Goal: Communication & Community: Answer question/provide support

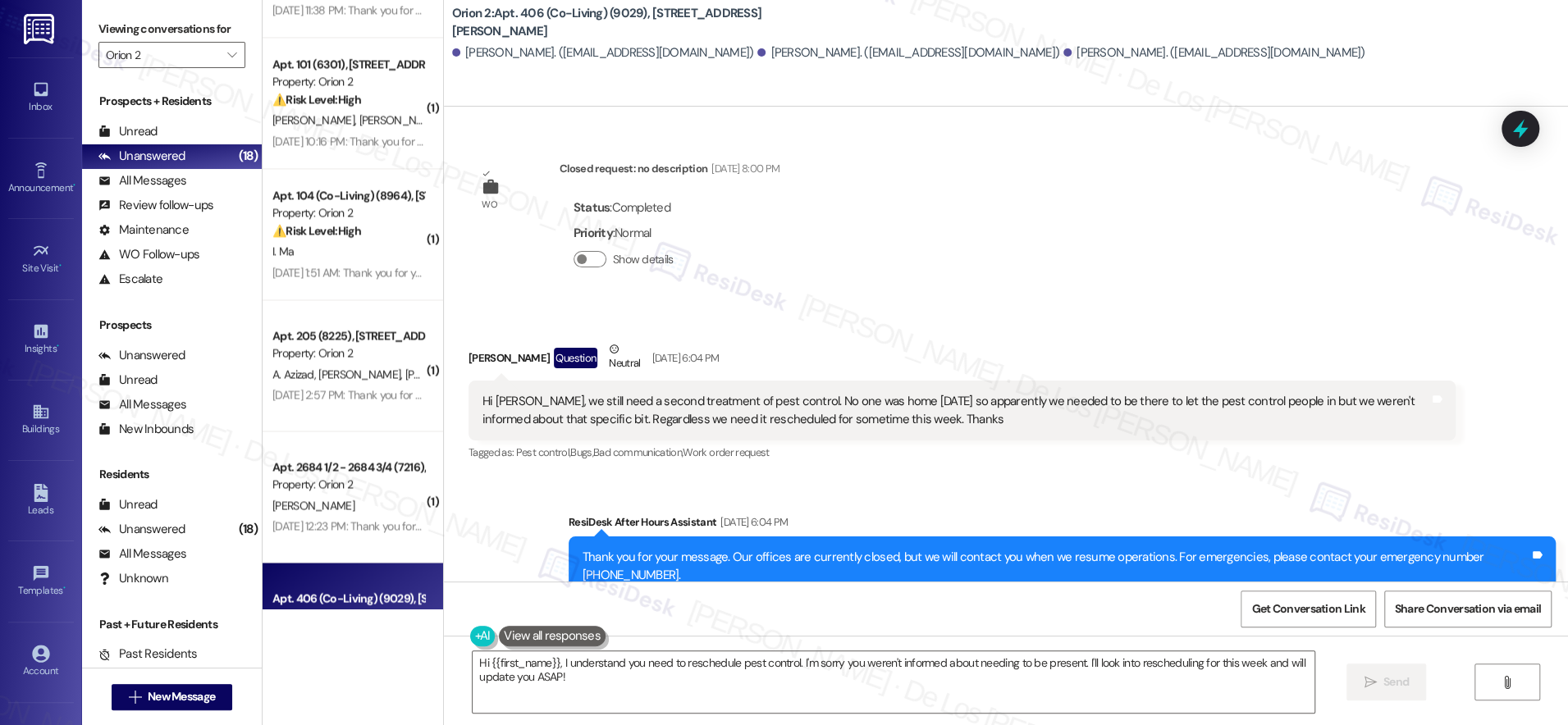
scroll to position [1885, 0]
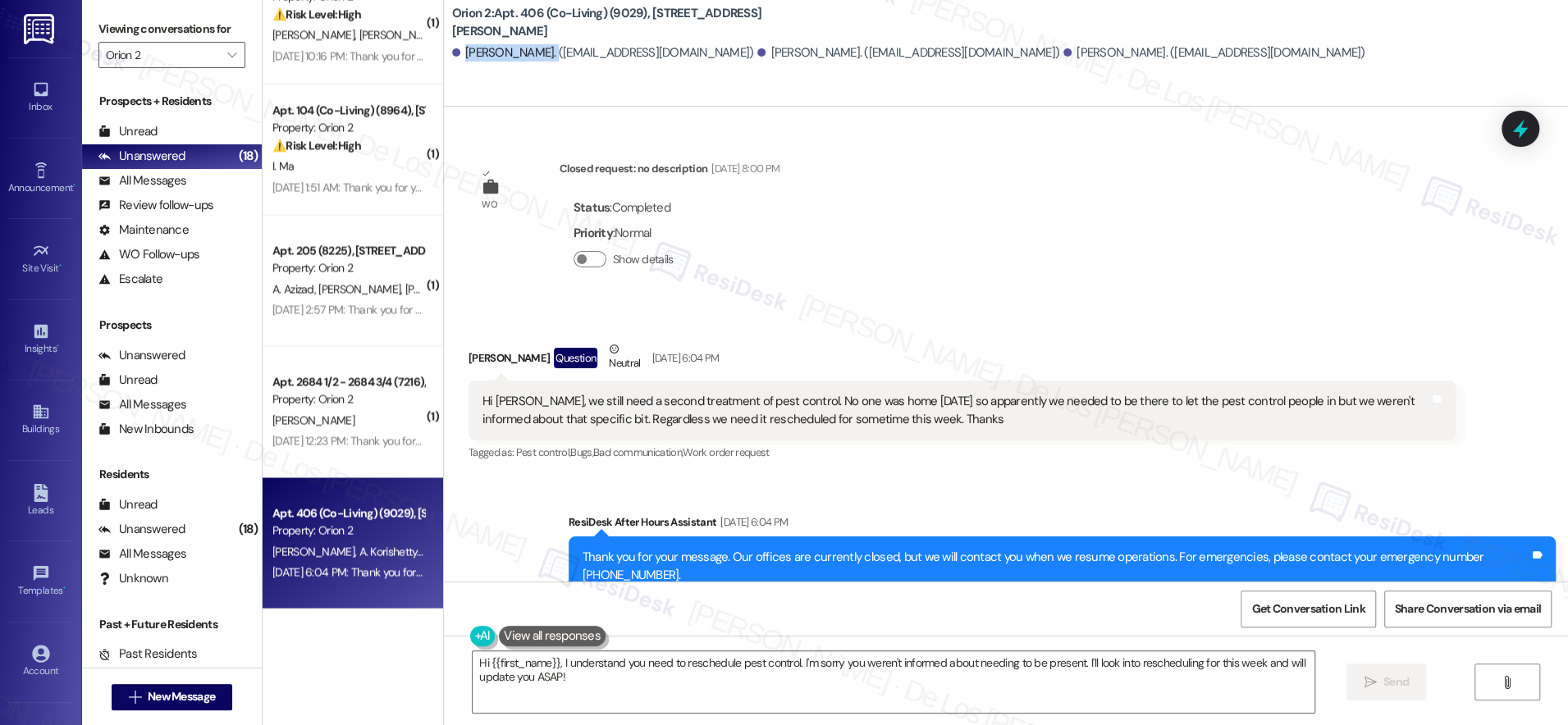
drag, startPoint x: 526, startPoint y: 49, endPoint x: 455, endPoint y: 54, distance: 71.2
click at [453, 54] on div "[PERSON_NAME]. ([EMAIL_ADDRESS][DOMAIN_NAME])" at bounding box center [603, 52] width 302 height 17
click at [475, 48] on div "[PERSON_NAME]. ([EMAIL_ADDRESS][DOMAIN_NAME])" at bounding box center [603, 52] width 302 height 17
drag, startPoint x: 449, startPoint y: 53, endPoint x: 523, endPoint y: 54, distance: 74.0
click at [523, 55] on div "[PERSON_NAME]. ([EMAIL_ADDRESS][DOMAIN_NAME])" at bounding box center [603, 52] width 302 height 17
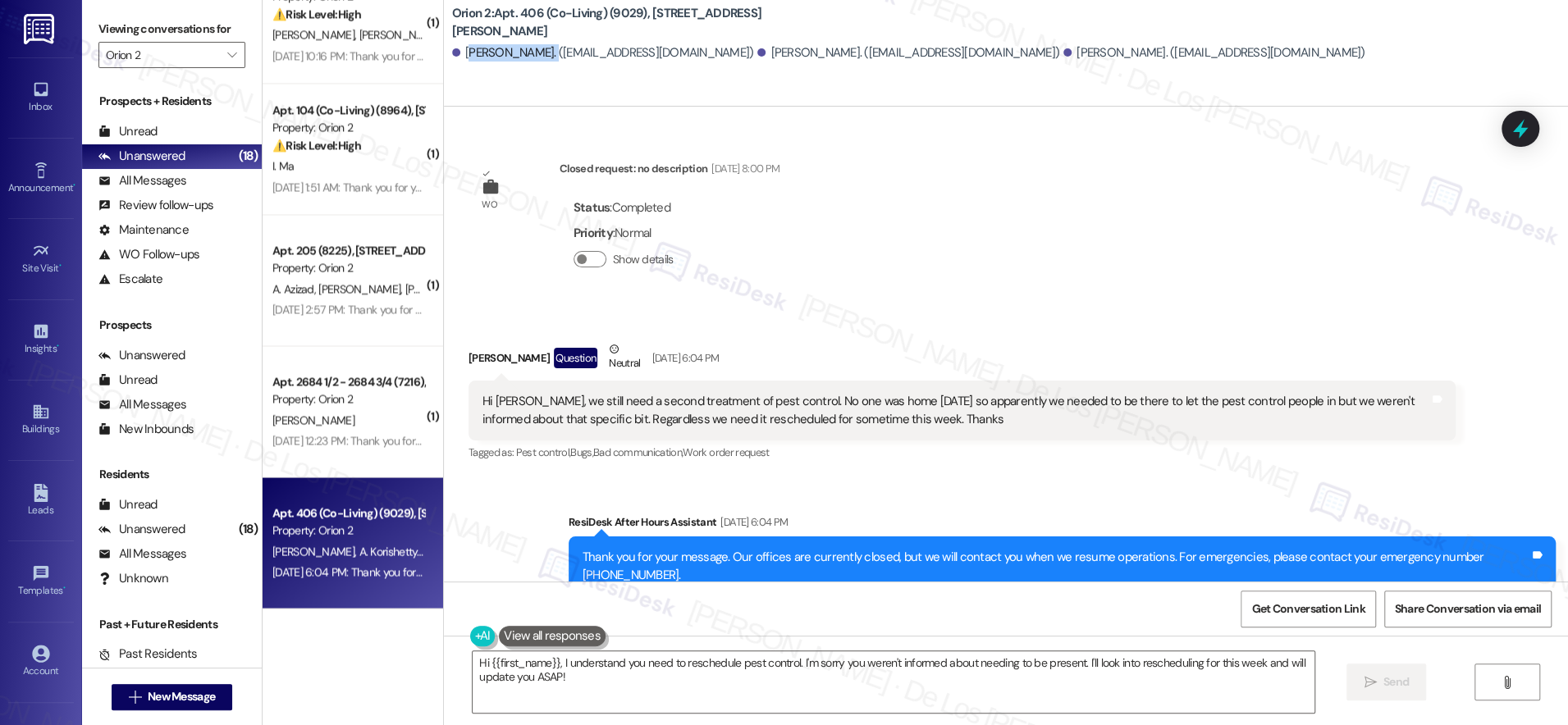
drag, startPoint x: 527, startPoint y: 53, endPoint x: 454, endPoint y: 54, distance: 73.0
click at [454, 54] on div "[PERSON_NAME]. ([EMAIL_ADDRESS][DOMAIN_NAME])" at bounding box center [603, 52] width 302 height 17
click at [462, 61] on div "[PERSON_NAME]. ([EMAIL_ADDRESS][DOMAIN_NAME]) [PERSON_NAME]. ([EMAIL_ADDRESS][D…" at bounding box center [1010, 53] width 1116 height 33
click at [452, 51] on div "[PERSON_NAME]. ([EMAIL_ADDRESS][DOMAIN_NAME])" at bounding box center [603, 52] width 302 height 17
drag, startPoint x: 452, startPoint y: 51, endPoint x: 528, endPoint y: 53, distance: 76.0
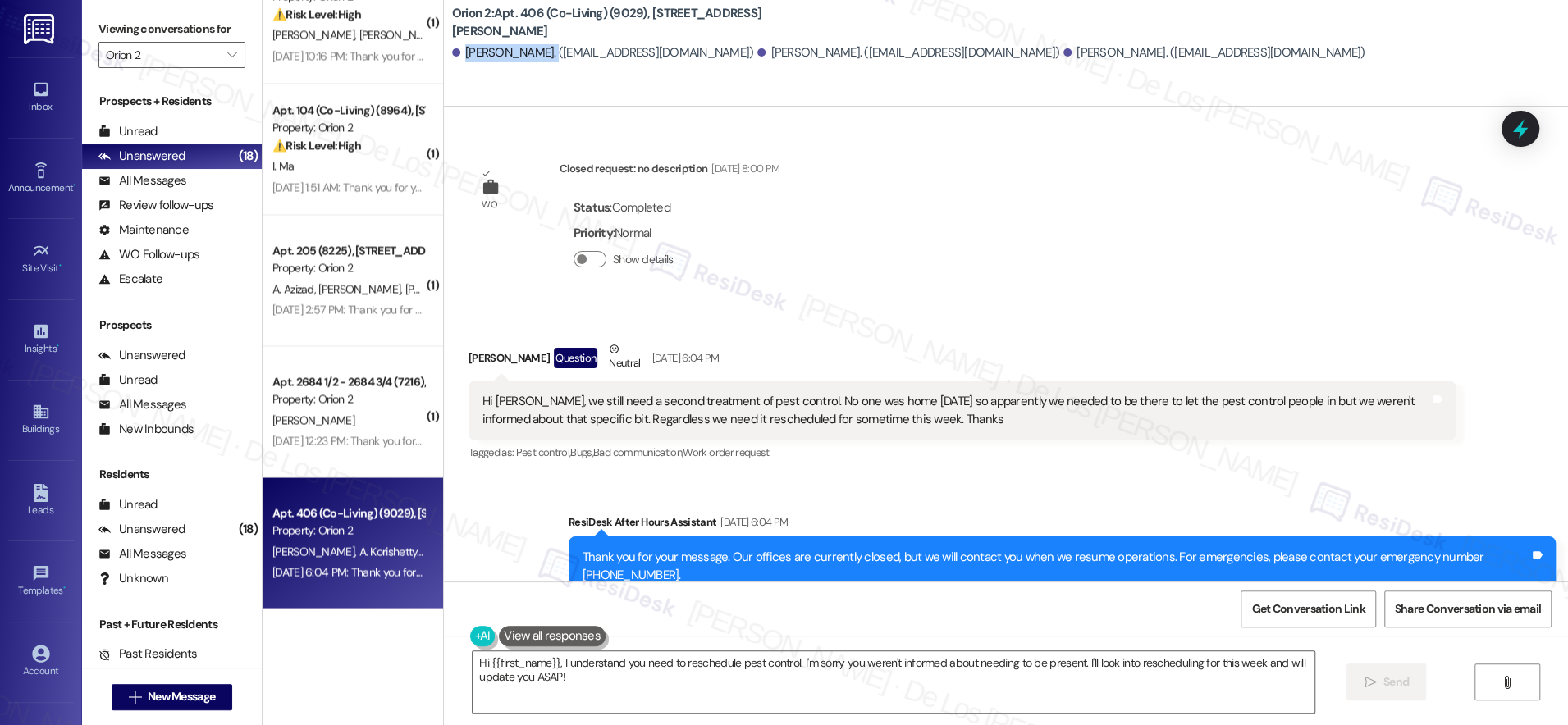
click at [527, 54] on div "[PERSON_NAME]. ([EMAIL_ADDRESS][DOMAIN_NAME])" at bounding box center [603, 52] width 302 height 17
copy div "[PERSON_NAME]"
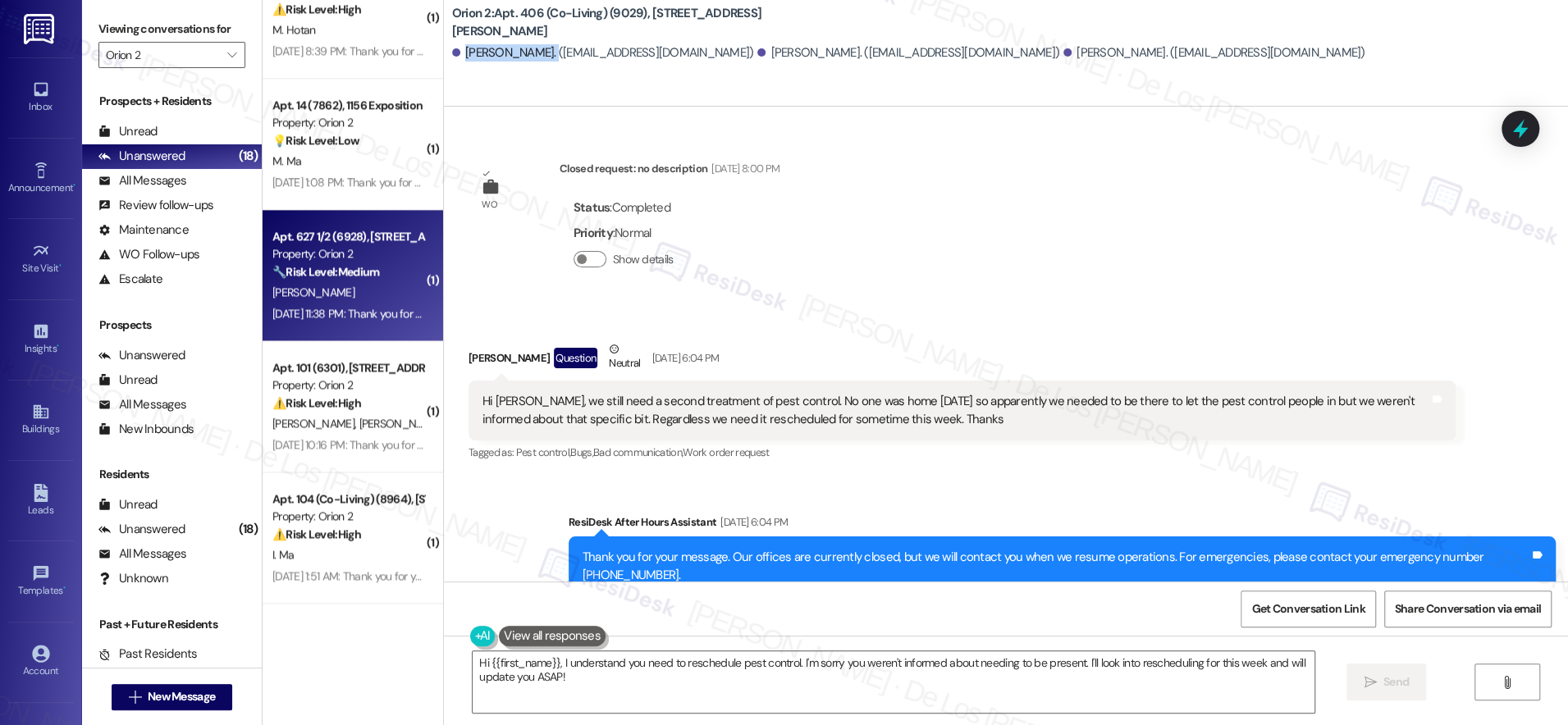
scroll to position [770, 0]
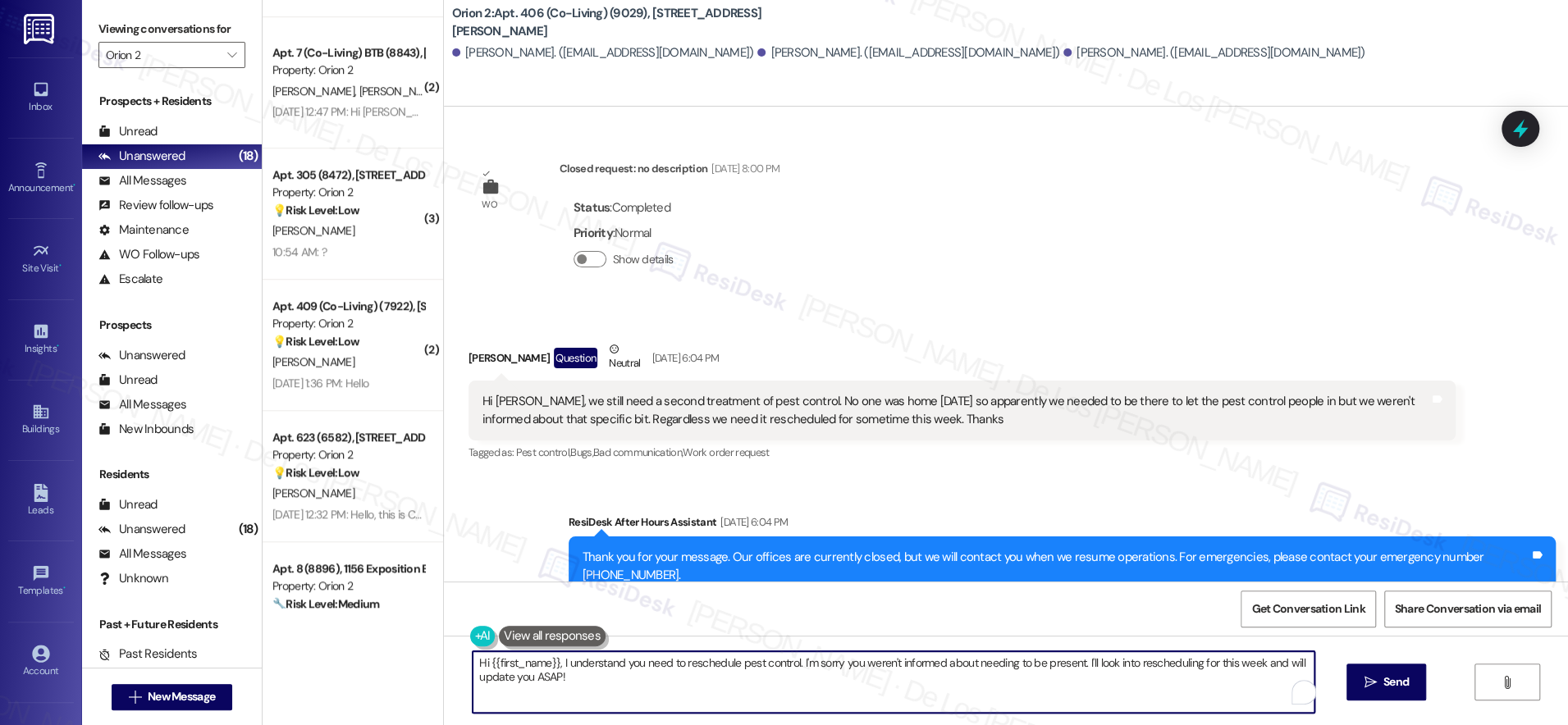
drag, startPoint x: 1073, startPoint y: 661, endPoint x: 1117, endPoint y: 692, distance: 53.8
click at [1117, 693] on textarea "Hi {{first_name}}, I understand you need to reschedule pest control. I'm sorry …" at bounding box center [893, 682] width 842 height 61
paste textarea "’d like to reschedule pest control, and I’m sorry you weren’t informed about ne…"
click at [1256, 661] on textarea "Hi {{first_name}}, I understand you’d like to reschedule pest control, and I’m …" at bounding box center [888, 682] width 842 height 61
type textarea "Hi {{first_name}}, I understand you’d like to reschedule pest control, and I’m …"
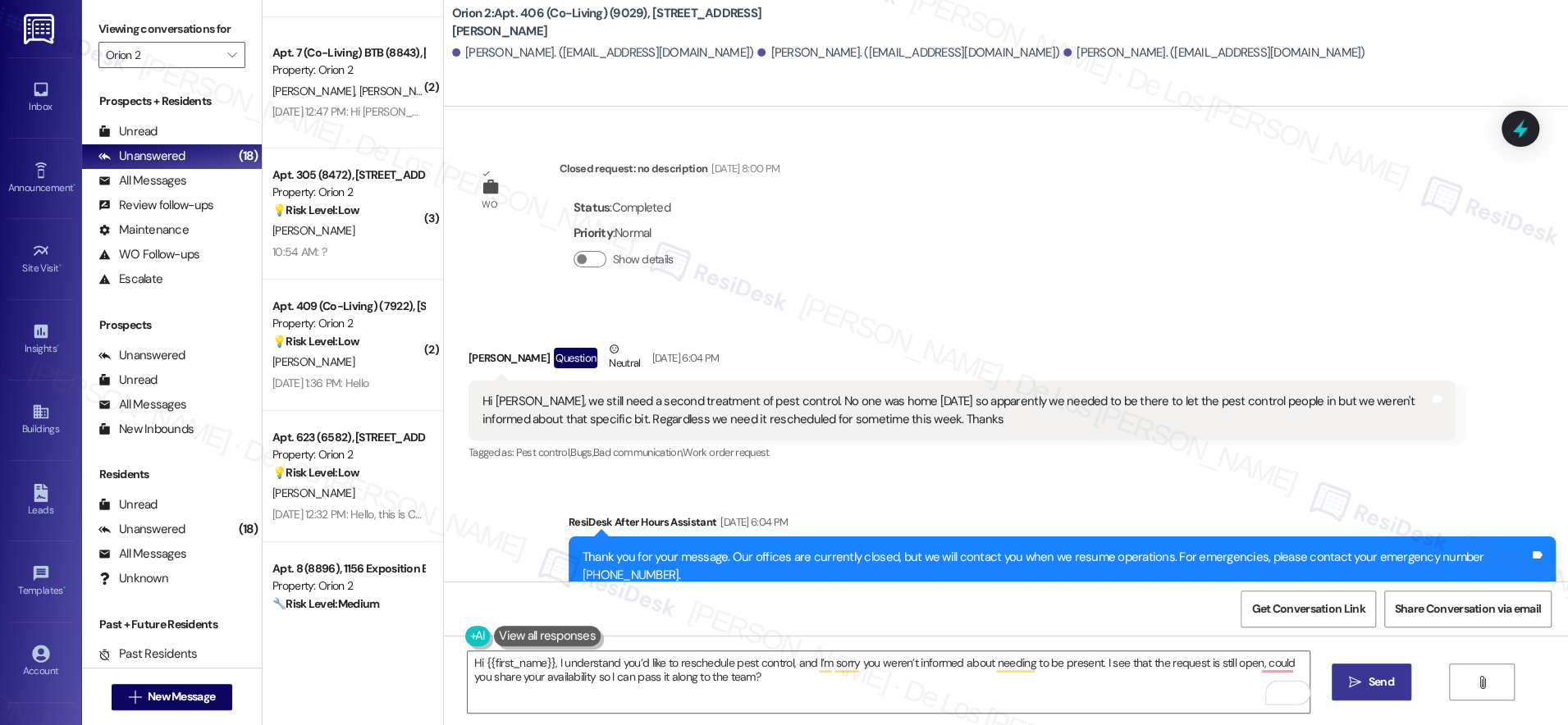
click at [1369, 683] on span "Send" at bounding box center [1381, 682] width 26 height 17
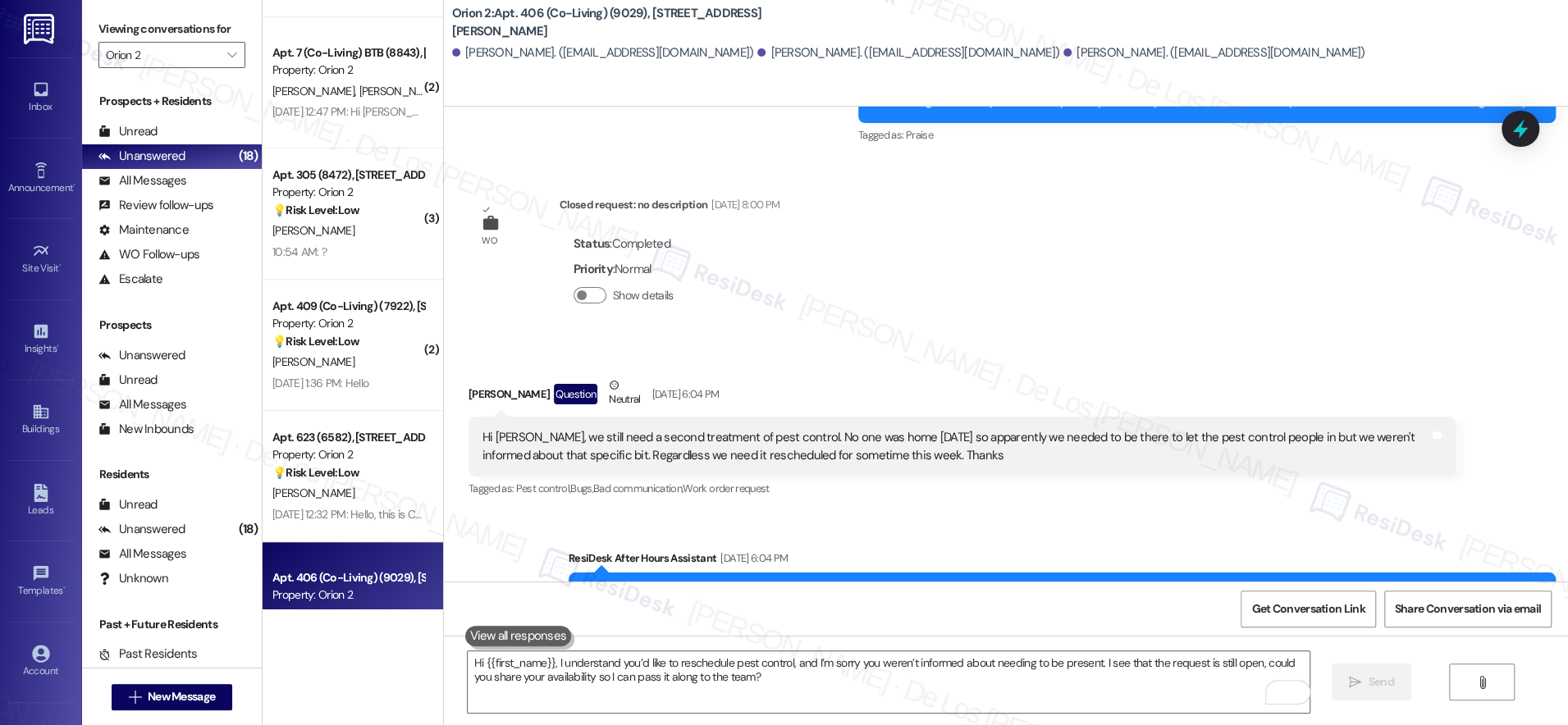
scroll to position [5007, 0]
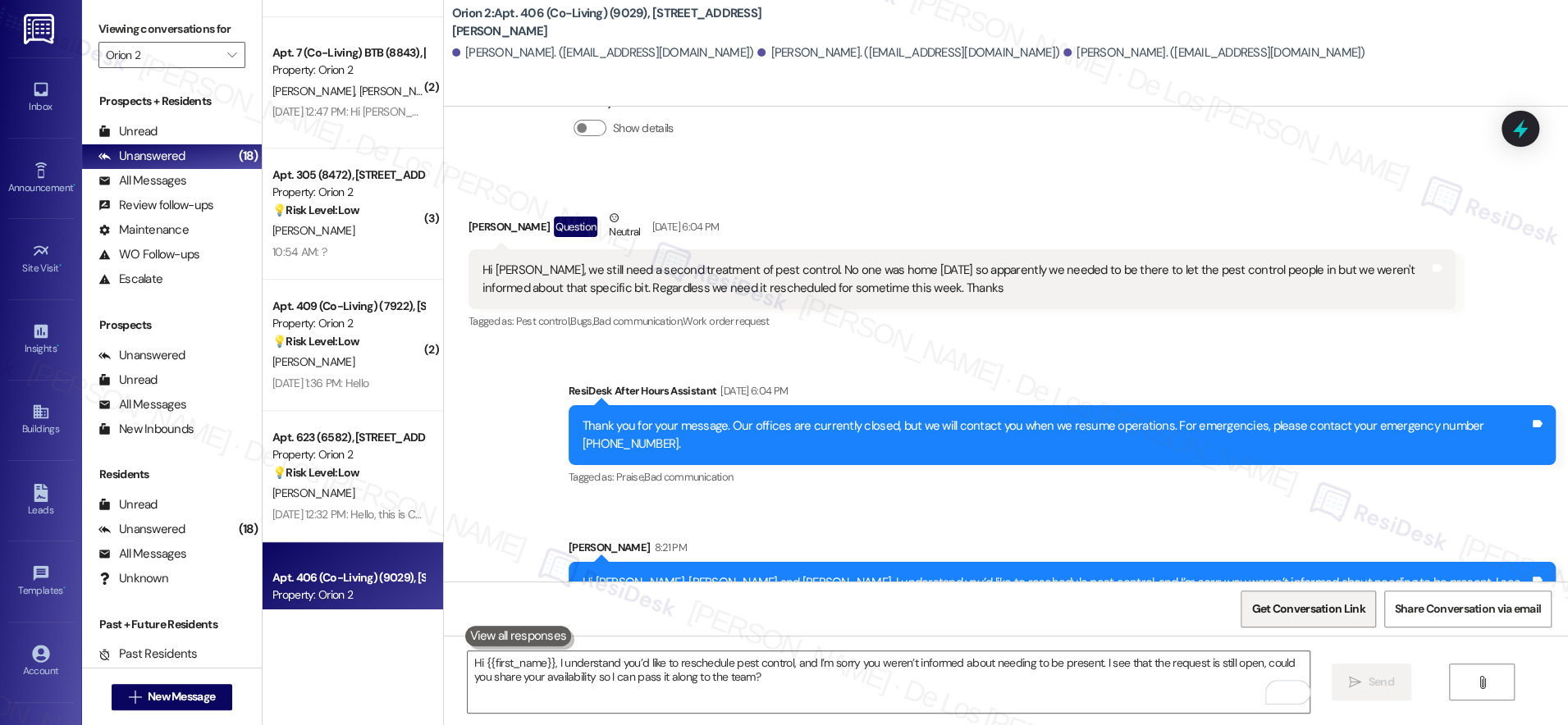
click at [1267, 616] on span "Get Conversation Link" at bounding box center [1308, 608] width 113 height 17
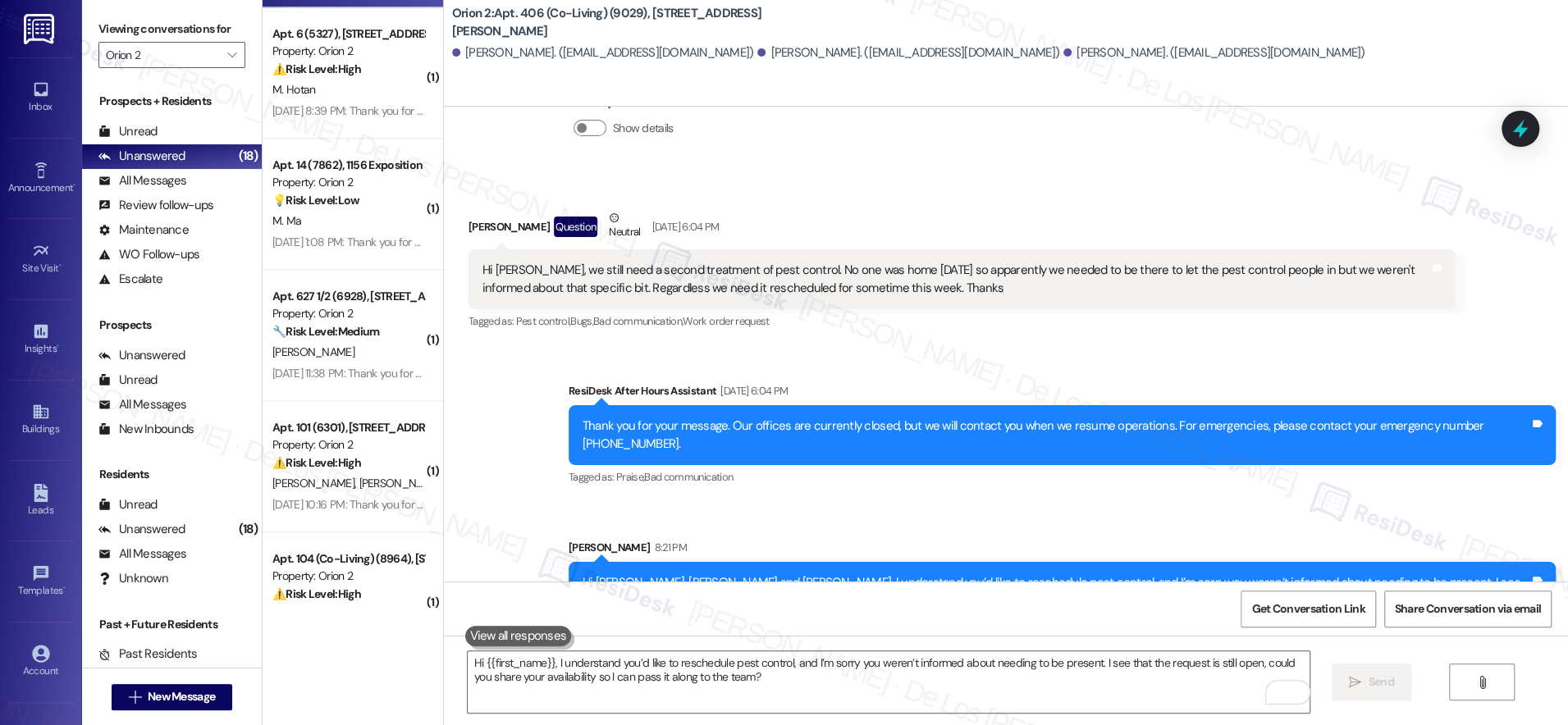
scroll to position [1754, 0]
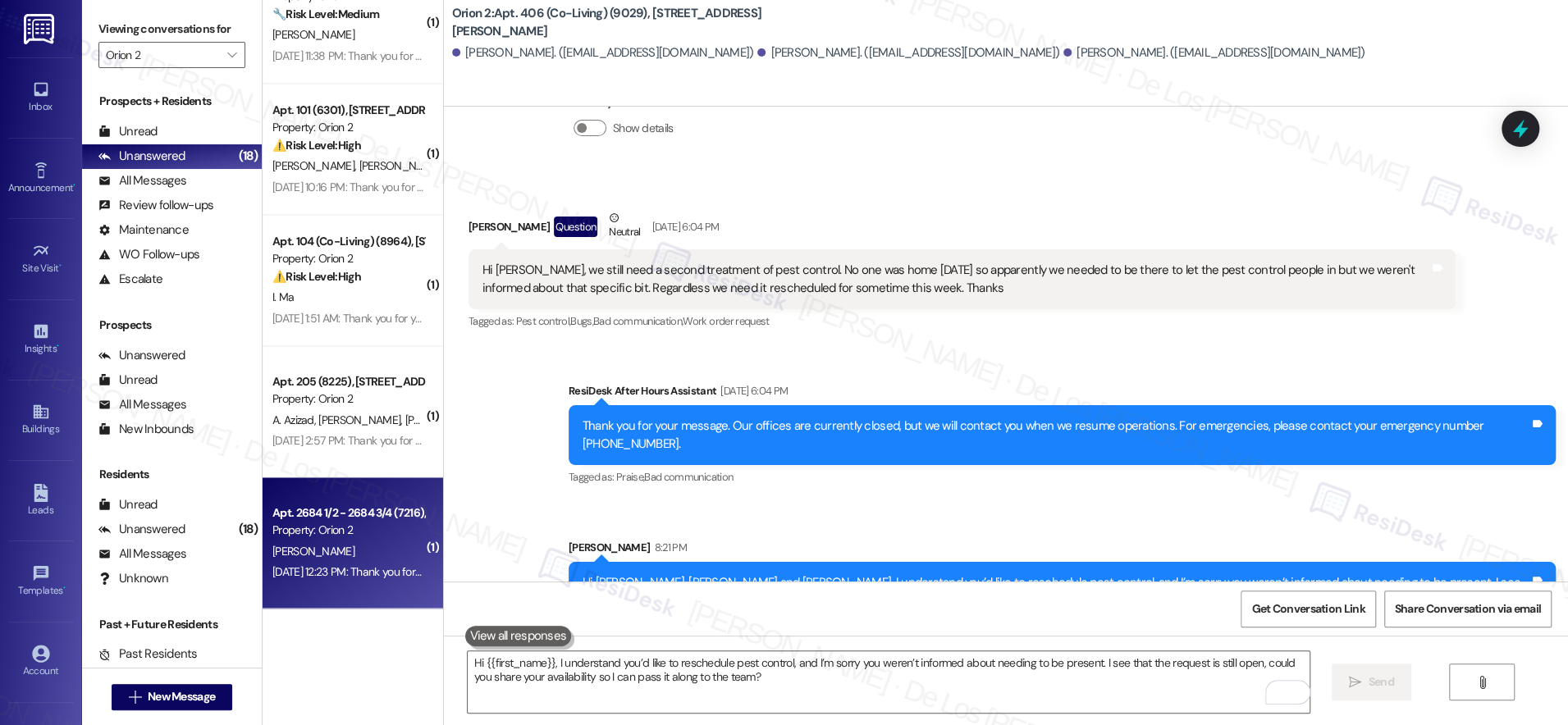
click at [354, 581] on div "[DATE] 12:23 PM: Thank you for your message. Our offices are currently closed, …" at bounding box center [348, 572] width 155 height 20
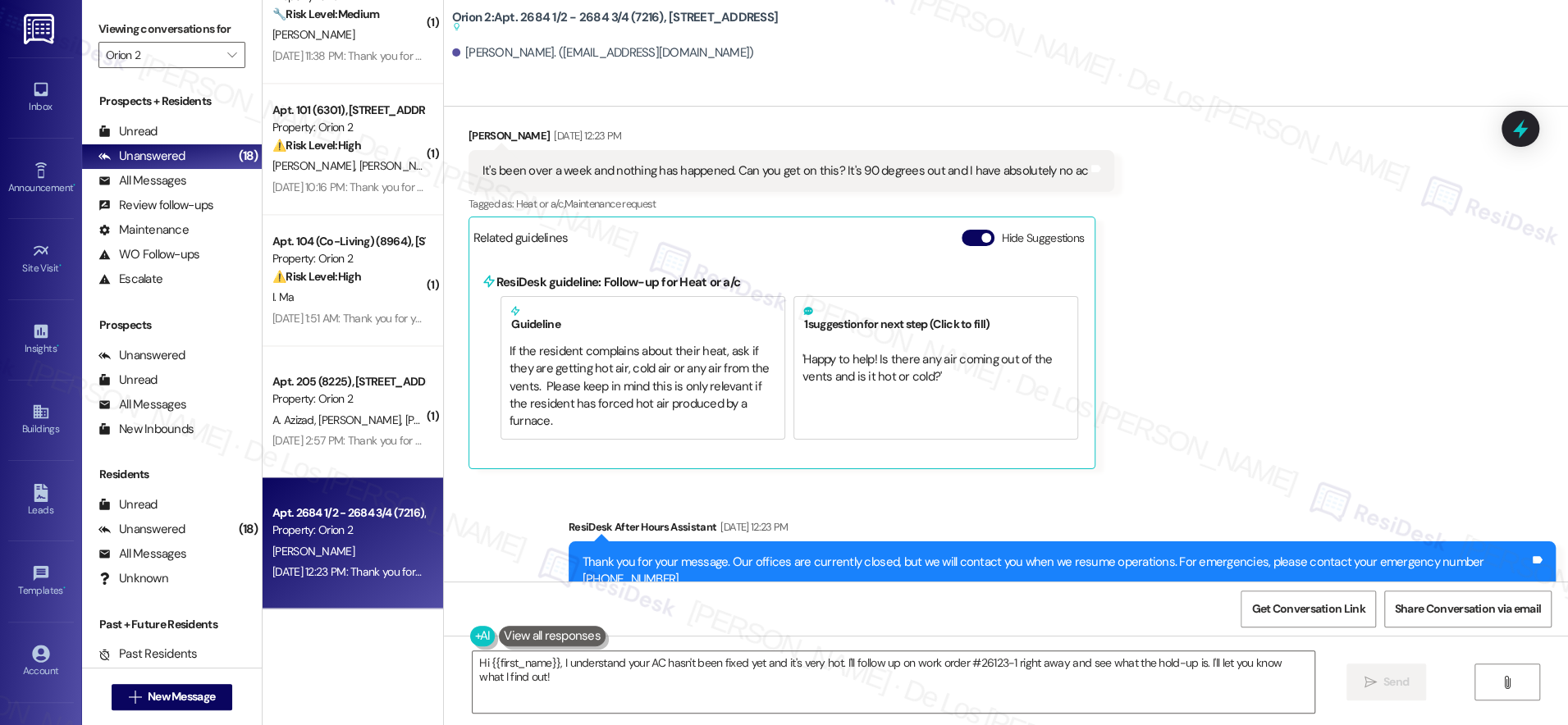
scroll to position [793, 0]
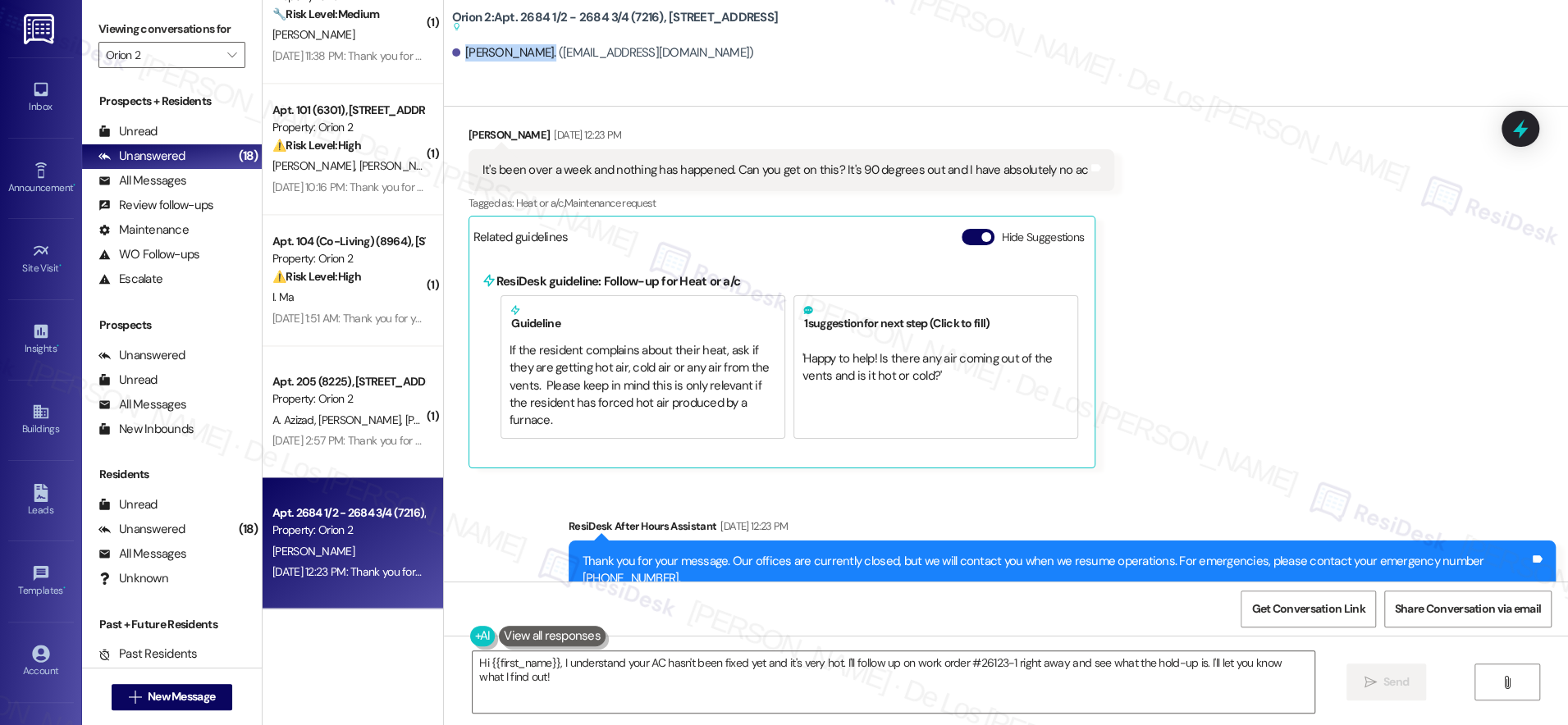
drag, startPoint x: 520, startPoint y: 54, endPoint x: 452, endPoint y: 51, distance: 68.1
click at [452, 51] on div "[PERSON_NAME]. ([EMAIL_ADDRESS][DOMAIN_NAME])" at bounding box center [603, 52] width 302 height 17
copy div "[PERSON_NAME]."
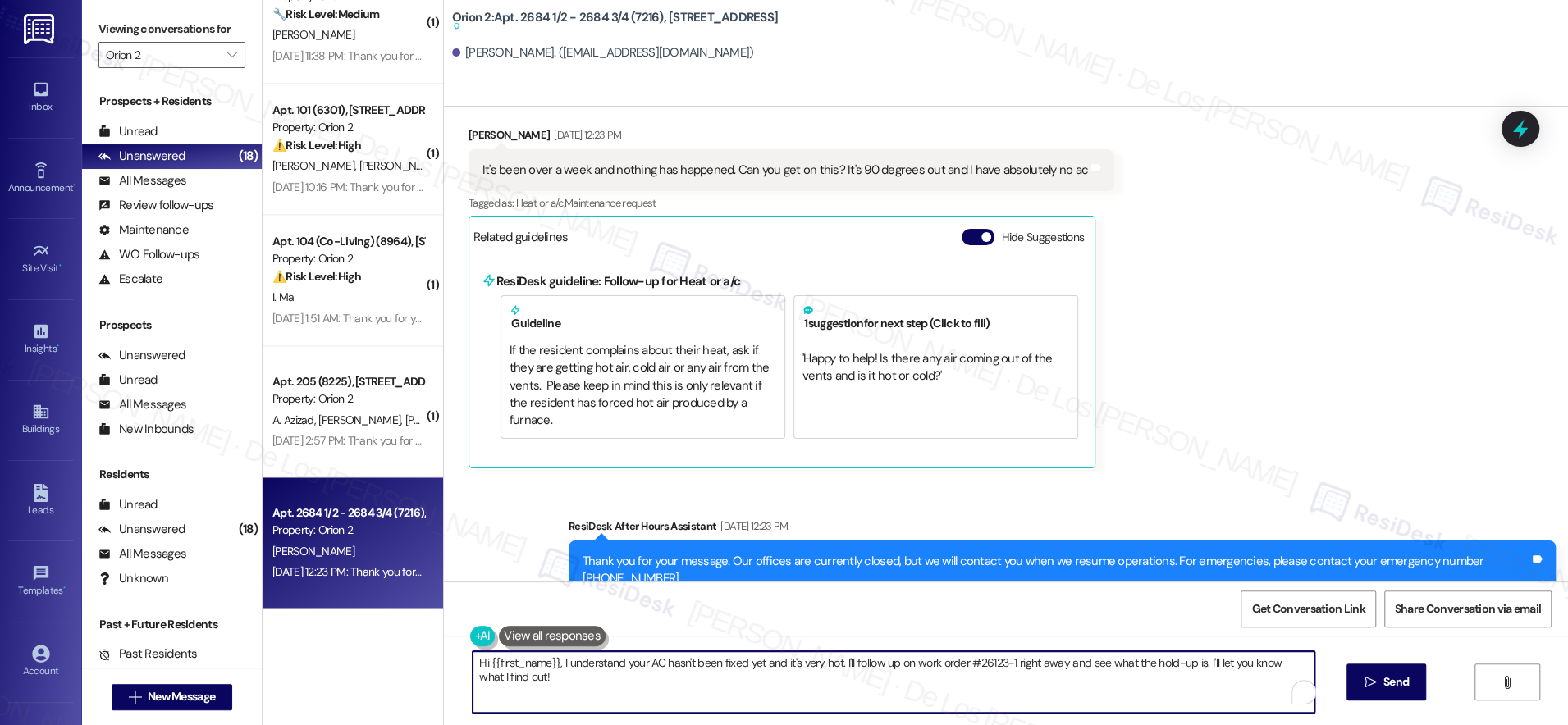
drag, startPoint x: 833, startPoint y: 662, endPoint x: 956, endPoint y: 721, distance: 136.4
click at [956, 721] on div "Hi {{first_name}}, I understand your AC hasn't been fixed yet and it's very hot…" at bounding box center [1005, 697] width 1124 height 123
drag, startPoint x: 830, startPoint y: 664, endPoint x: 869, endPoint y: 686, distance: 44.8
click at [869, 686] on textarea "Hi {{first_name}}, I understand your AC hasn't been fixed yet and it's very hot…" at bounding box center [888, 682] width 842 height 61
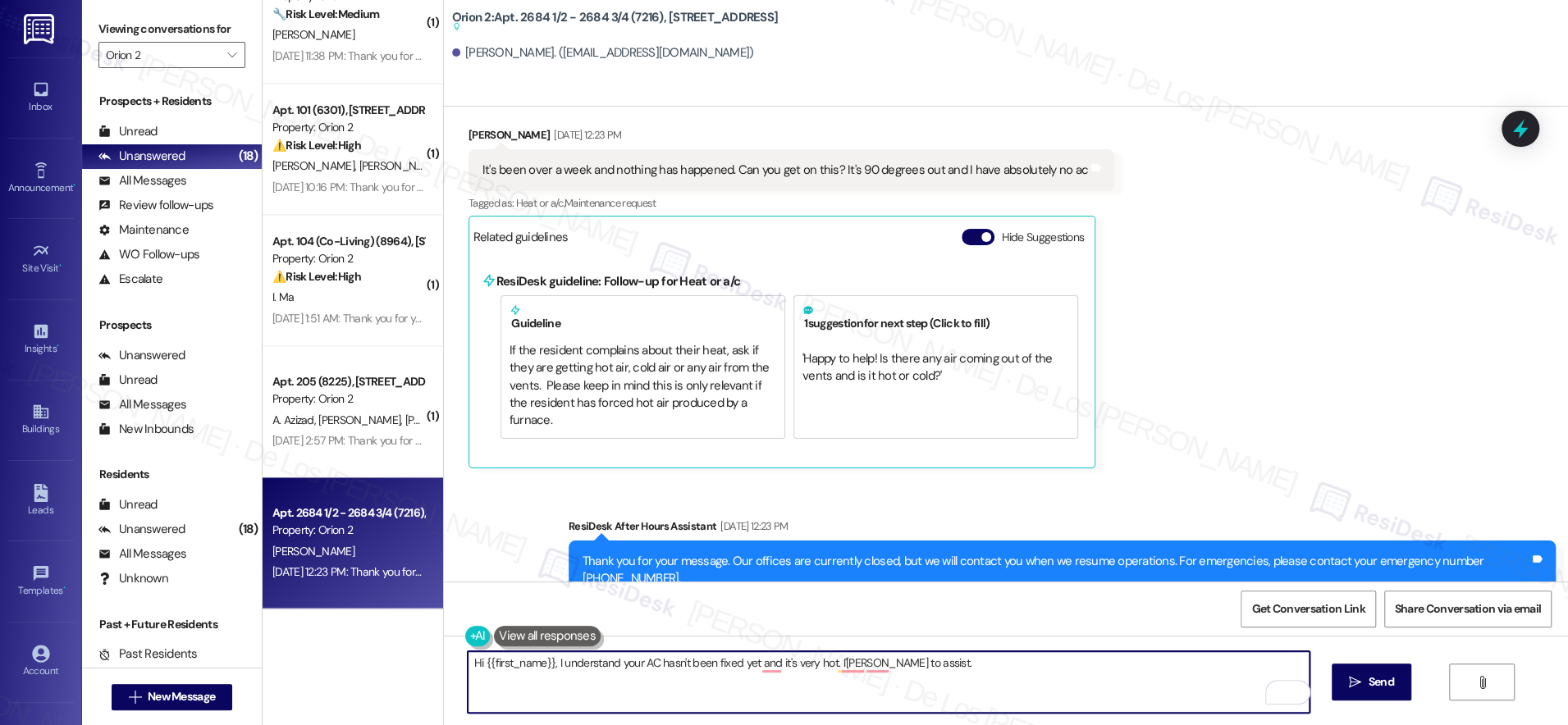
click at [545, 659] on textarea "Hi {{first_name}}, I understand your AC hasn't been fixed yet and it's very hot…" at bounding box center [888, 682] width 842 height 61
click at [1104, 667] on textarea "Hi {{first_name}}, sorry for teh delayed response. I understand your AC hasn't …" at bounding box center [888, 682] width 842 height 61
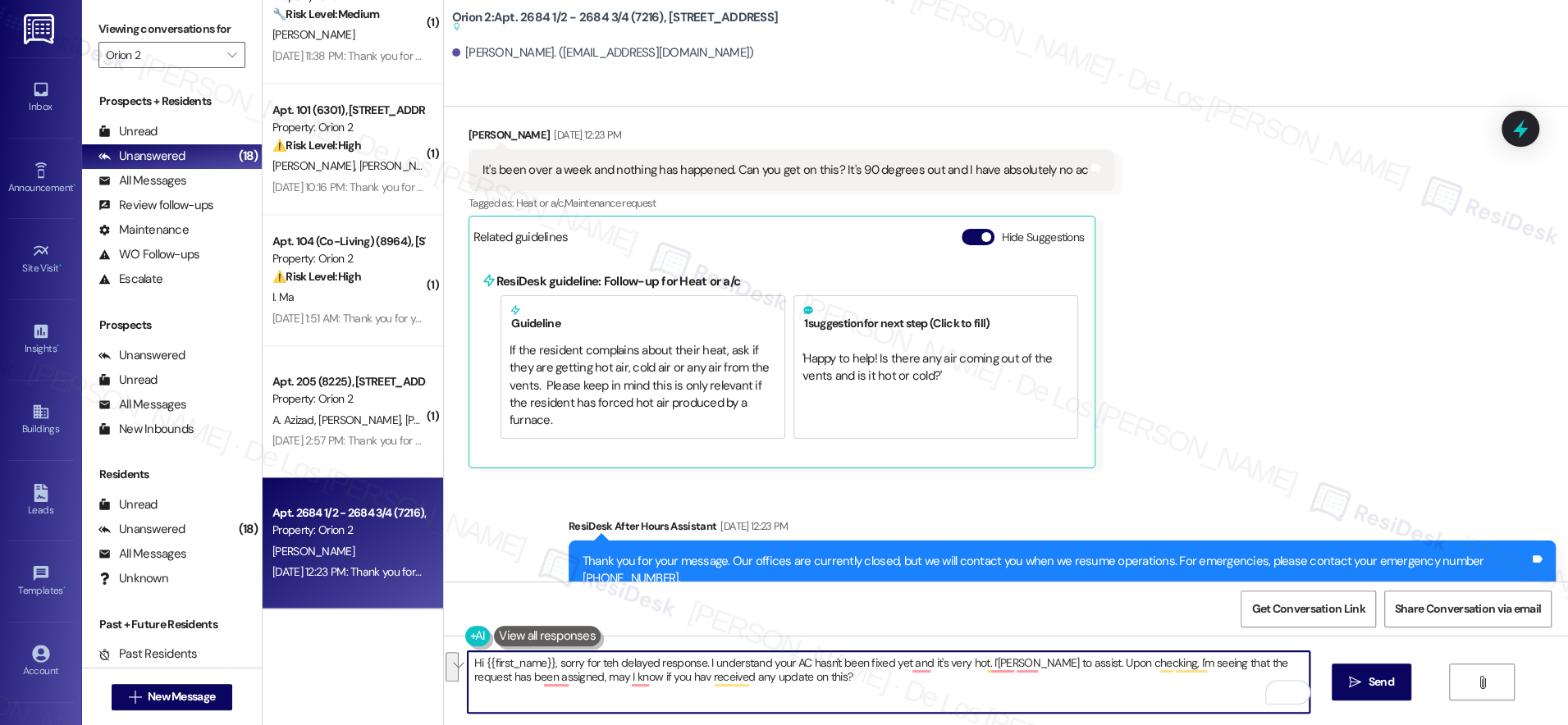
paste textarea "he delayed response. I understand your AC still hasn’t been fixed, and I know h…"
drag, startPoint x: 1119, startPoint y: 663, endPoint x: 907, endPoint y: 665, distance: 212.0
click at [907, 665] on textarea "Hi {{first_name}}, sorry for the delayed response. I understand your AC still h…" at bounding box center [888, 682] width 842 height 61
click at [1049, 676] on textarea "Hi {{first_name}}, sorry for the delayed response. I understand your AC still h…" at bounding box center [888, 682] width 842 height 61
click at [1220, 659] on textarea "Hi {{first_name}}, sorry for the delayed response. I understand your AC still h…" at bounding box center [888, 682] width 842 height 61
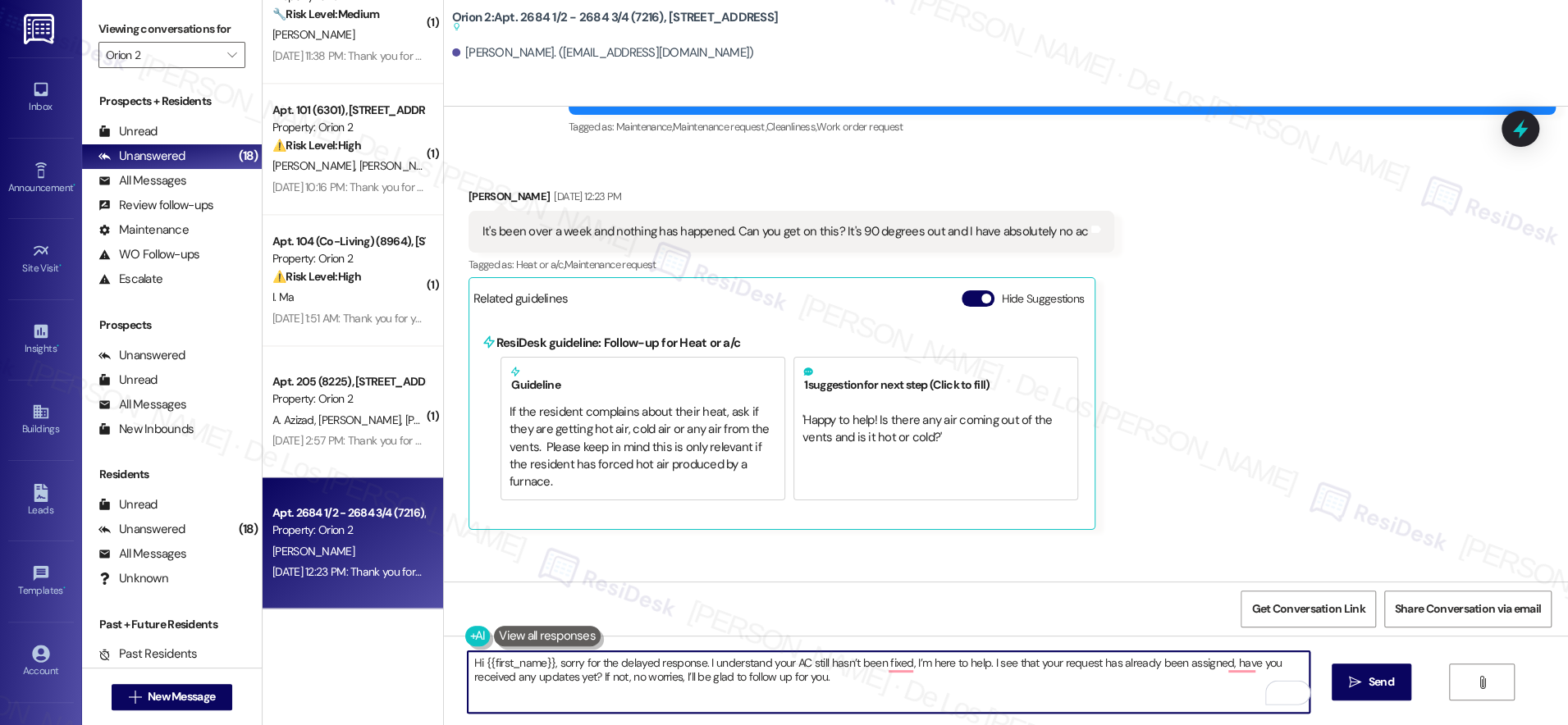
scroll to position [794, 0]
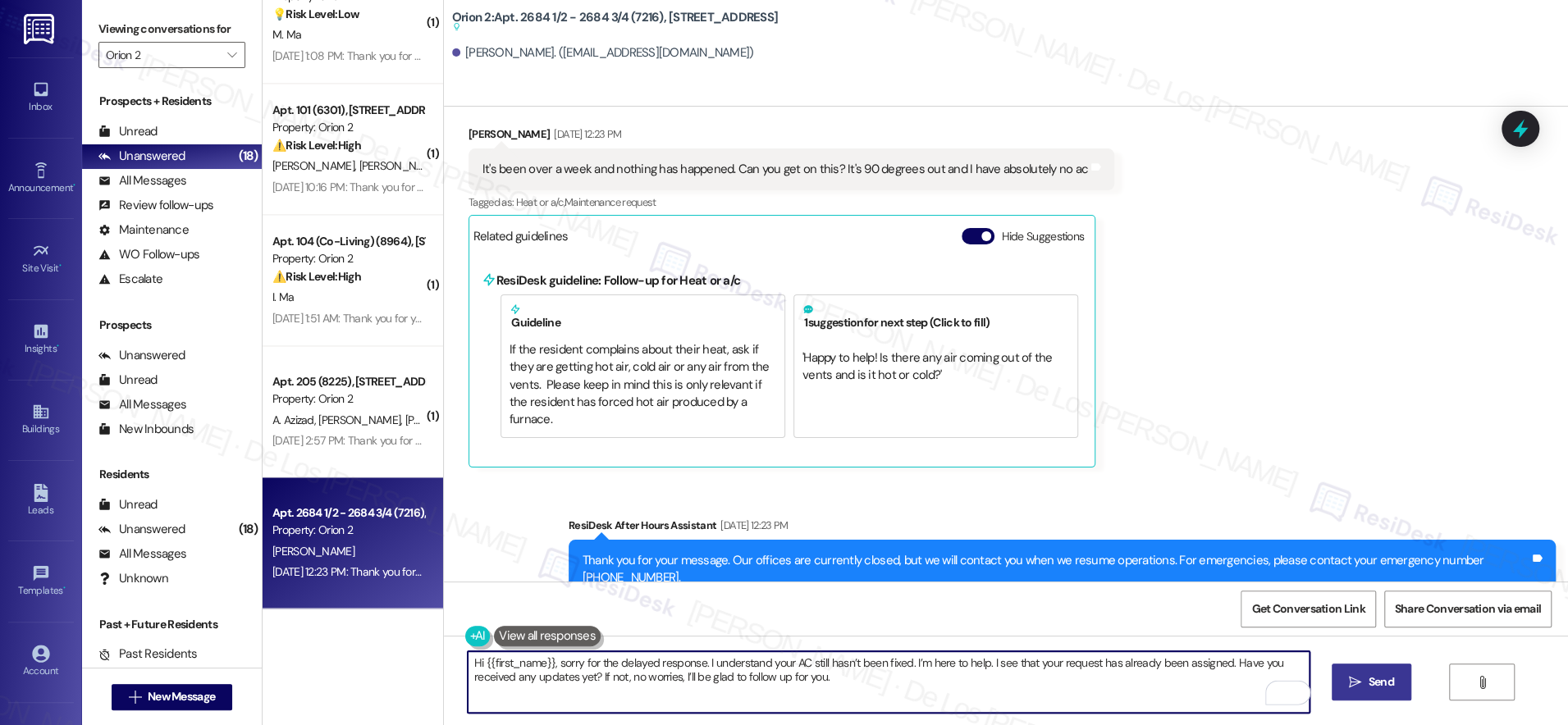
type textarea "Hi {{first_name}}, sorry for the delayed response. I understand your AC still h…"
click at [1365, 676] on span "Send" at bounding box center [1381, 682] width 32 height 17
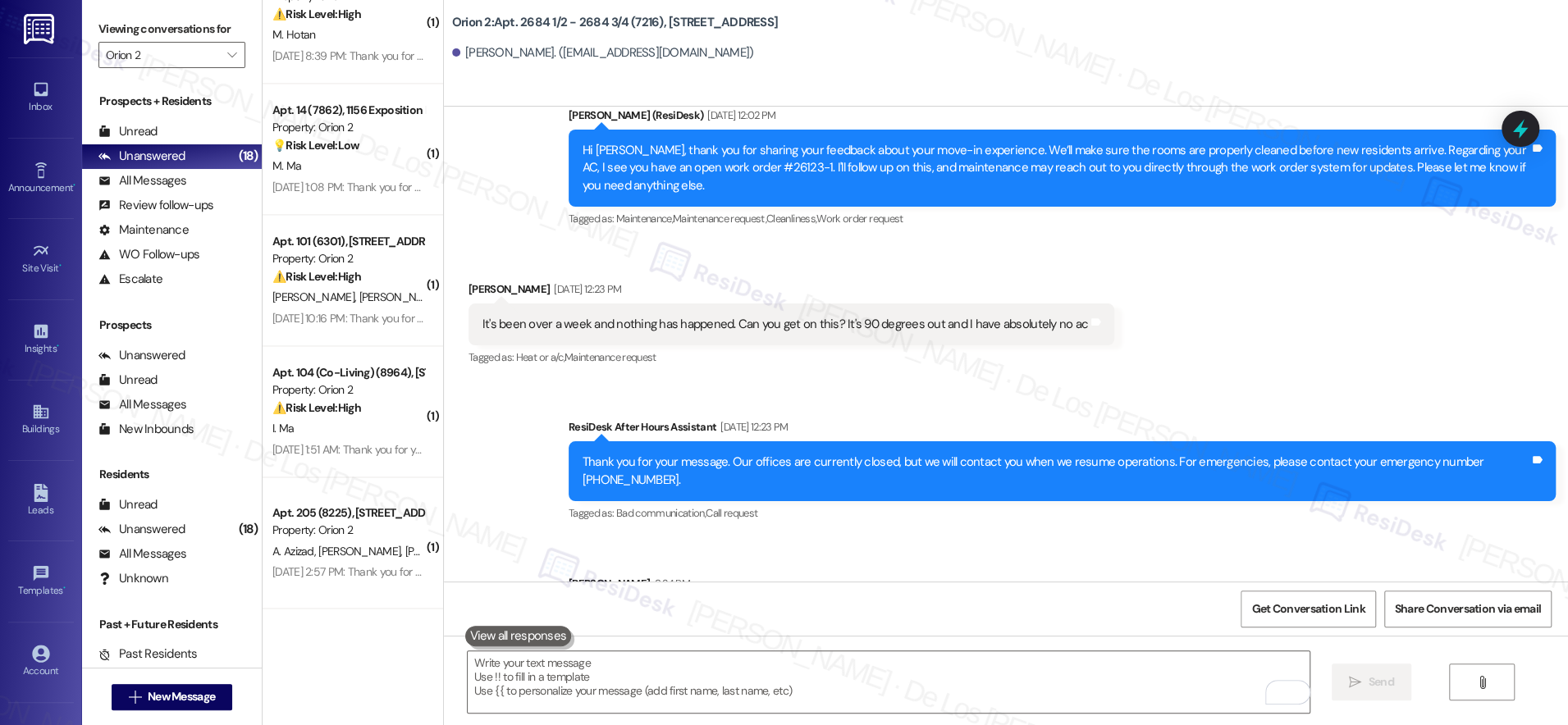
scroll to position [651, 0]
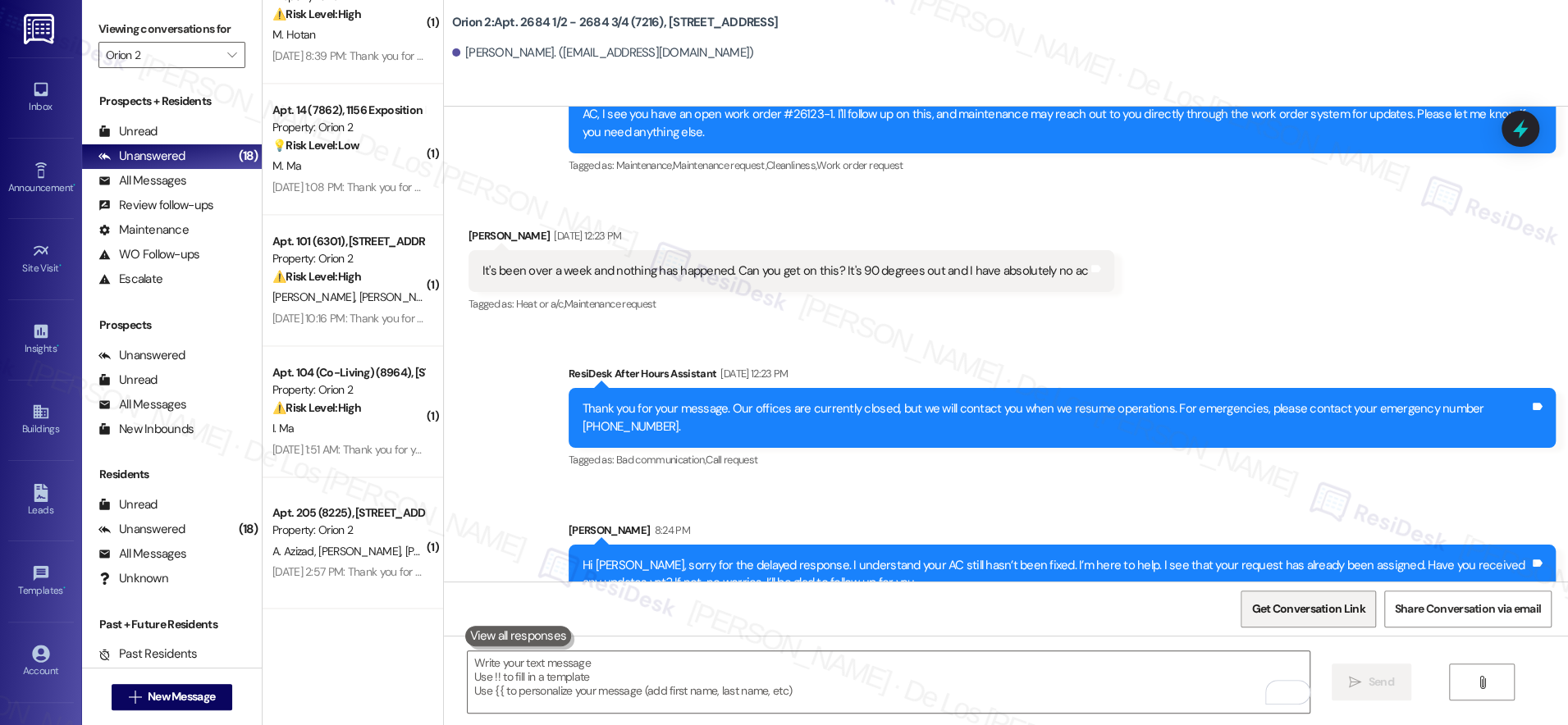
click at [1309, 599] on span "Get Conversation Link" at bounding box center [1307, 609] width 120 height 35
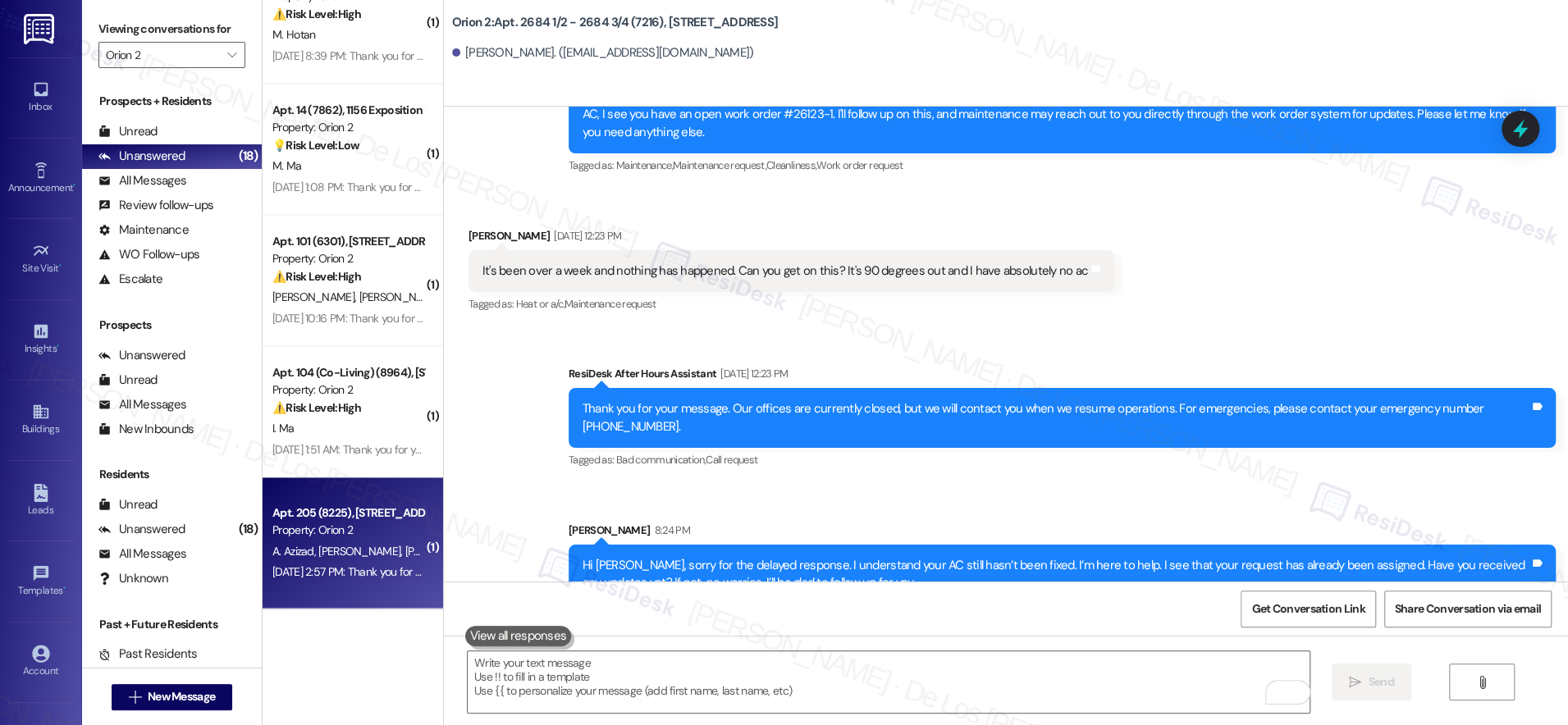
click at [345, 526] on div "Property: Orion 2" at bounding box center [348, 529] width 151 height 17
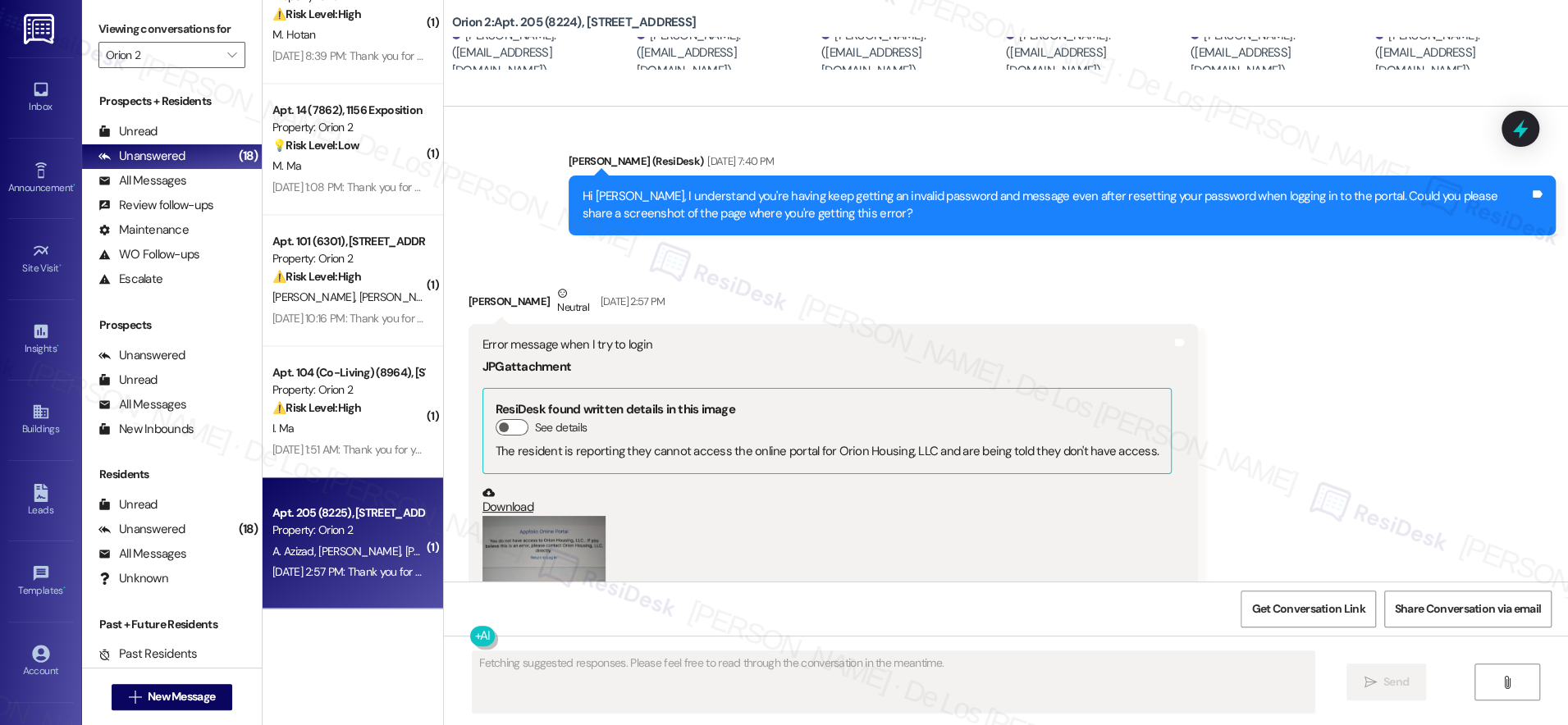
scroll to position [1304, 0]
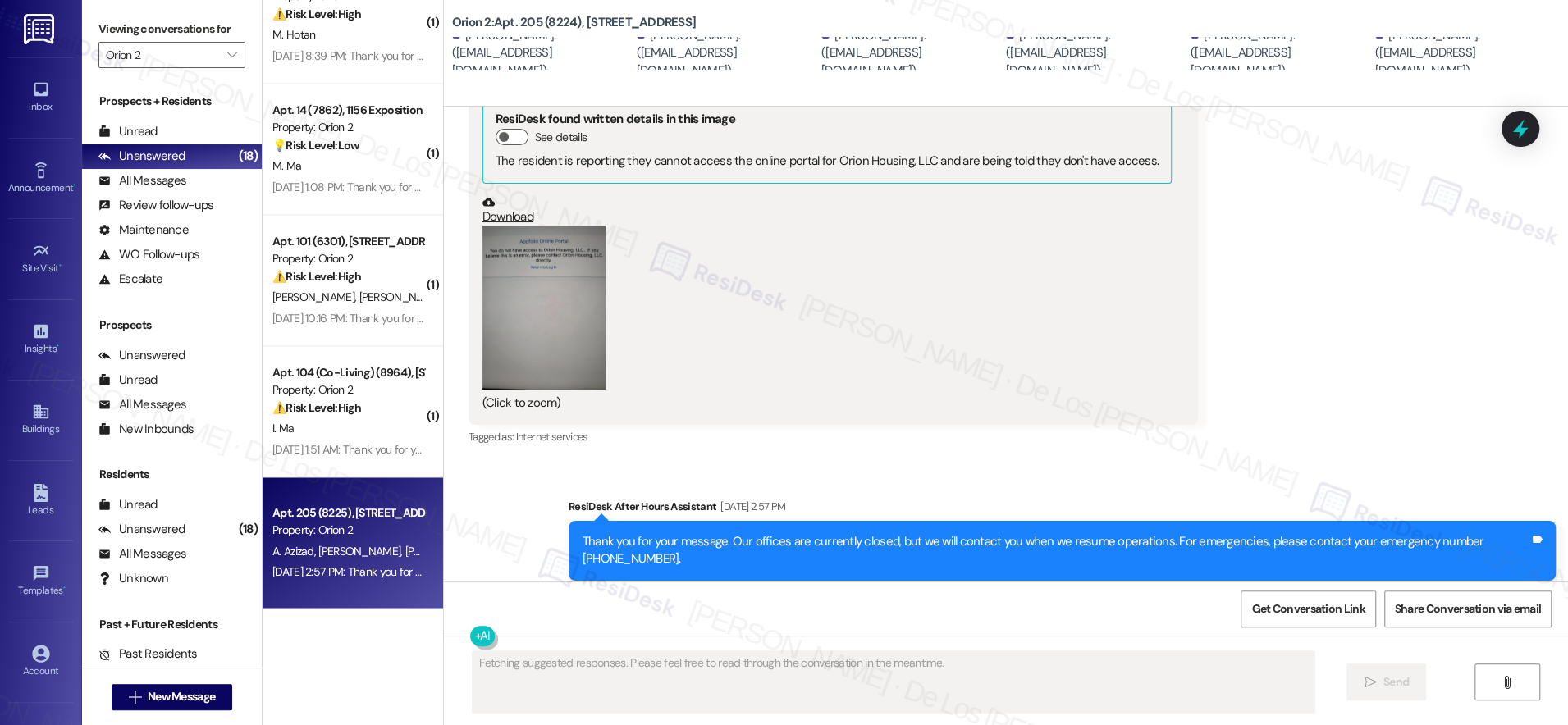
click at [548, 327] on button "Zoom image" at bounding box center [544, 307] width 123 height 164
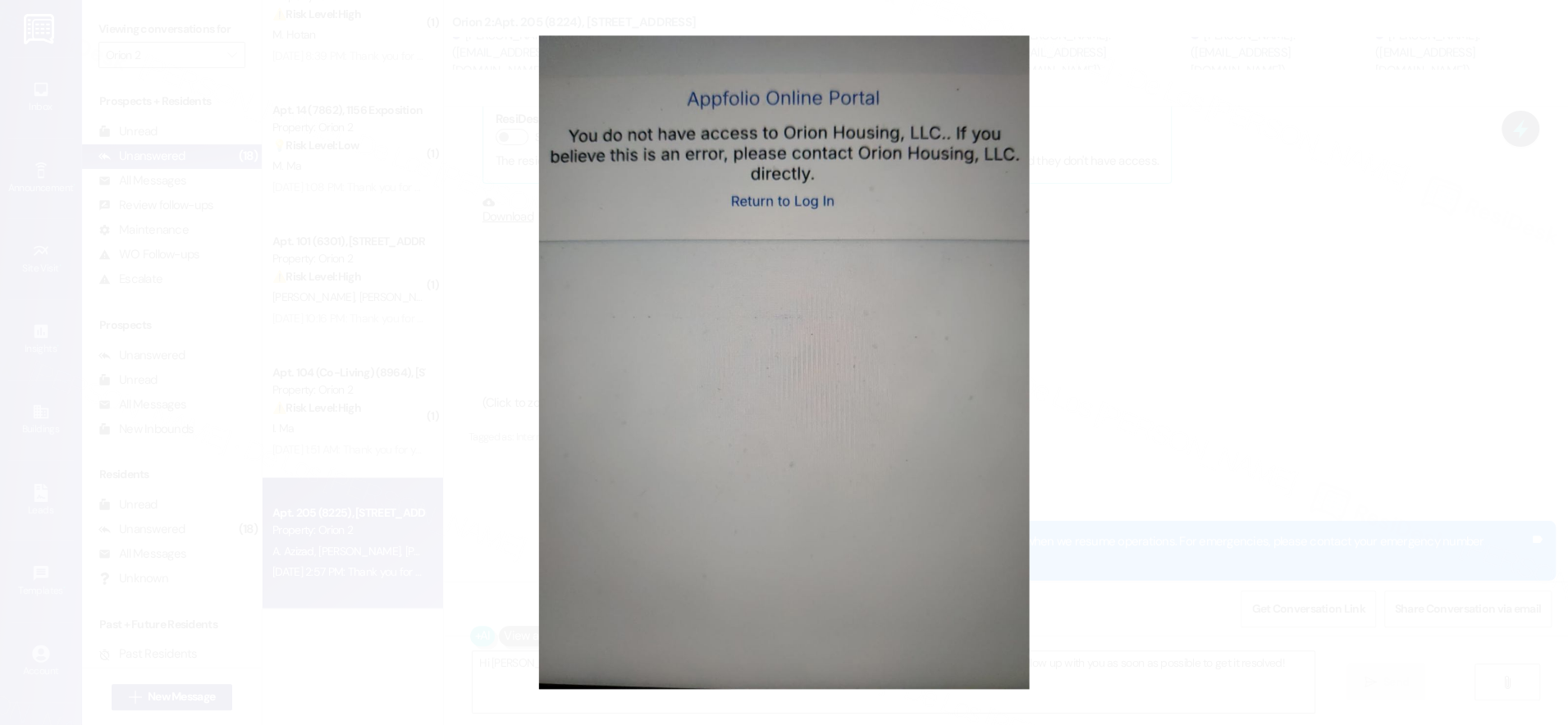
click at [1165, 321] on button "Unzoom image" at bounding box center [784, 362] width 1568 height 725
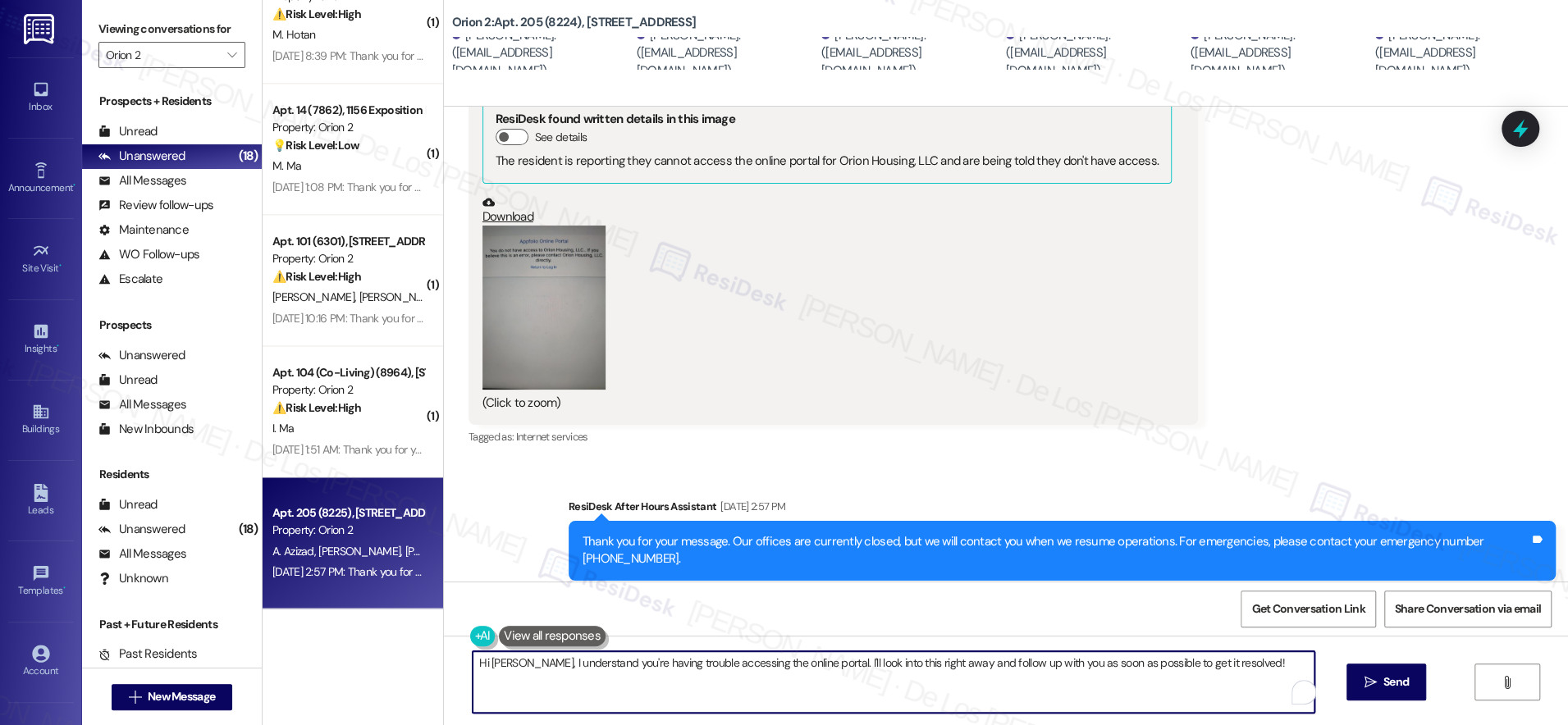
click at [833, 665] on textarea "Hi [PERSON_NAME], I understand you're having trouble accessing the online porta…" at bounding box center [893, 682] width 842 height 61
click at [532, 659] on textarea "Hi [PERSON_NAME], I understand you're having trouble accessing the online porta…" at bounding box center [888, 682] width 842 height 61
drag, startPoint x: 1000, startPoint y: 661, endPoint x: 1021, endPoint y: 683, distance: 30.4
click at [1021, 683] on textarea "Hi [PERSON_NAME], tahnsk fro sending the screenshot. I understand you're having…" at bounding box center [888, 682] width 842 height 61
paste textarea "[PERSON_NAME] for sending the screenshot. I understand you’re having trouble ac…"
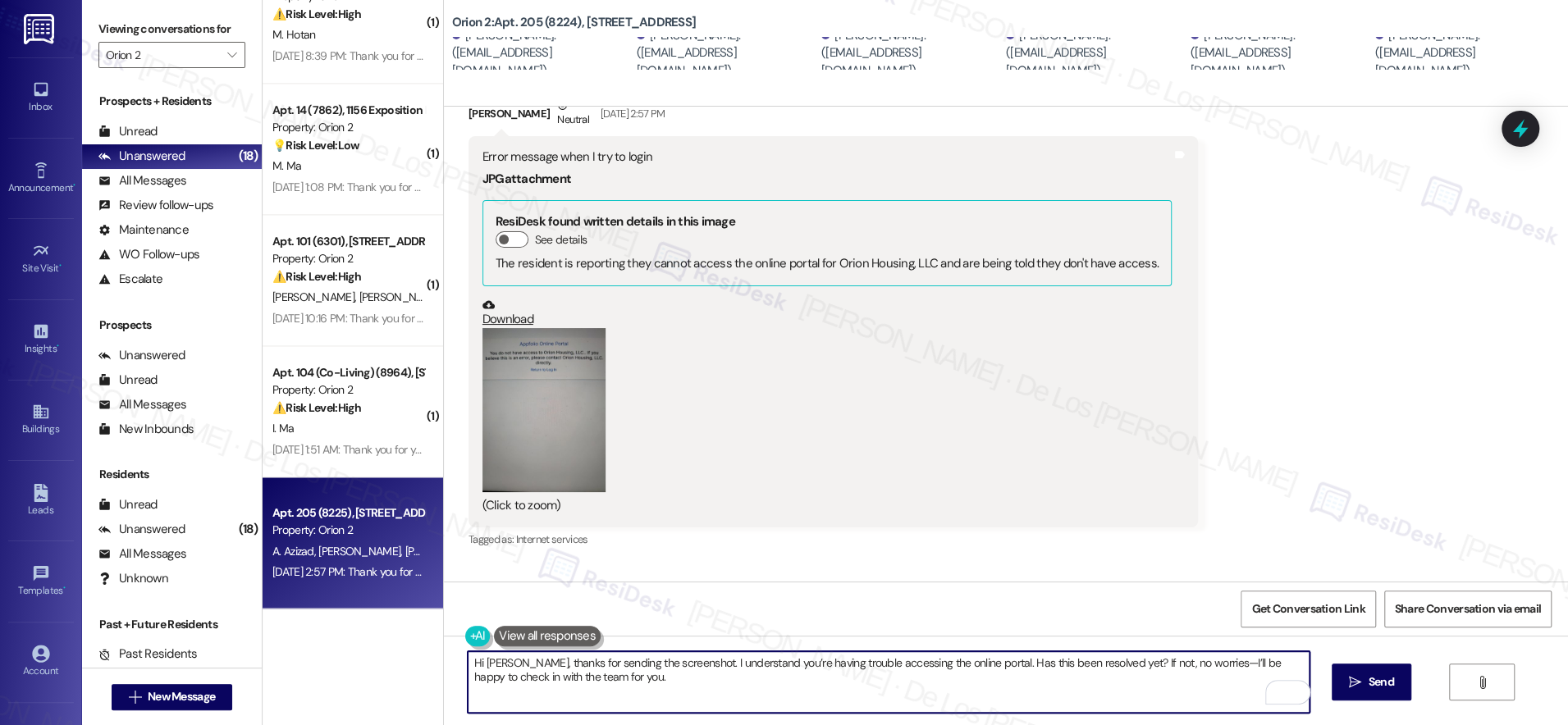
scroll to position [1086, 0]
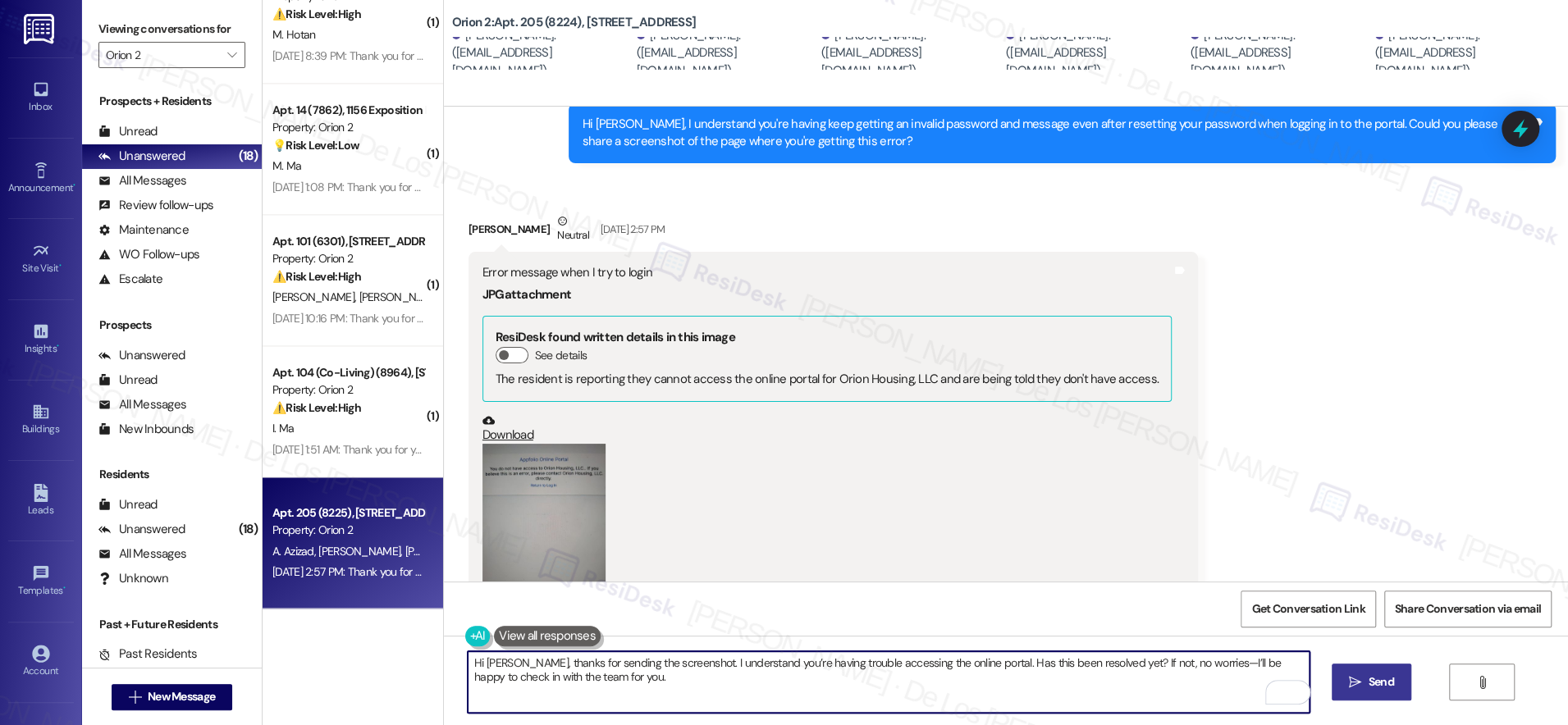
type textarea "Hi [PERSON_NAME], thanks for sending the screenshot. I understand you’re having…"
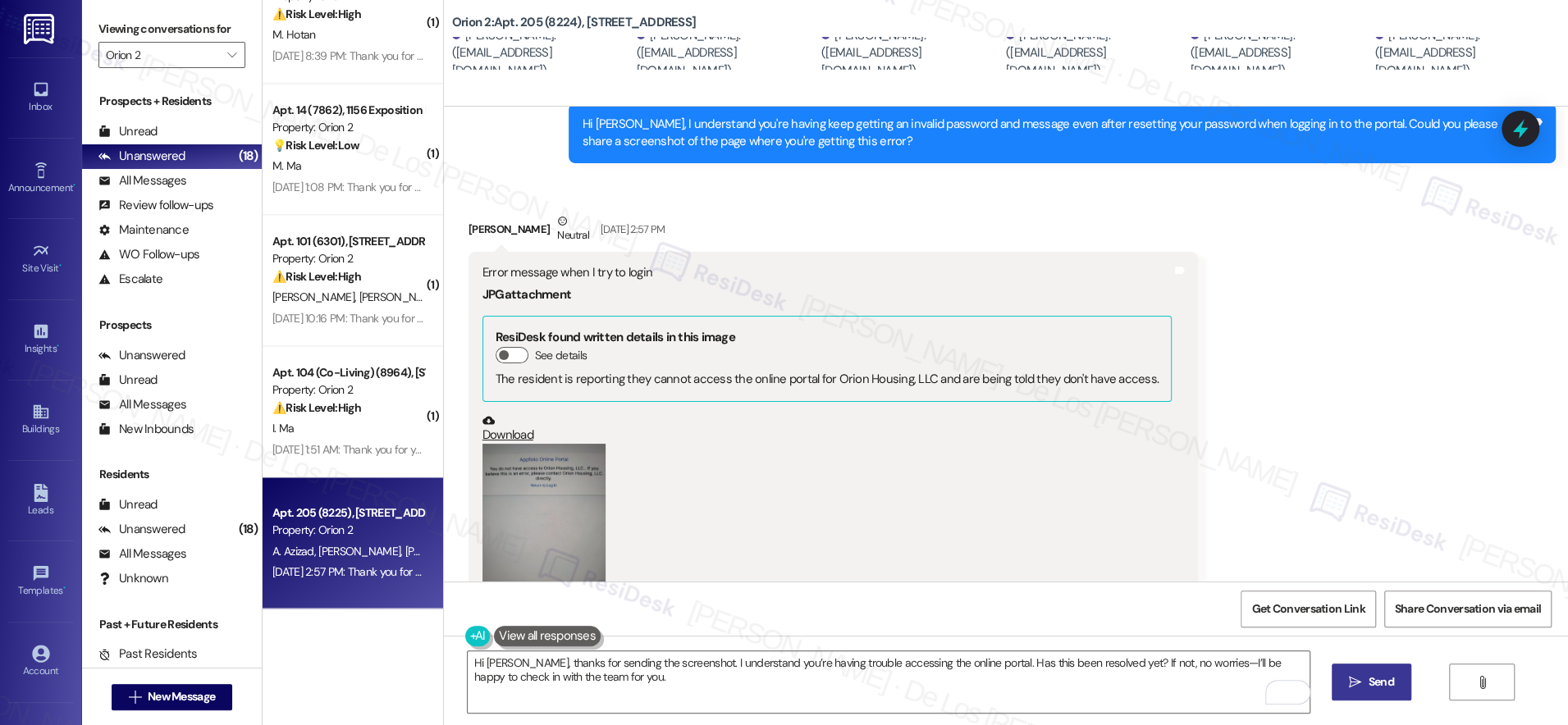
click at [1381, 683] on span "Send" at bounding box center [1381, 682] width 26 height 17
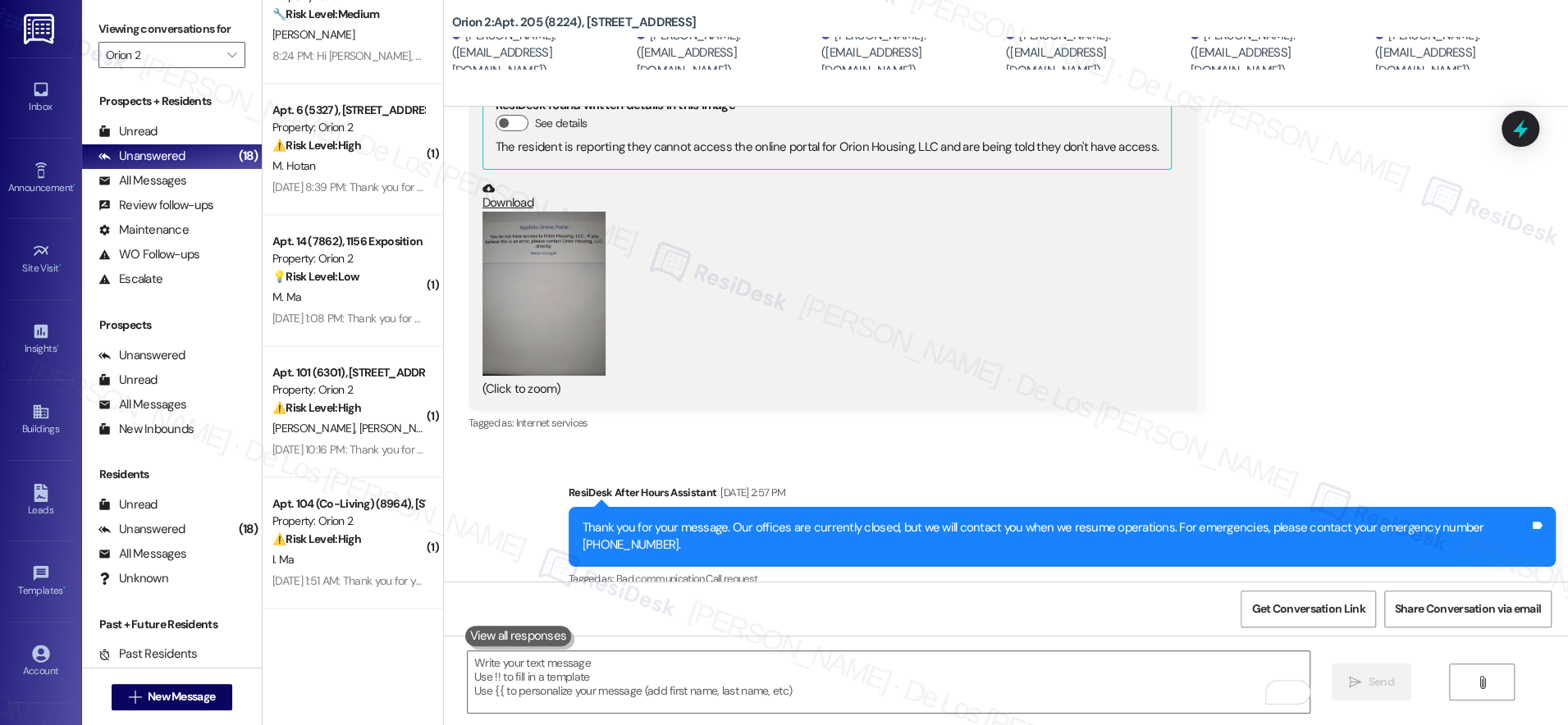
scroll to position [1437, 0]
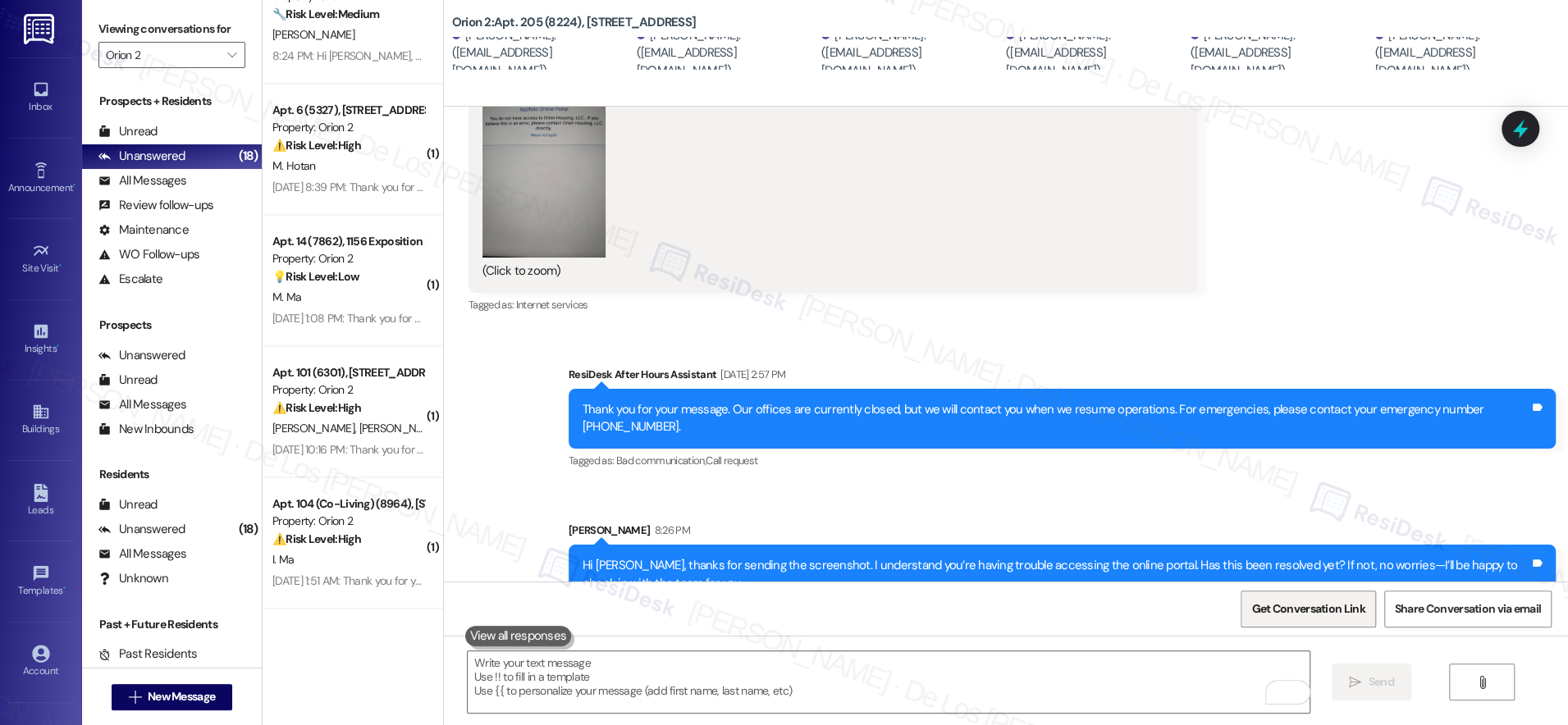
click at [1301, 619] on span "Get Conversation Link" at bounding box center [1307, 609] width 120 height 35
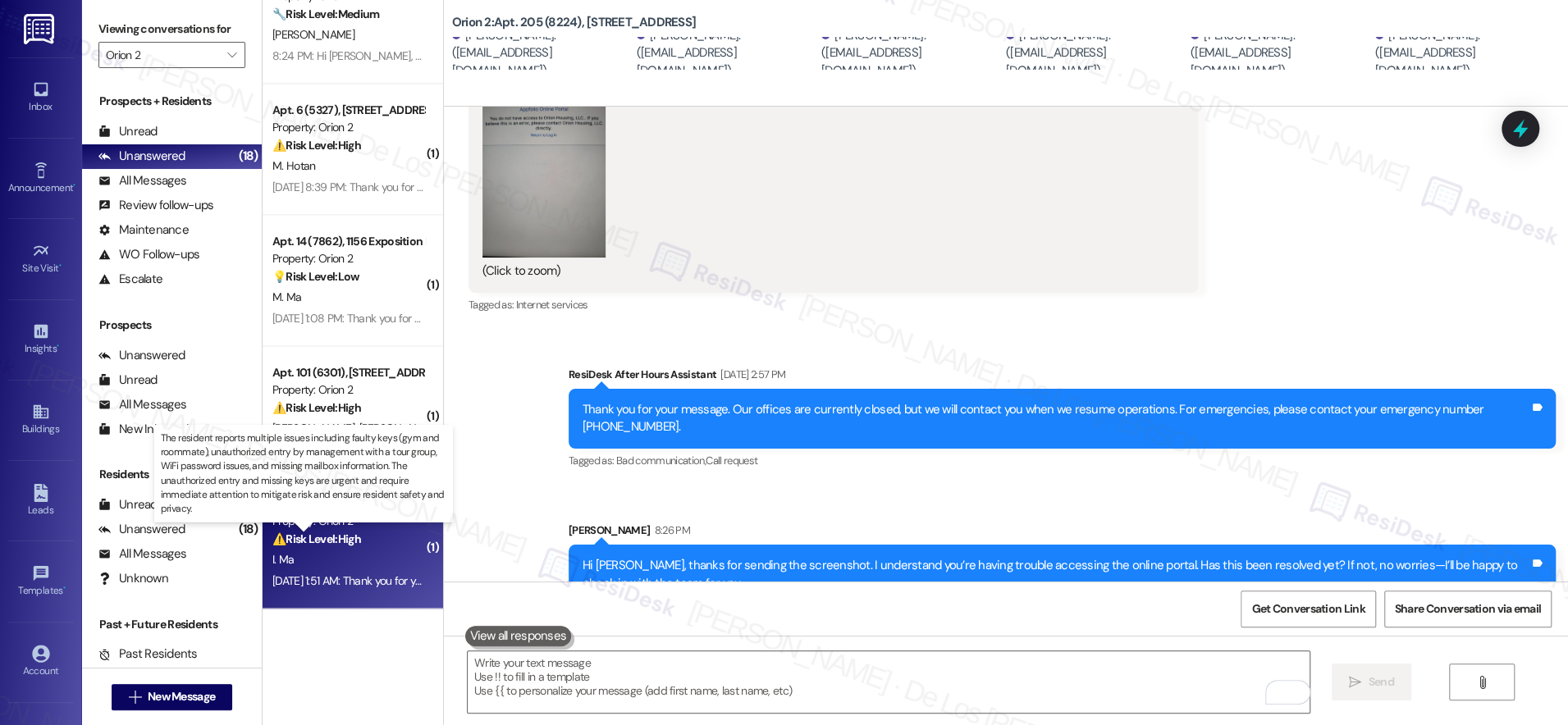
click at [297, 534] on strong "⚠️ Risk Level: High" at bounding box center [317, 538] width 89 height 15
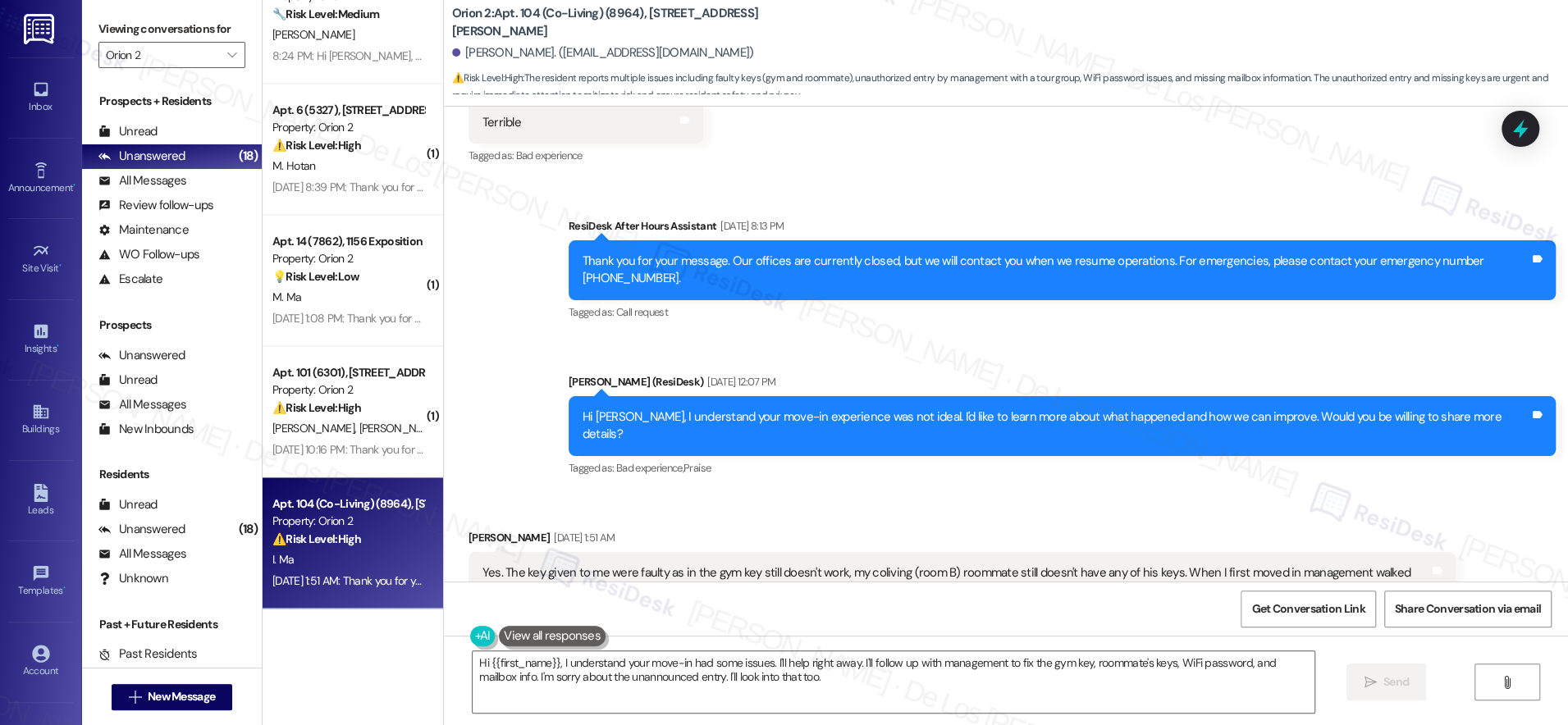
scroll to position [536, 0]
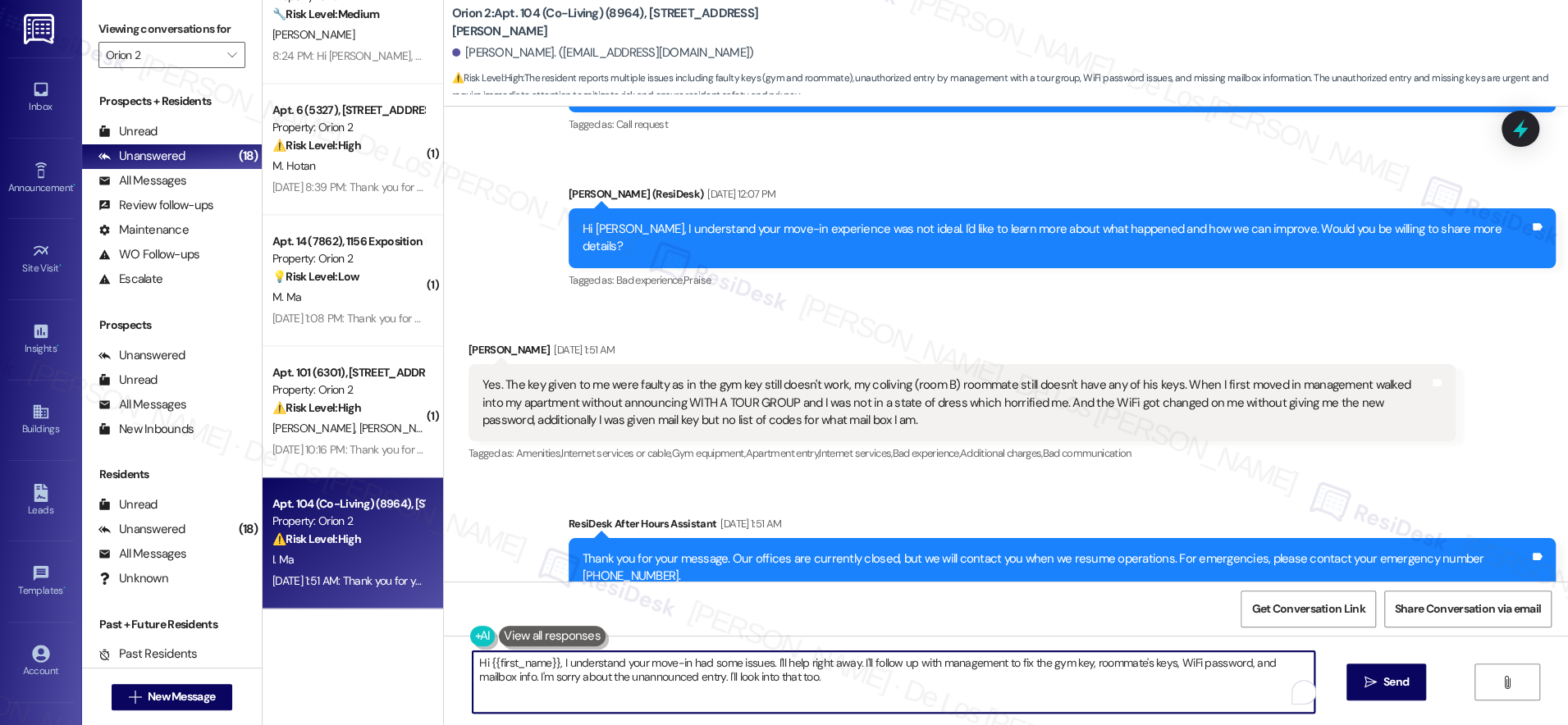
drag, startPoint x: 844, startPoint y: 662, endPoint x: 767, endPoint y: 658, distance: 77.1
click at [766, 658] on textarea "Hi {{first_name}}, I understand your move-in had some issues. I'll help right a…" at bounding box center [893, 682] width 842 height 61
click at [545, 665] on textarea "Hi {{first_name}}, I understand your move-in had some issues. I'm here to assis…" at bounding box center [888, 682] width 842 height 61
click at [909, 663] on textarea "Hi {{first_name}}, sorry for the delayed response. I understand your move-in ha…" at bounding box center [888, 682] width 842 height 61
drag, startPoint x: 1048, startPoint y: 662, endPoint x: 1175, endPoint y: 665, distance: 127.0
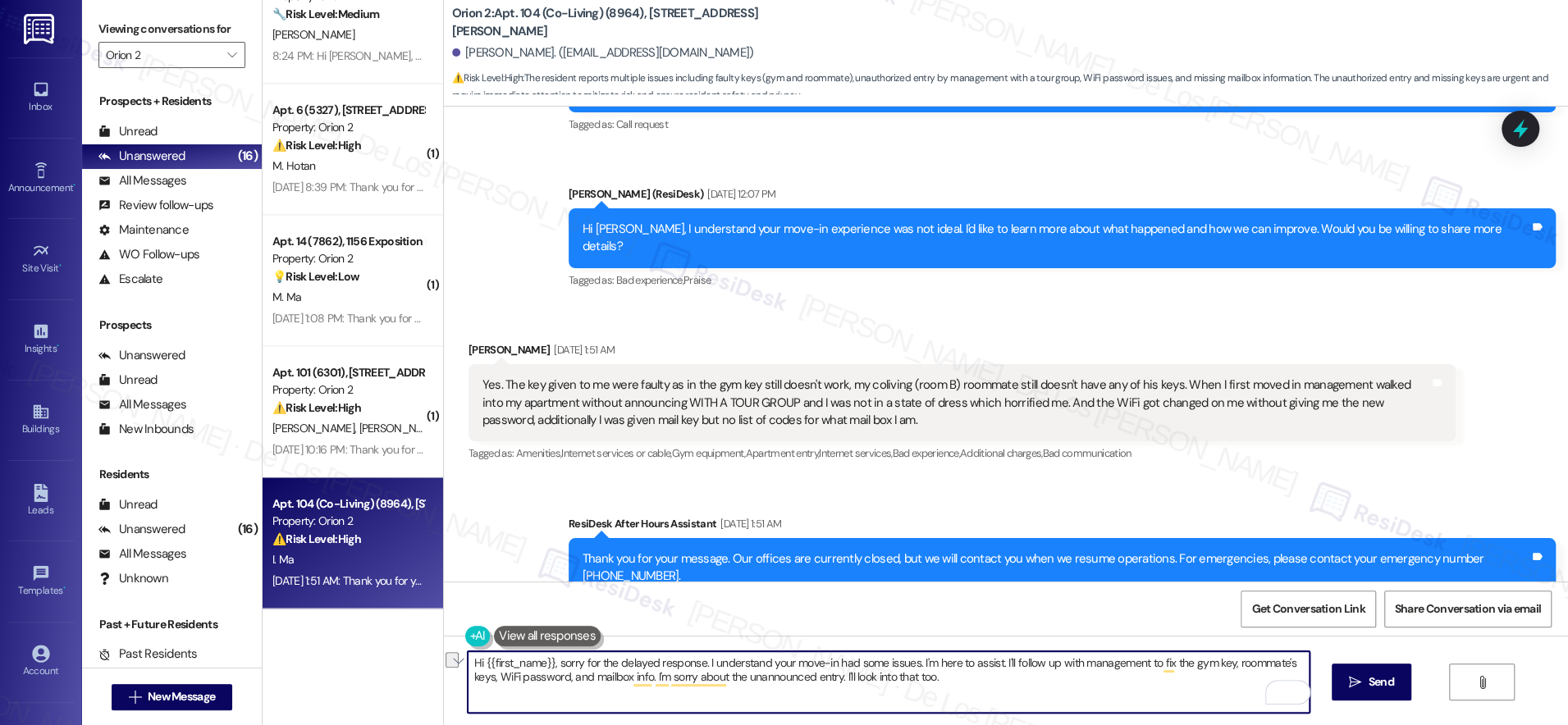
click at [1175, 665] on textarea "Hi {{first_name}}, sorry for the delayed response. I understand your move-in ha…" at bounding box center [888, 682] width 842 height 61
click at [594, 679] on textarea "Hi {{first_name}}, sorry for the delayed response. I understand your move-in ha…" at bounding box center [888, 682] width 842 height 61
click at [898, 680] on textarea "Hi {{first_name}}, sorry for the delayed response. I understand your move-in ha…" at bounding box center [888, 682] width 842 height 61
drag, startPoint x: 911, startPoint y: 682, endPoint x: 787, endPoint y: 679, distance: 124.0
click at [787, 679] on textarea "Hi {{first_name}}, sorry for the delayed response. I understand your move-in ha…" at bounding box center [888, 682] width 842 height 61
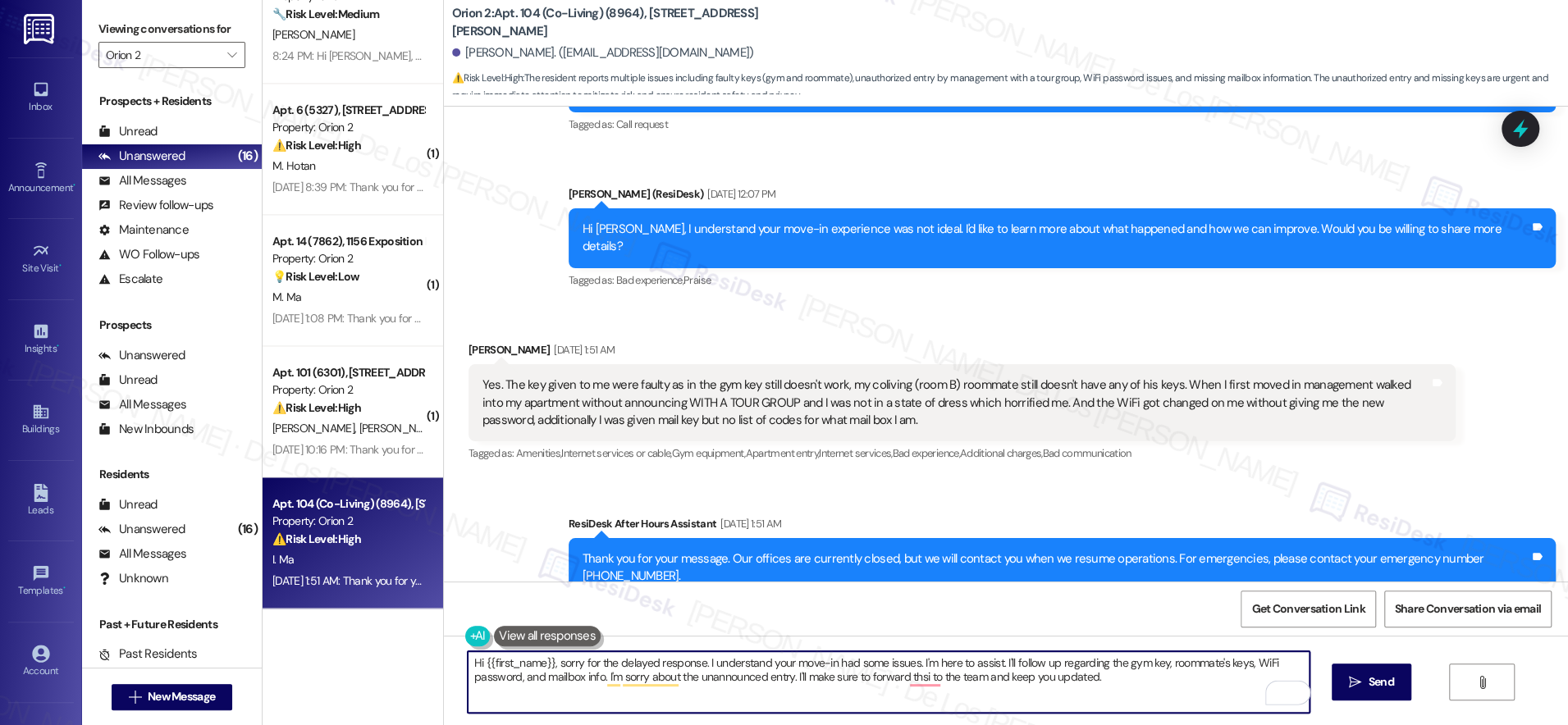
scroll to position [1360, 0]
click at [715, 690] on textarea "Hi {{first_name}}, sorry for the delayed response. I understand your move-in ha…" at bounding box center [888, 682] width 842 height 61
drag, startPoint x: 1085, startPoint y: 677, endPoint x: 1173, endPoint y: 701, distance: 91.2
click at [1173, 701] on textarea "Hi {{first_name}}, sorry for the delayed response. I understand your move-in ha…" at bounding box center [888, 682] width 842 height 61
click at [1048, 663] on textarea "Hi {{first_name}}, sorry for the delayed response. I understand your move-in ha…" at bounding box center [888, 682] width 842 height 61
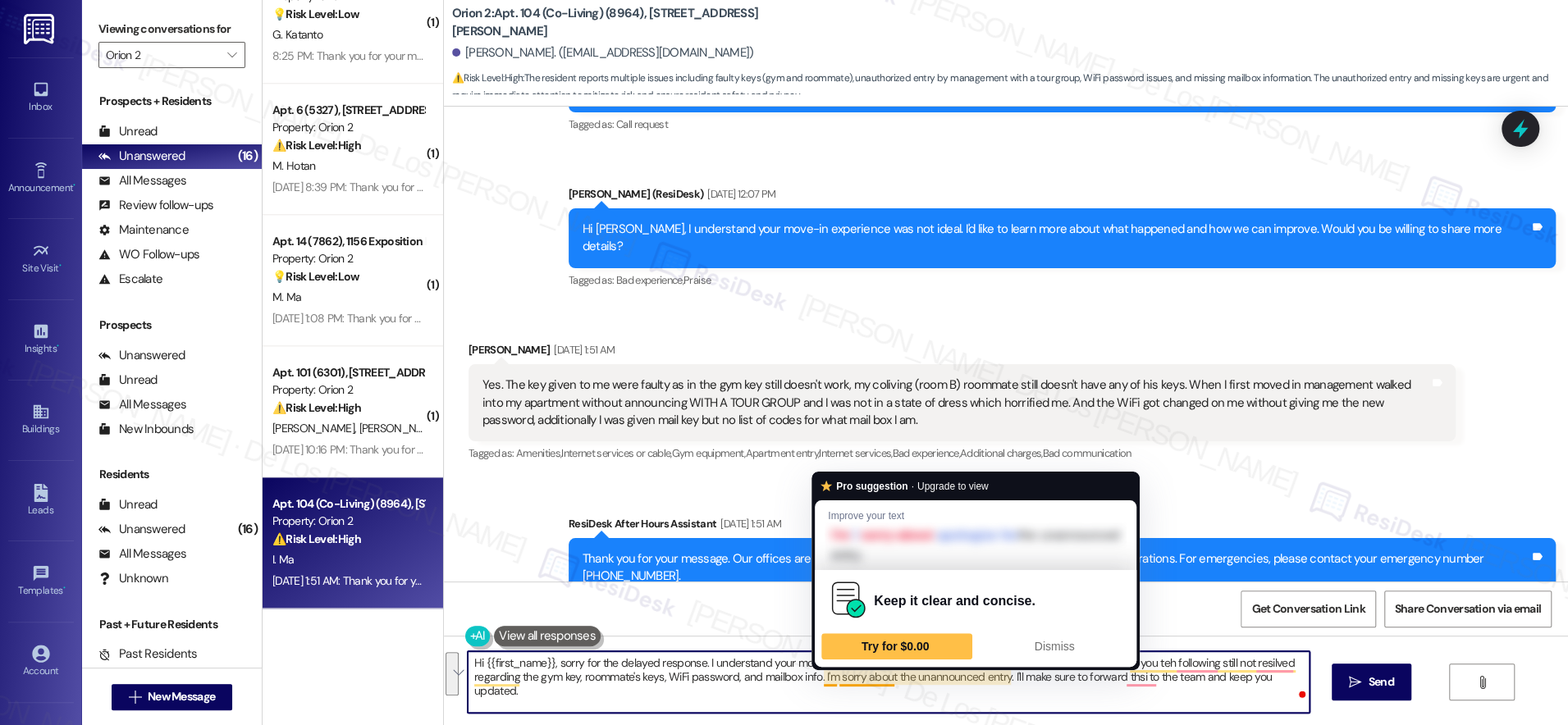
click at [884, 677] on textarea "Hi {{first_name}}, sorry for the delayed response. I understand your move-in ha…" at bounding box center [888, 682] width 842 height 61
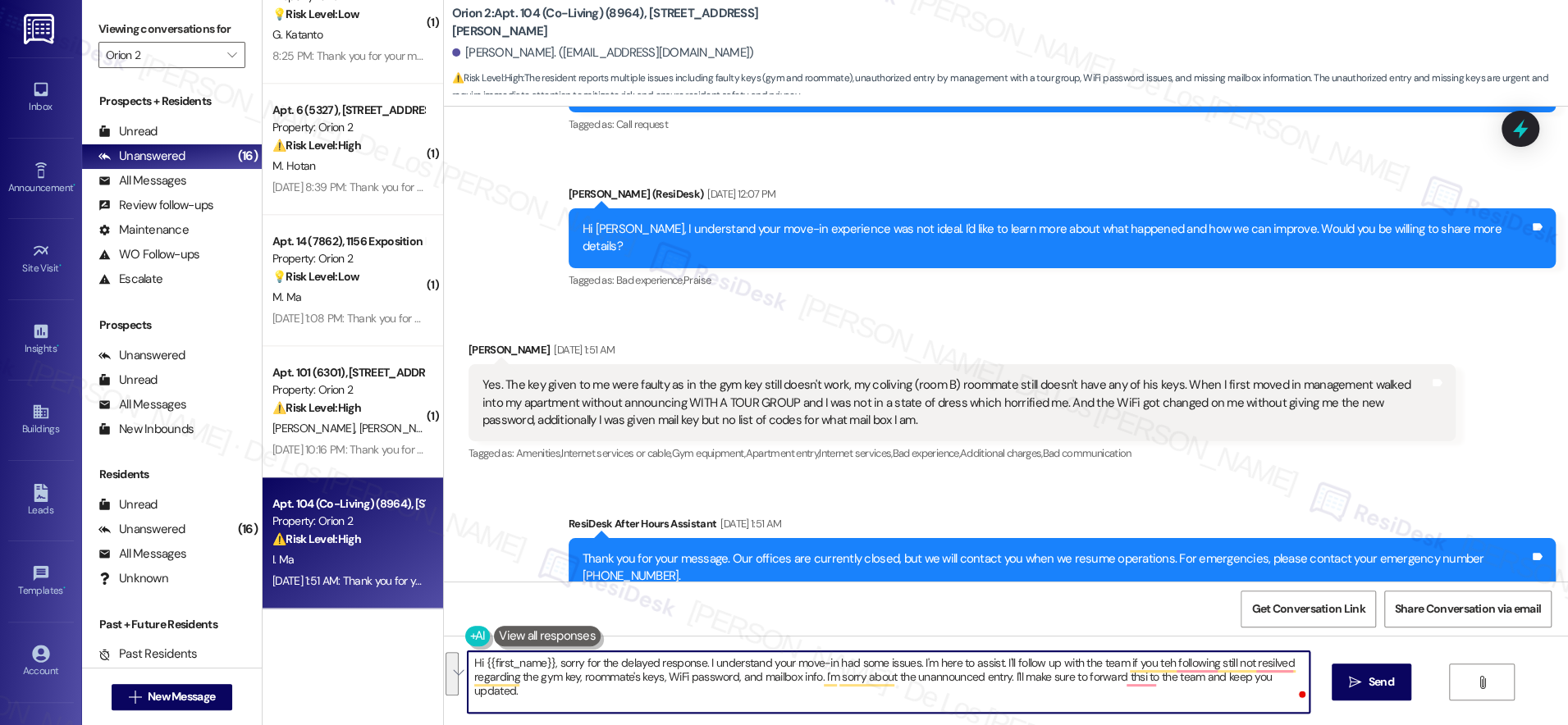
click at [884, 677] on textarea "Hi {{first_name}}, sorry for the delayed response. I understand your move-in ha…" at bounding box center [888, 682] width 842 height 61
drag, startPoint x: 807, startPoint y: 677, endPoint x: 393, endPoint y: 579, distance: 425.4
click at [393, 579] on div "( 2 ) Apt. 409 (Co-Living) (7922), [STREET_ADDRESS][PERSON_NAME] Property: Orio…" at bounding box center [915, 362] width 1305 height 725
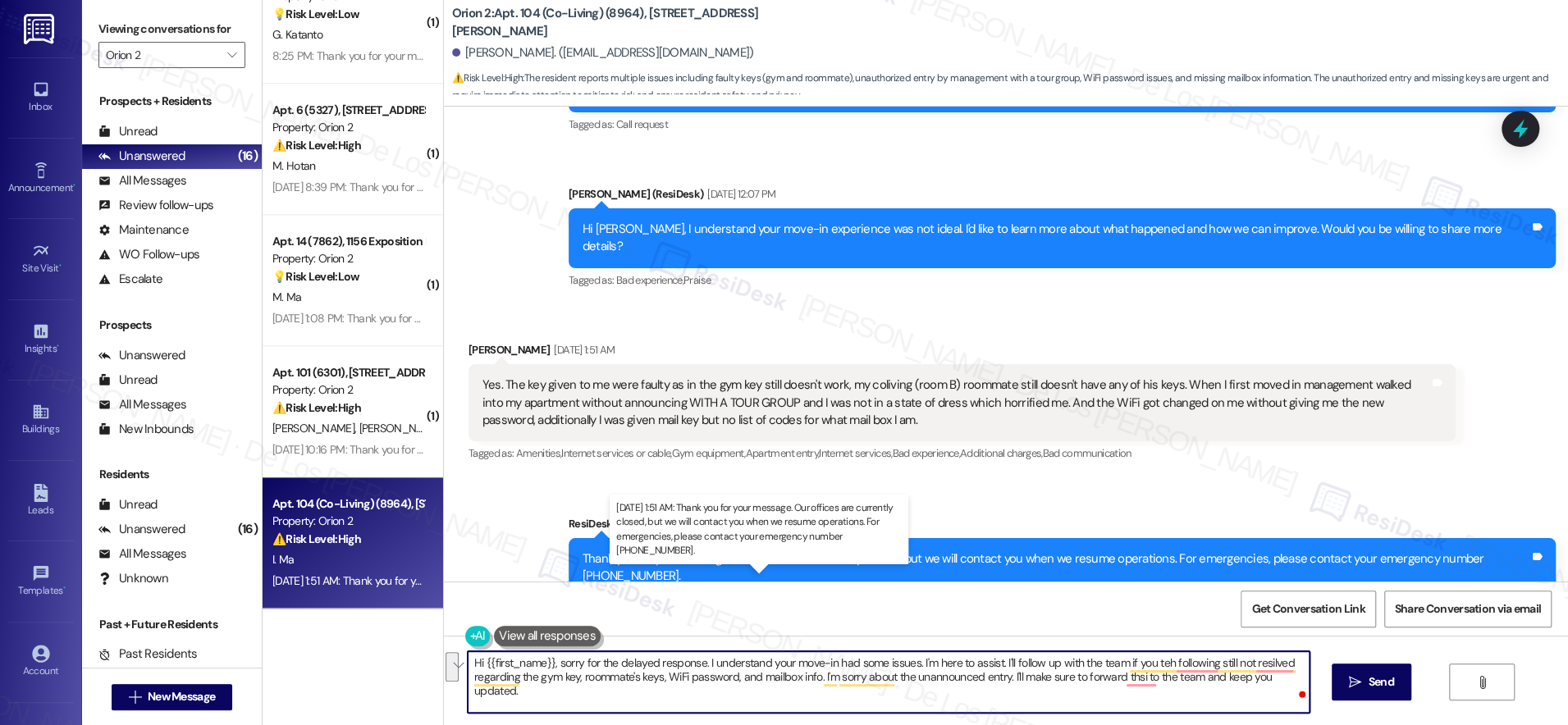
paste textarea "sn’t gone as smoothly as it should, and I’m here to help. If the following are …"
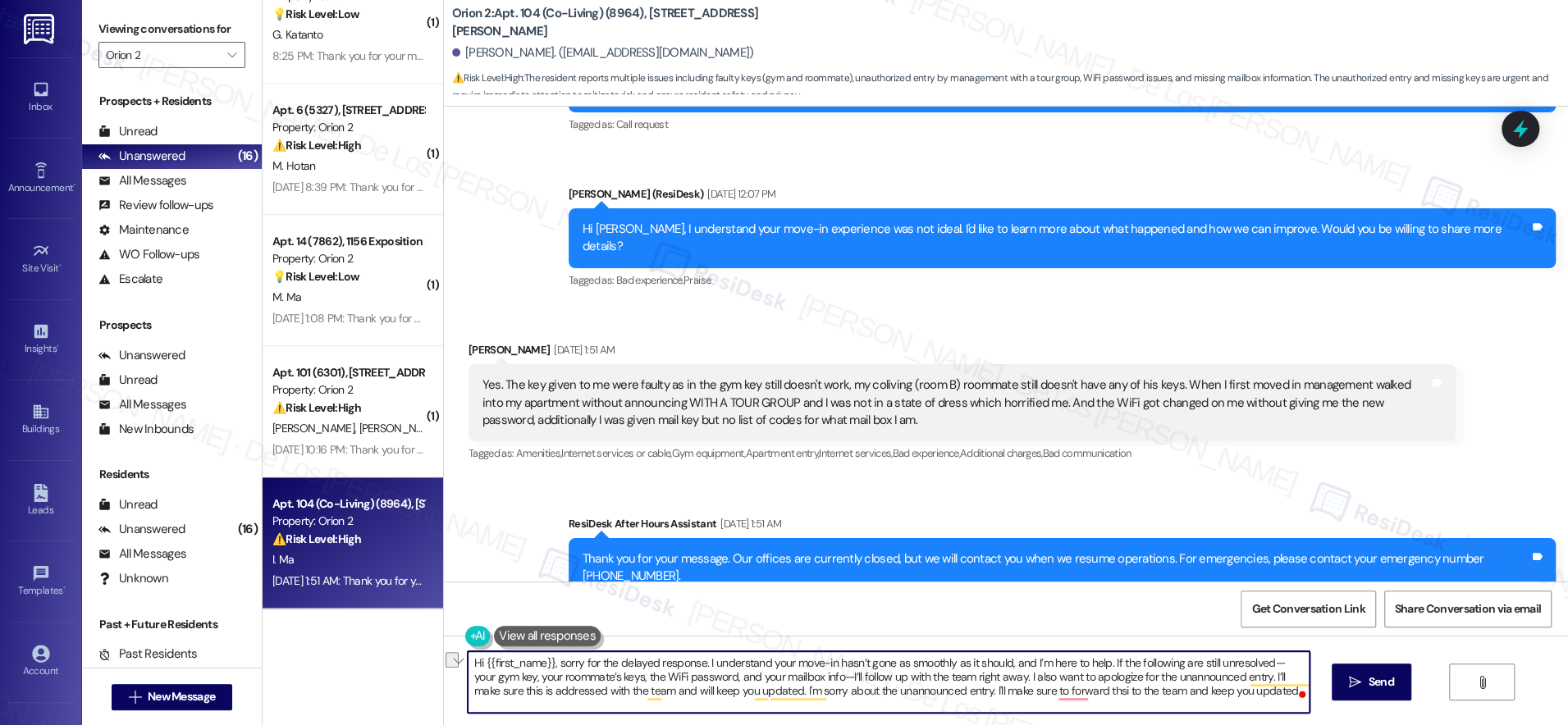
drag, startPoint x: 738, startPoint y: 691, endPoint x: 927, endPoint y: 696, distance: 189.1
click at [927, 696] on textarea "Hi {{first_name}}, sorry for the delayed response. I understand your move-in ha…" at bounding box center [888, 682] width 842 height 61
click at [1237, 700] on textarea "Hi {{first_name}}, sorry for the delayed response. I understand your move-in ha…" at bounding box center [888, 682] width 842 height 61
drag, startPoint x: 1236, startPoint y: 676, endPoint x: 583, endPoint y: 698, distance: 653.4
click at [583, 698] on textarea "Hi {{first_name}}, sorry for the delayed response. I understand your move-in ha…" at bounding box center [888, 682] width 842 height 61
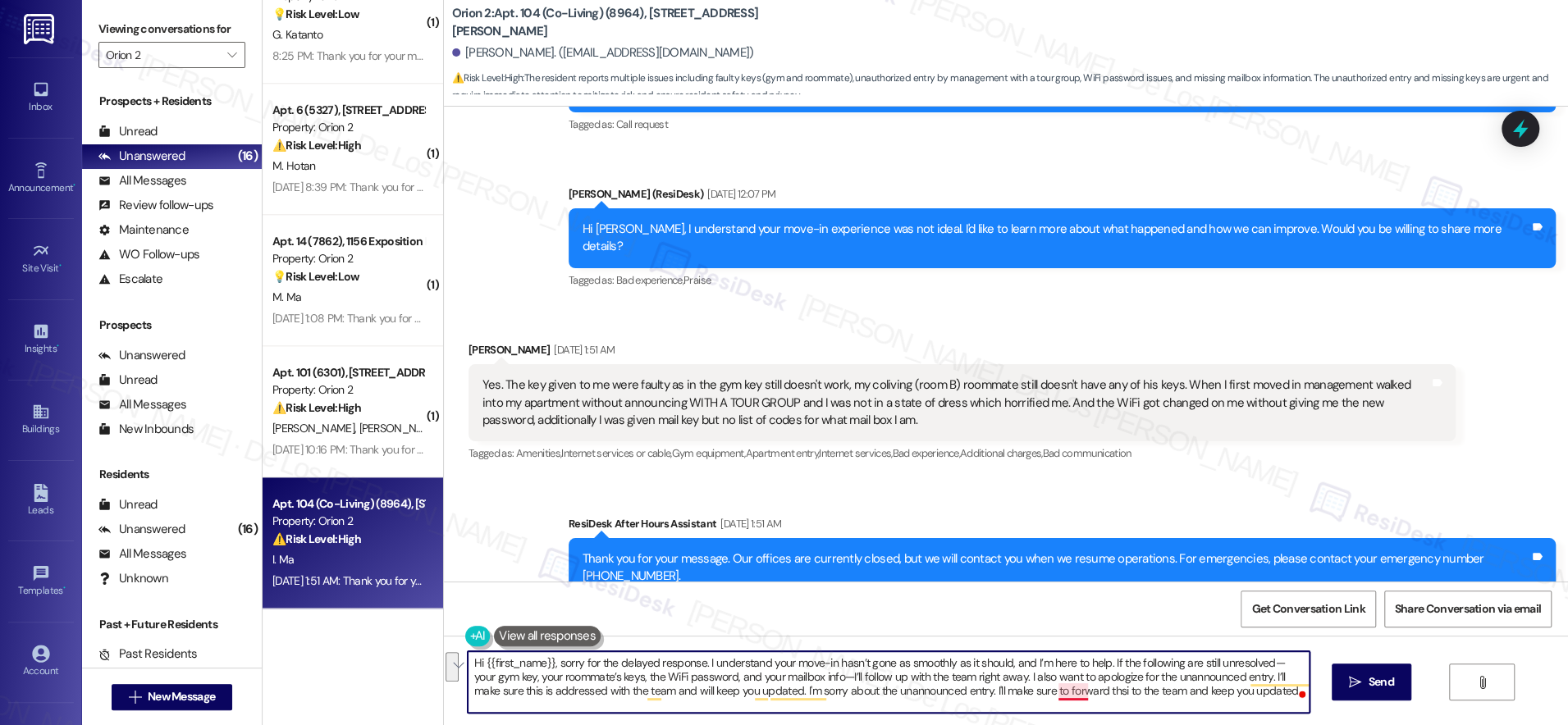
click at [1048, 698] on textarea "Hi {{first_name}}, sorry for the delayed response. I understand your move-in ha…" at bounding box center [888, 682] width 842 height 61
drag, startPoint x: 991, startPoint y: 678, endPoint x: 1235, endPoint y: 683, distance: 244.1
click at [1235, 683] on textarea "Hi {{first_name}}, sorry for the delayed response. I understand your move-in ha…" at bounding box center [888, 682] width 842 height 61
paste textarea "I'm sorry about the unannounced entry."
drag, startPoint x: 1183, startPoint y: 676, endPoint x: 900, endPoint y: 691, distance: 283.4
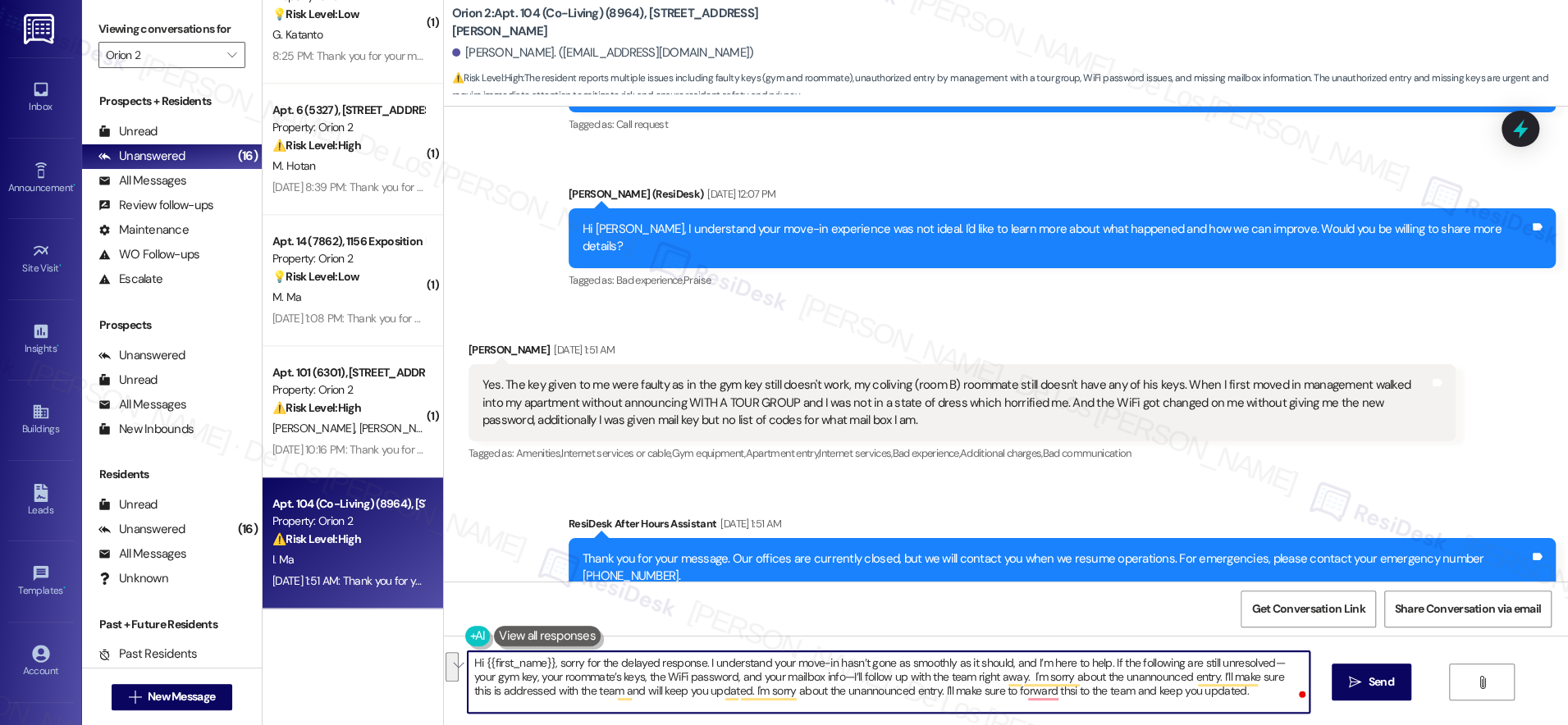
click at [900, 691] on textarea "Hi {{first_name}}, sorry for the delayed response. I understand your move-in ha…" at bounding box center [888, 682] width 842 height 61
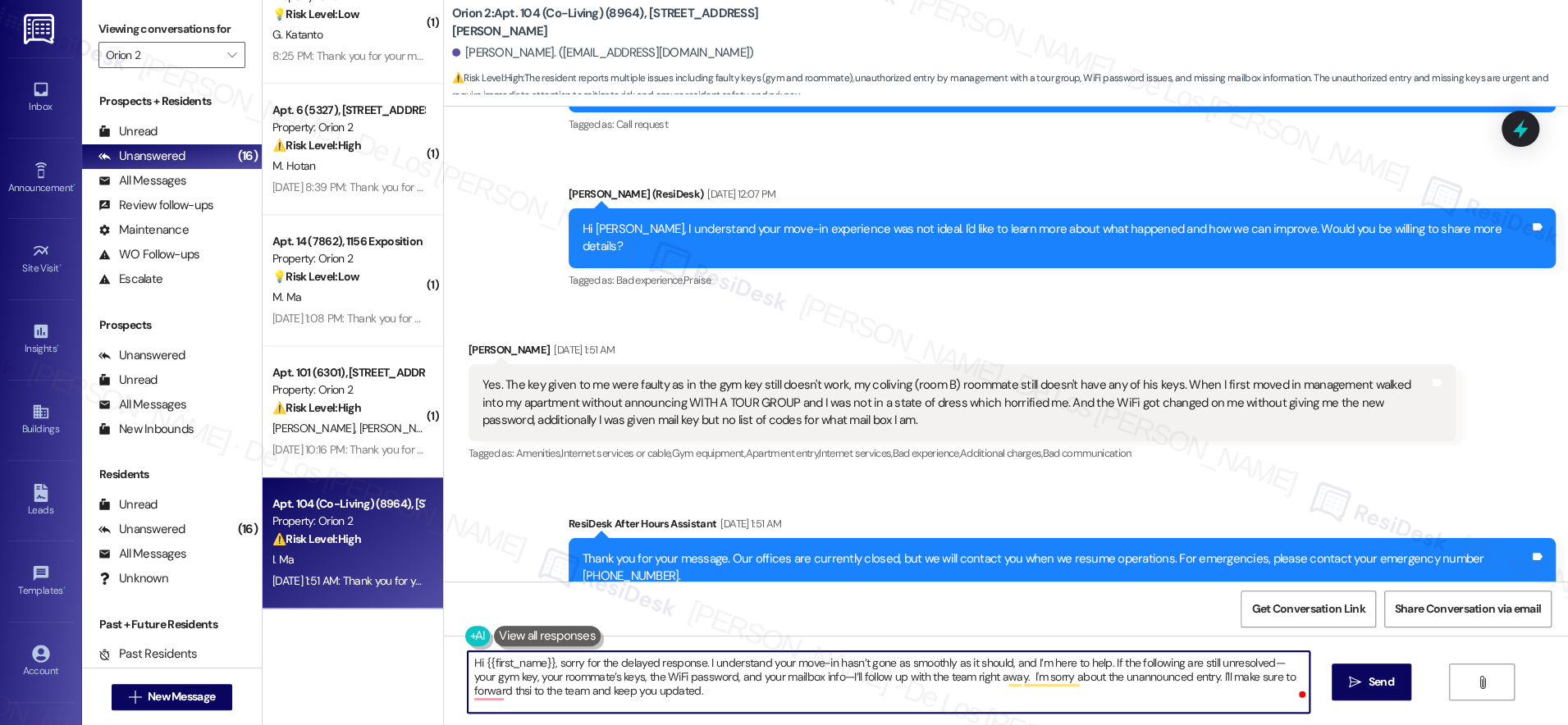
click at [813, 677] on textarea "Hi {{first_name}}, sorry for the delayed response. I understand your move-in ha…" at bounding box center [888, 682] width 842 height 61
drag, startPoint x: 984, startPoint y: 679, endPoint x: 933, endPoint y: 681, distance: 51.0
click at [933, 681] on textarea "Hi {{first_name}}, sorry for the delayed response. I understand your move-in ha…" at bounding box center [888, 682] width 842 height 61
click at [811, 678] on textarea "Hi {{first_name}}, sorry for the delayed response. I understand your move-in ha…" at bounding box center [888, 682] width 842 height 61
click at [1266, 665] on textarea "Hi {{first_name}}, sorry for the delayed response. I understand your move-in ha…" at bounding box center [888, 682] width 842 height 61
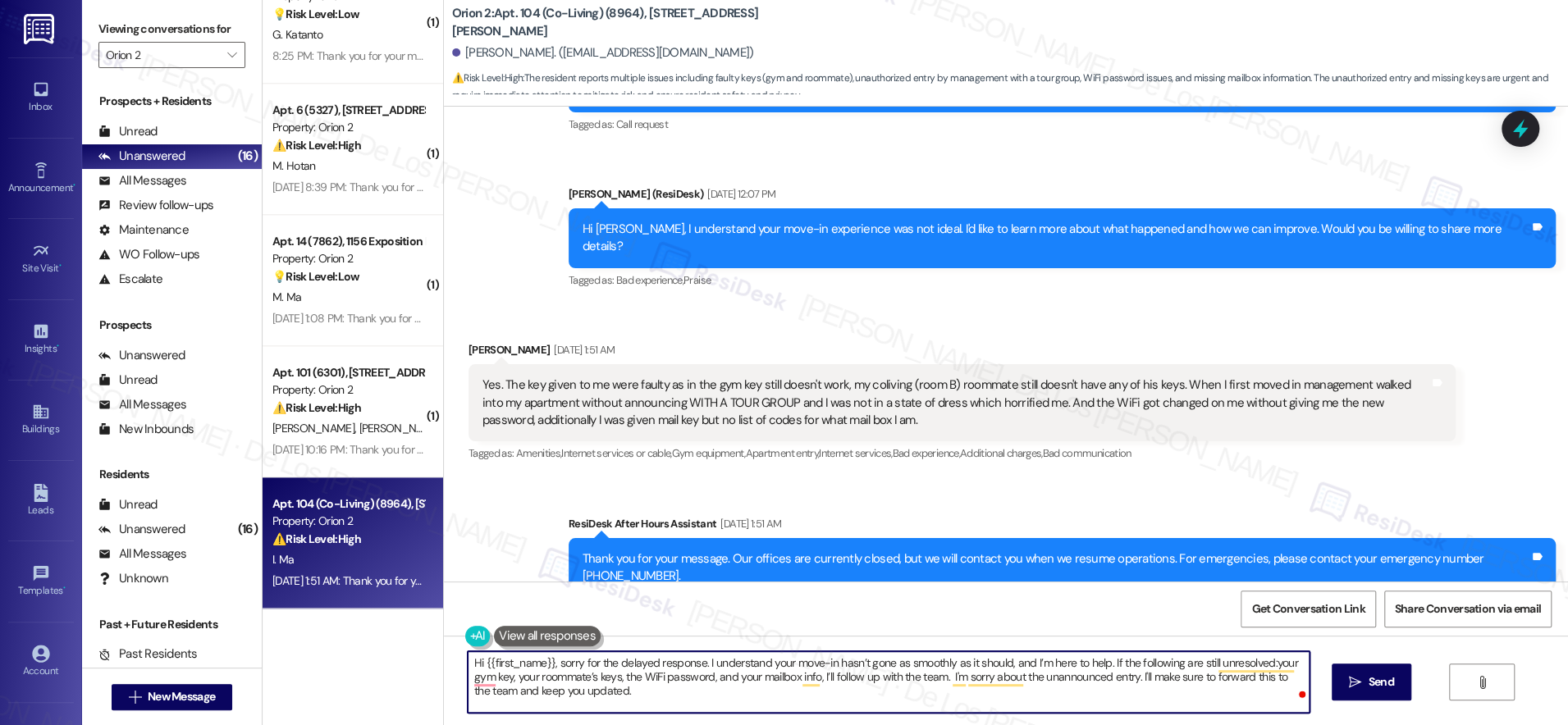
type textarea "Hi {{first_name}}, sorry for the delayed response. I understand your move-in ha…"
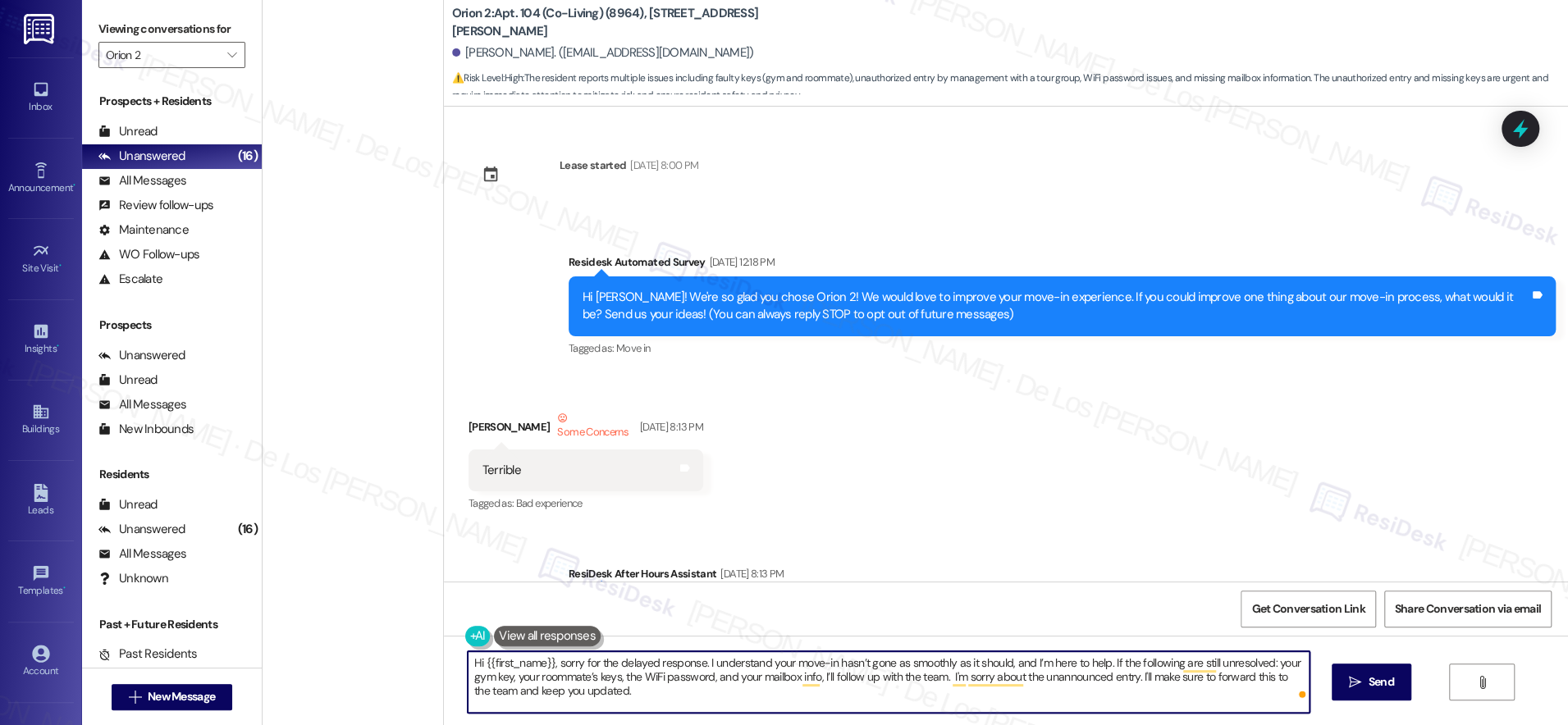
scroll to position [536, 0]
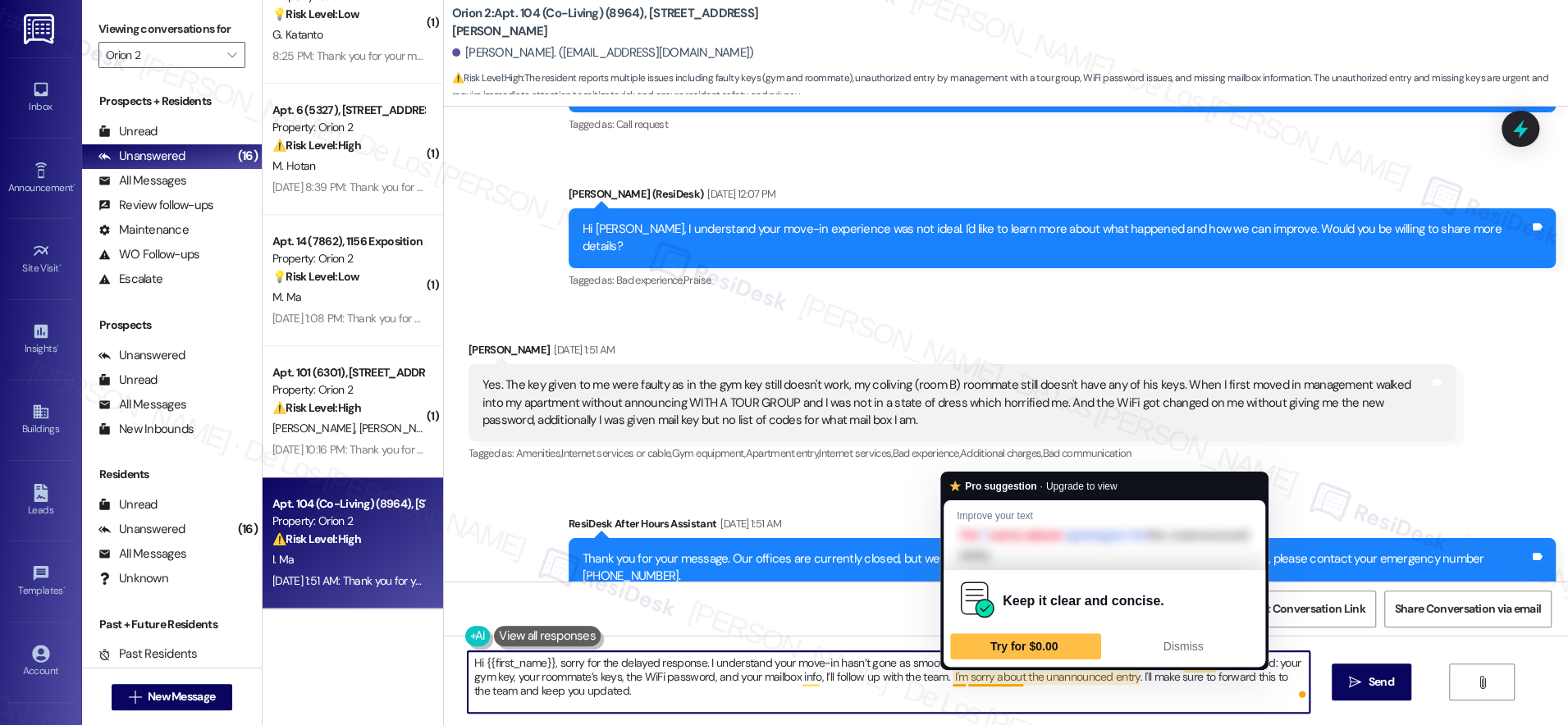
click at [927, 675] on textarea "Hi {{first_name}}, sorry for the delayed response. I understand your move-in ha…" at bounding box center [888, 682] width 842 height 61
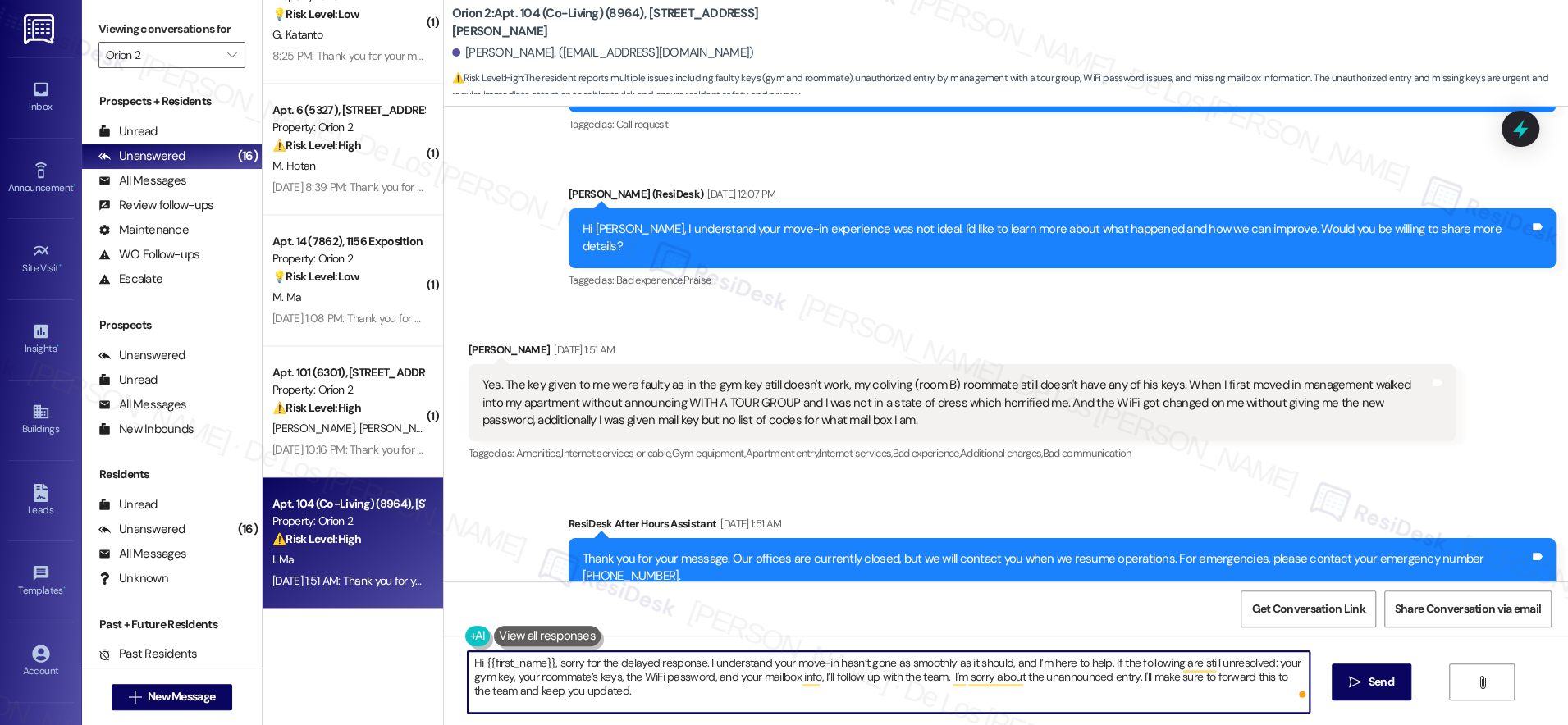
click at [893, 665] on textarea "Hi {{first_name}}, sorry for the delayed response. I understand your move-in ha…" at bounding box center [888, 682] width 842 height 61
drag, startPoint x: 930, startPoint y: 664, endPoint x: 1083, endPoint y: 666, distance: 153.0
click at [1083, 666] on textarea "Hi {{first_name}}, sorry for the delayed response. I understand your move-in ha…" at bounding box center [888, 682] width 842 height 61
click at [1125, 697] on textarea "Hi {{first_name}}, sorry for the delayed response. I understand your move-in ha…" at bounding box center [888, 682] width 842 height 61
click at [1273, 675] on textarea "Hi {{first_name}}, sorry for the delayed response. I understand your move-in ha…" at bounding box center [888, 682] width 842 height 61
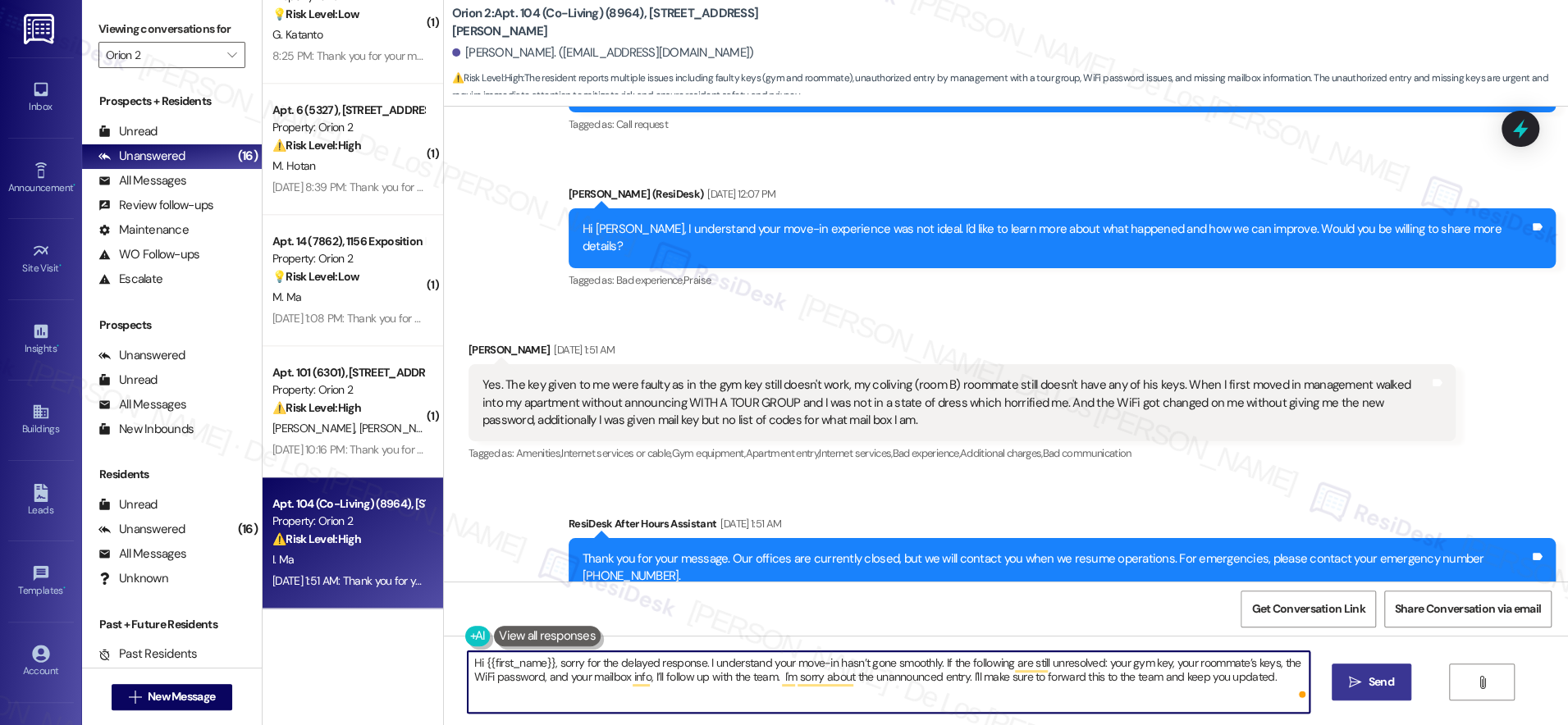
type textarea "Hi {{first_name}}, sorry for the delayed response. I understand your move-in ha…"
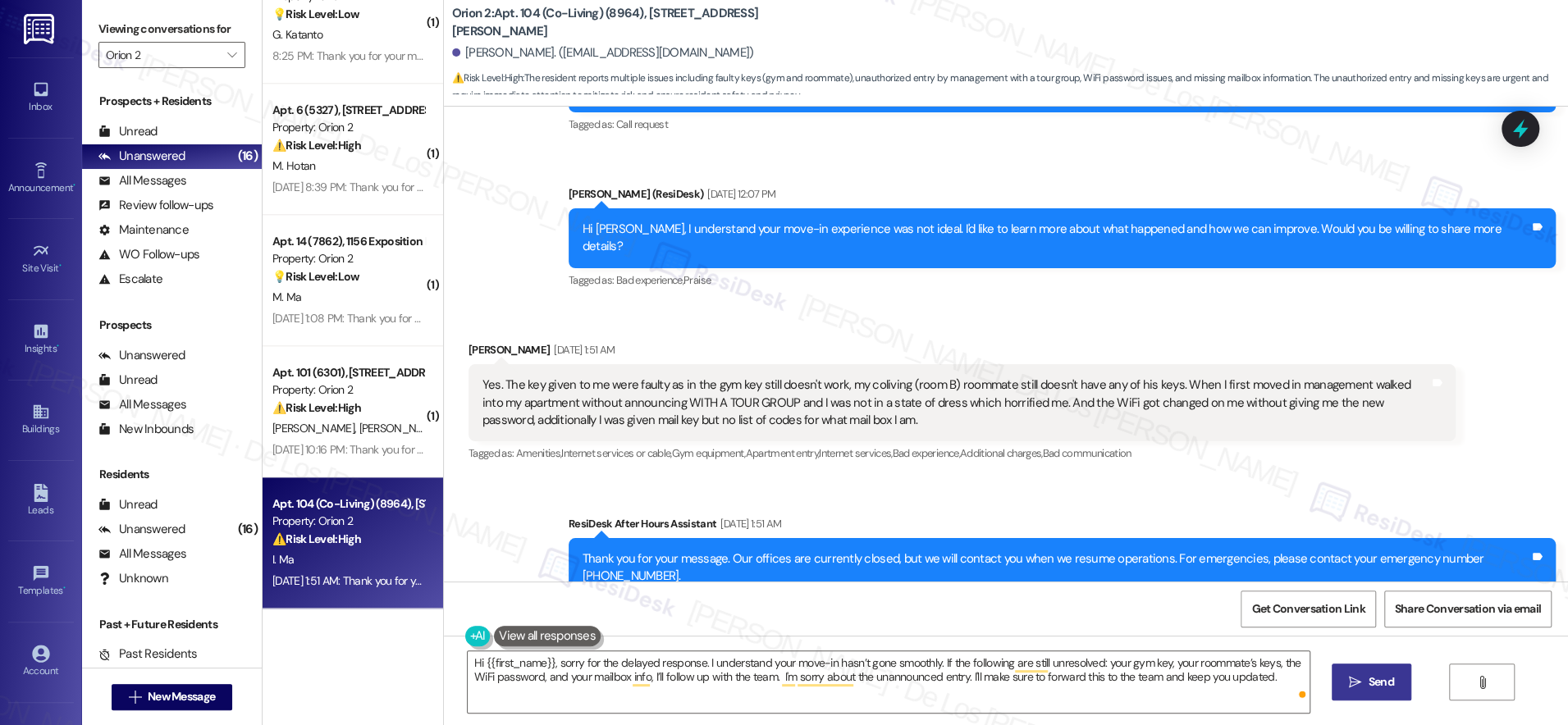
click at [1370, 686] on span "Send" at bounding box center [1381, 682] width 26 height 17
click at [1328, 609] on span "Get Conversation Link" at bounding box center [1308, 608] width 113 height 17
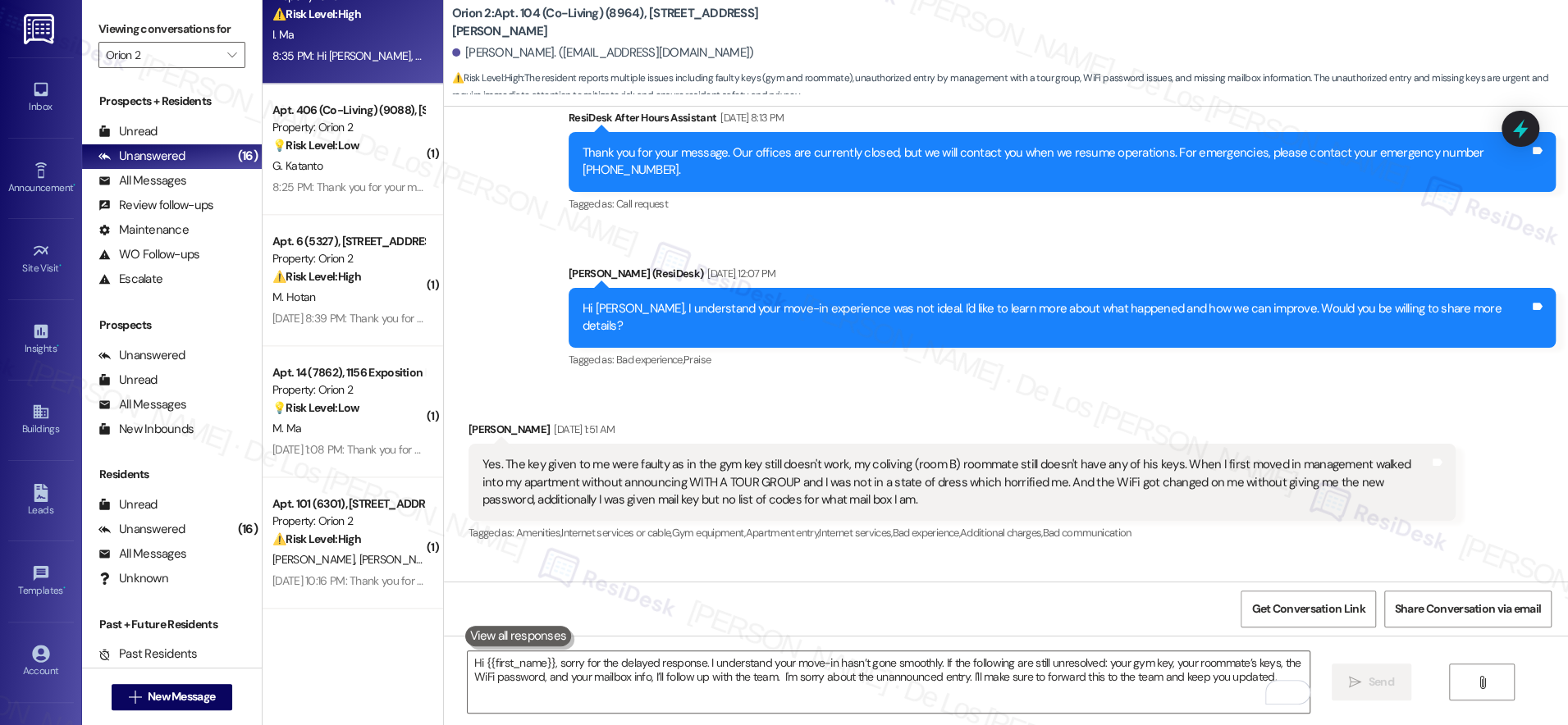
scroll to position [667, 0]
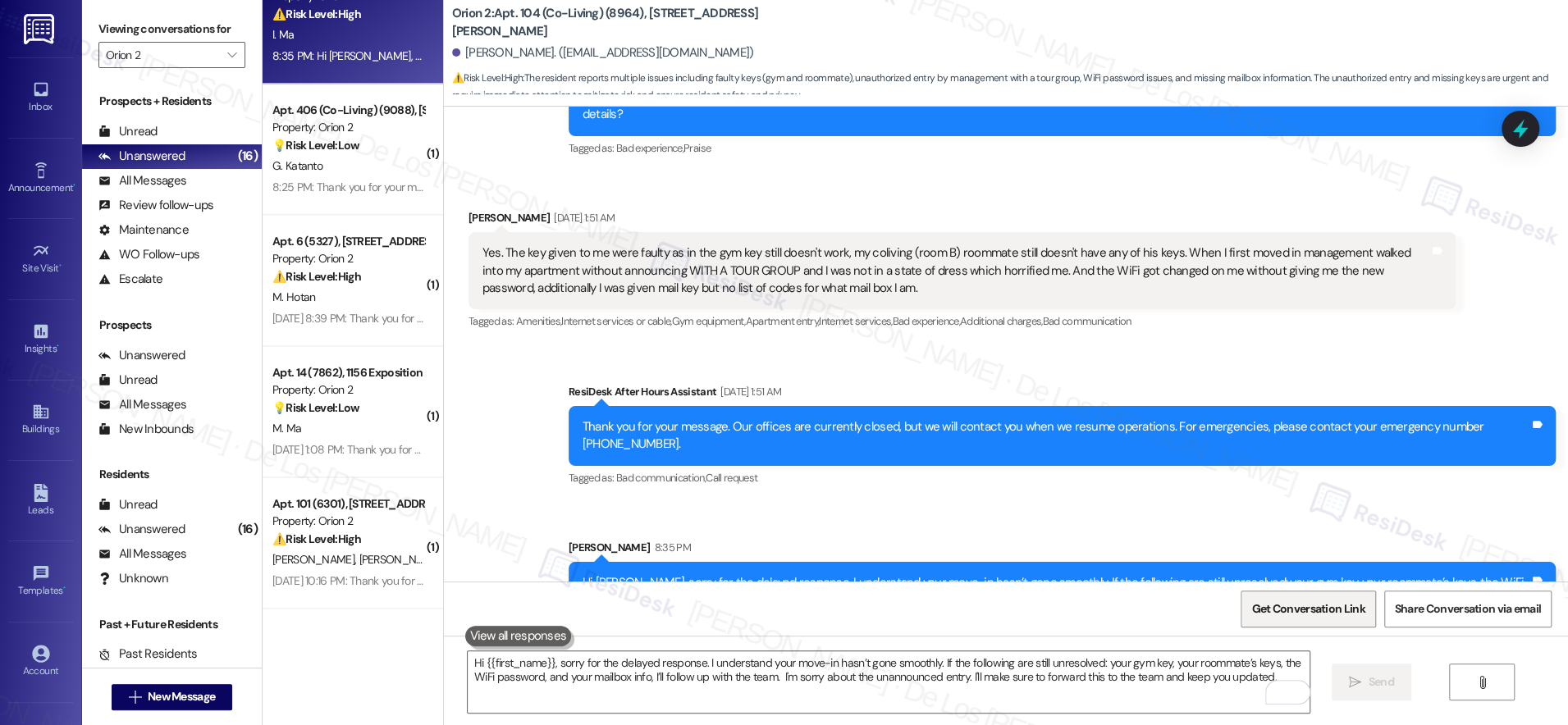
click at [1286, 606] on span "Get Conversation Link" at bounding box center [1308, 608] width 113 height 17
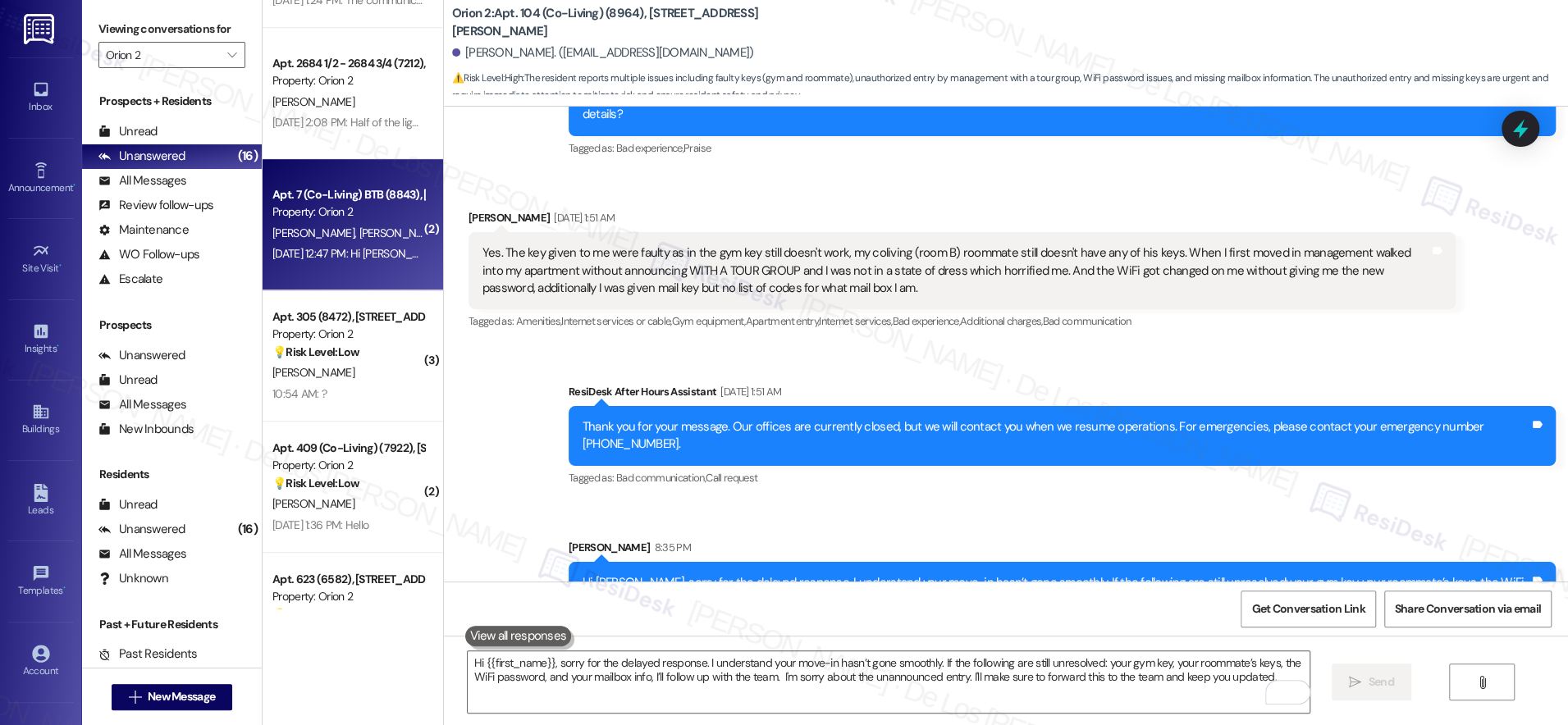
scroll to position [627, 0]
click at [341, 223] on div "Apt. 7 (Co-Living) BTB (8843), 1352 W 29th St Property: Orion 2" at bounding box center [348, 205] width 155 height 39
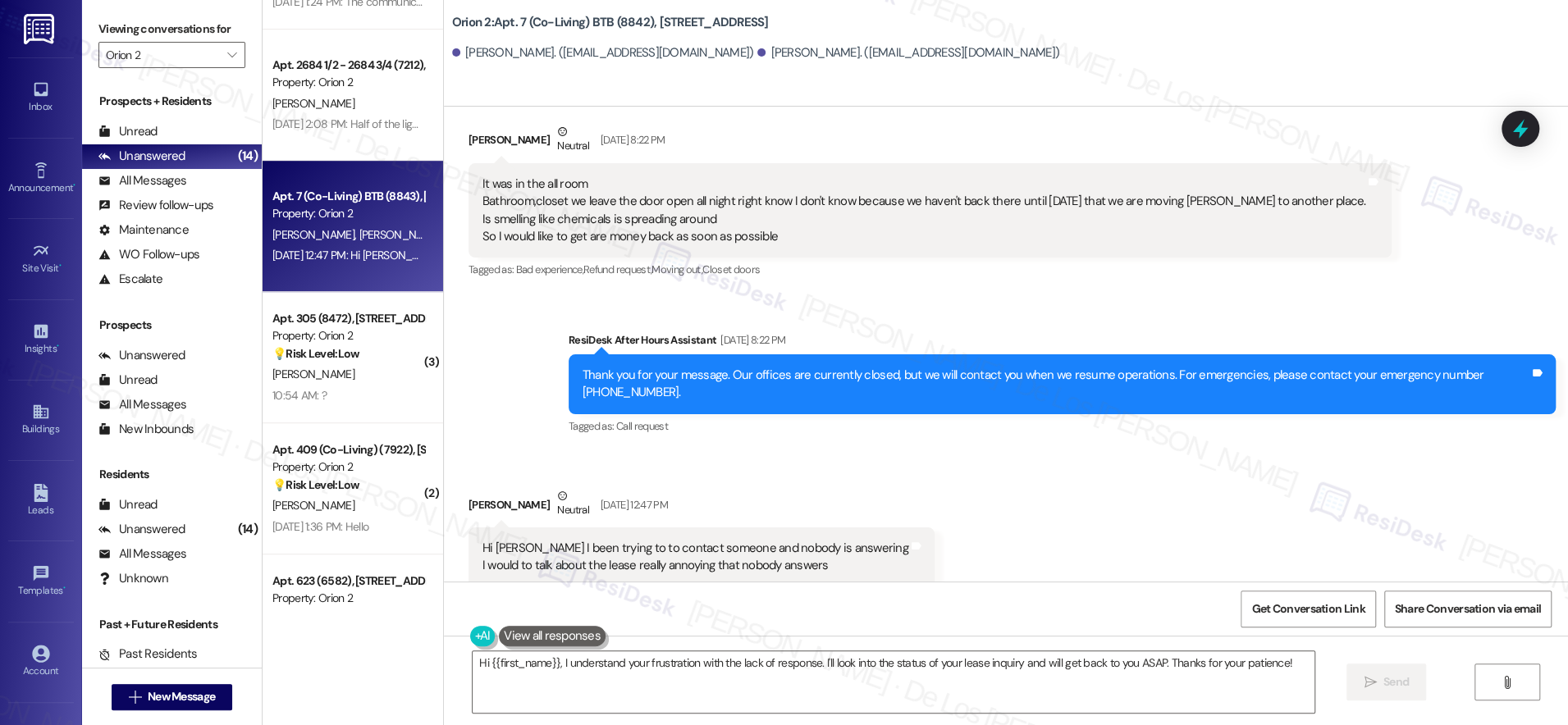
scroll to position [934, 0]
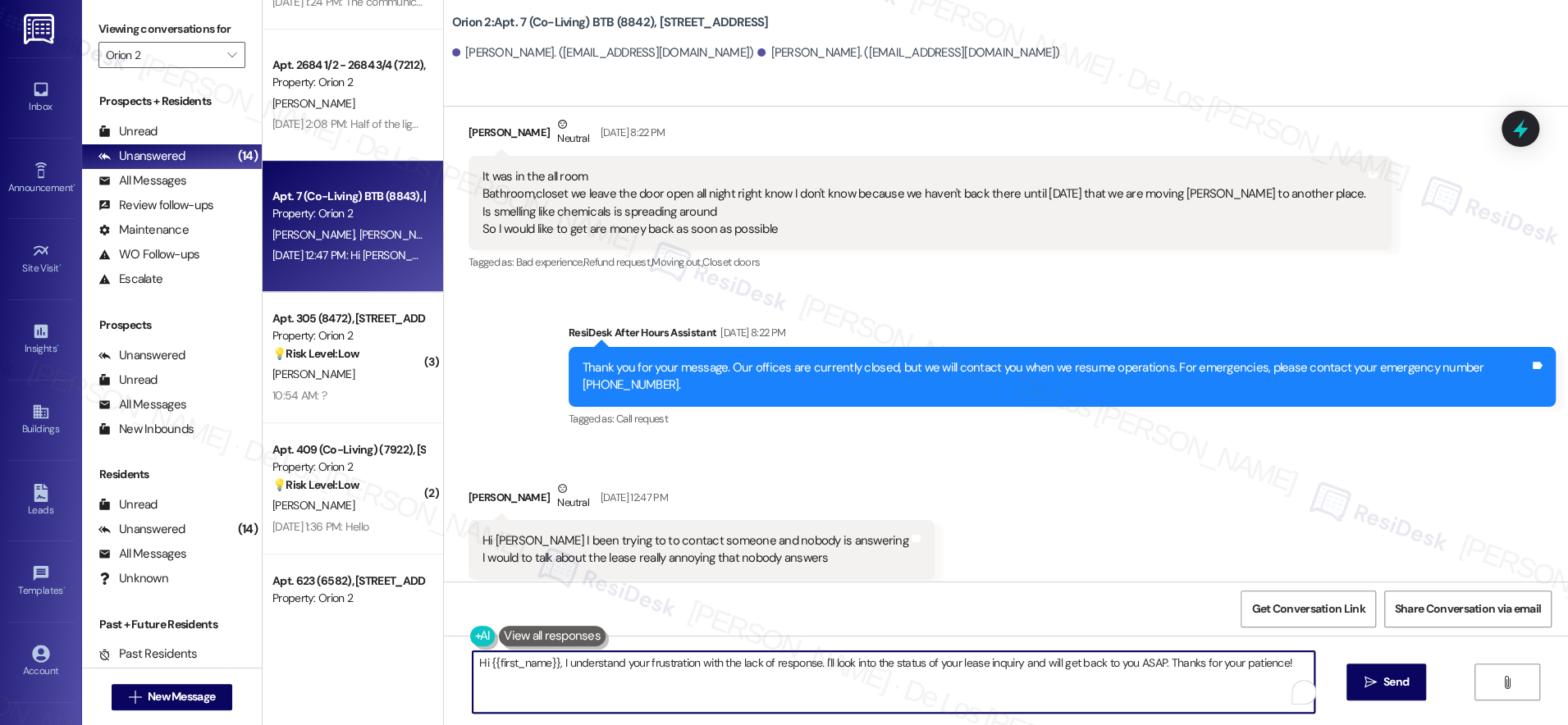
drag, startPoint x: 682, startPoint y: 667, endPoint x: 637, endPoint y: 667, distance: 45.0
click at [637, 667] on textarea "Hi {{first_name}}, I understand your frustration with the lack of response. I'l…" at bounding box center [893, 682] width 842 height 61
drag, startPoint x: 948, startPoint y: 660, endPoint x: 866, endPoint y: 663, distance: 82.1
click at [866, 663] on textarea "Hi {{first_name}}, I understand your concernabout the smell in the room and wit…" at bounding box center [888, 682] width 842 height 61
drag, startPoint x: 1018, startPoint y: 661, endPoint x: 1062, endPoint y: 696, distance: 56.2
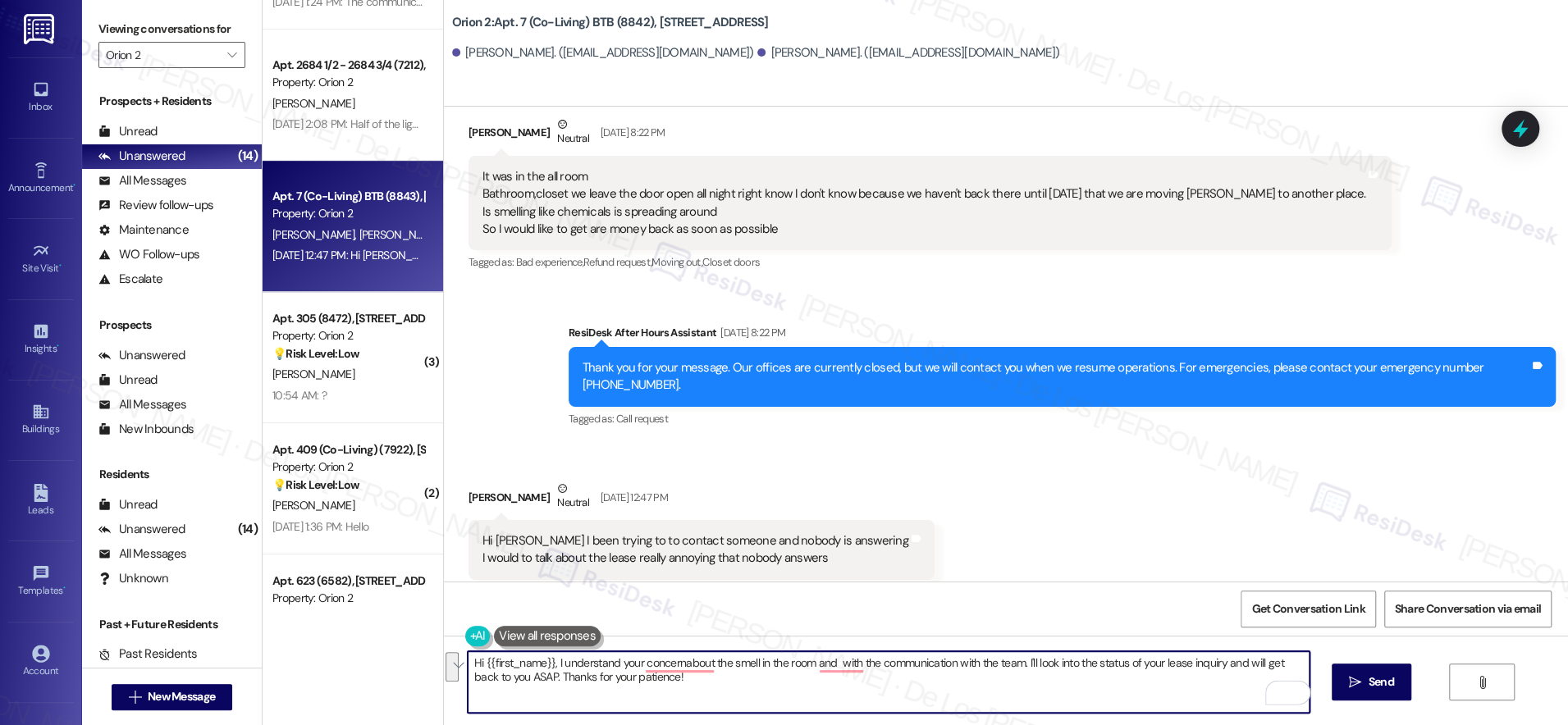
click at [1062, 696] on textarea "Hi {{first_name}}, I understand your concernabout the smell in the room and wit…" at bounding box center [888, 682] width 842 height 61
click at [544, 659] on textarea "Hi {{first_name}}, I understand your concernabout the smell in the room and wit…" at bounding box center [888, 682] width 842 height 61
click at [1278, 663] on textarea "Hi {{first_name}}, sorry for the delayed response. I understand your concernabo…" at bounding box center [888, 682] width 842 height 61
paste textarea "about the smell in the room and the difficulty you’ve had with communication. I…"
click at [1088, 668] on textarea "Hi {{first_name}}, sorry for the delayed response. I understand your concern ab…" at bounding box center [888, 682] width 842 height 61
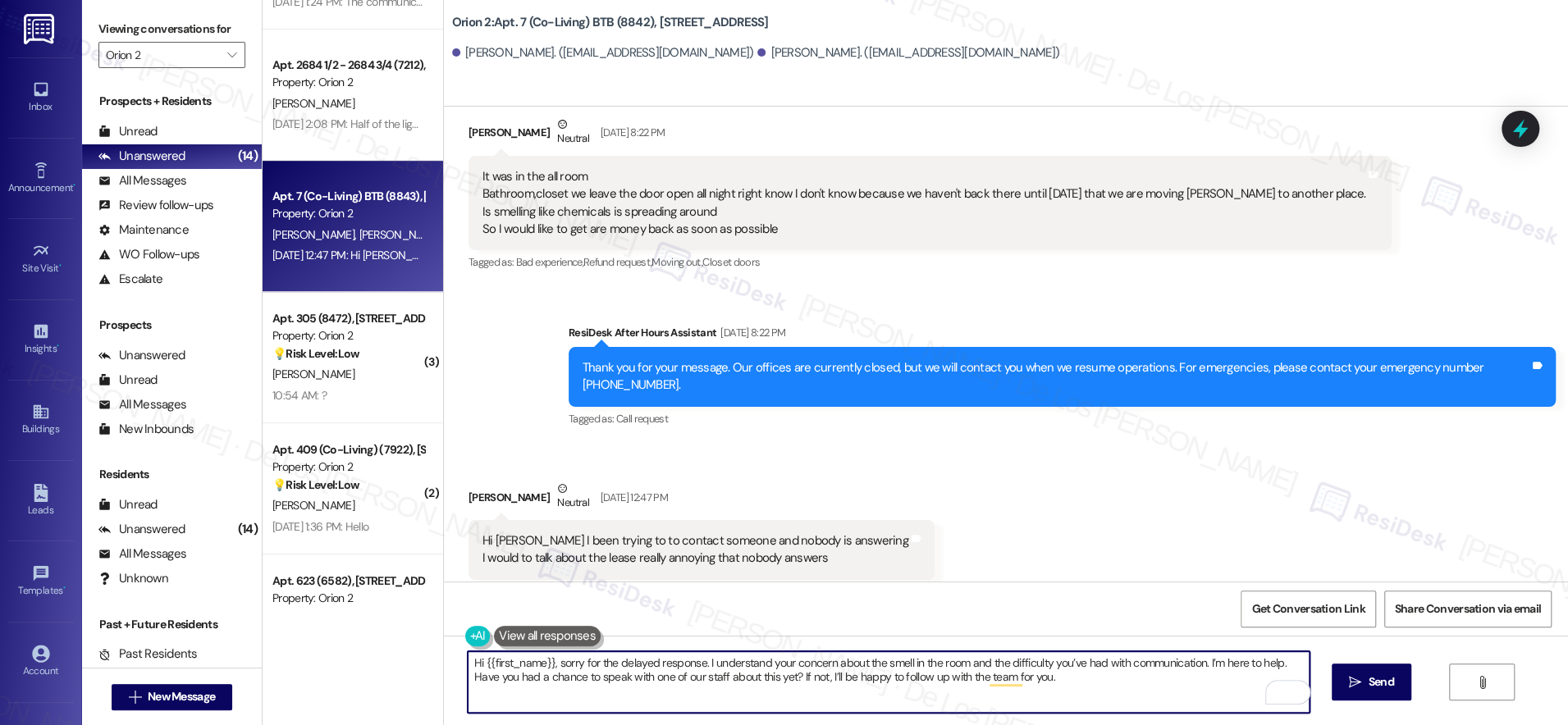
click at [1134, 691] on textarea "Hi {{first_name}}, sorry for the delayed response. I understand your concern ab…" at bounding box center [888, 682] width 842 height 61
type textarea "Hi {{first_name}}, sorry for the delayed response. I understand your concern ab…"
click at [1381, 690] on button " Send" at bounding box center [1371, 683] width 80 height 37
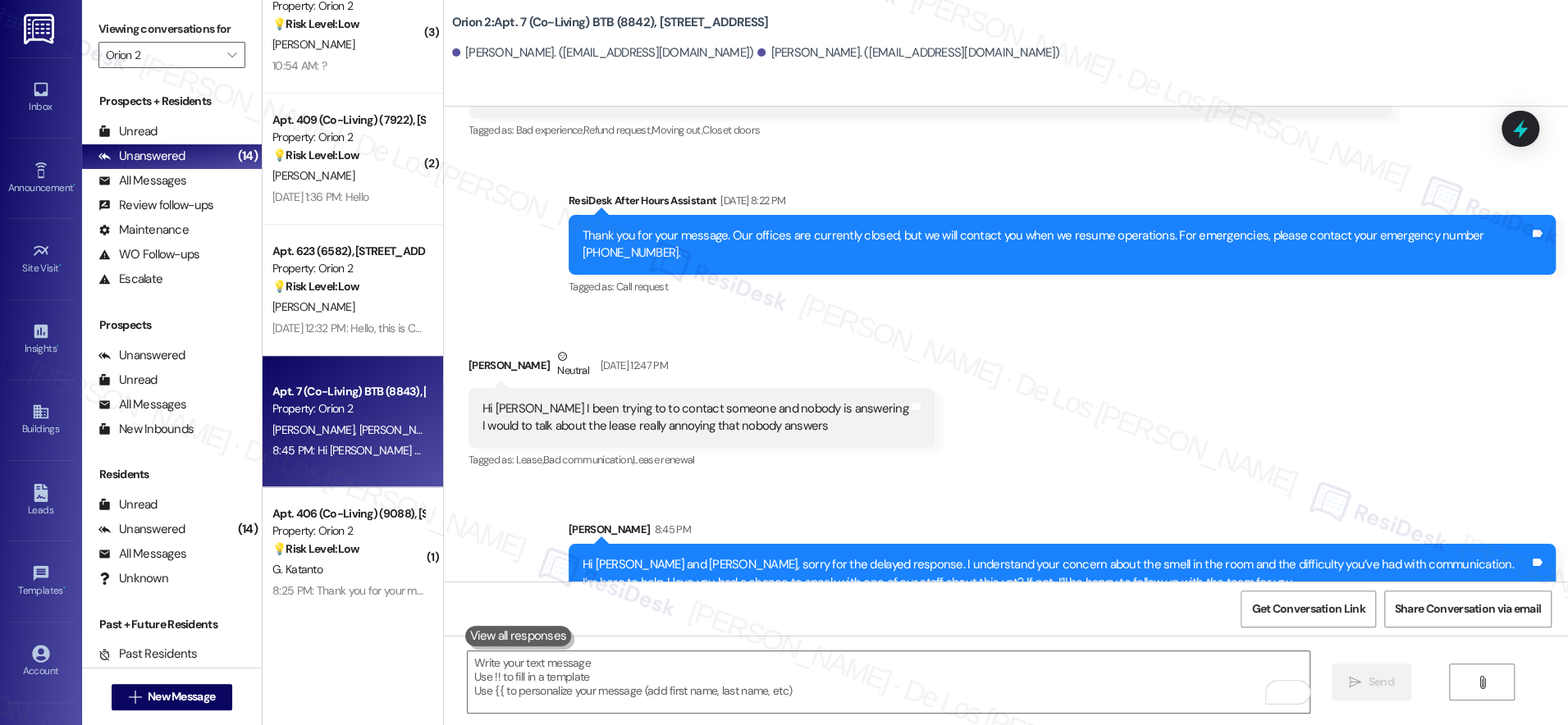
scroll to position [837, 0]
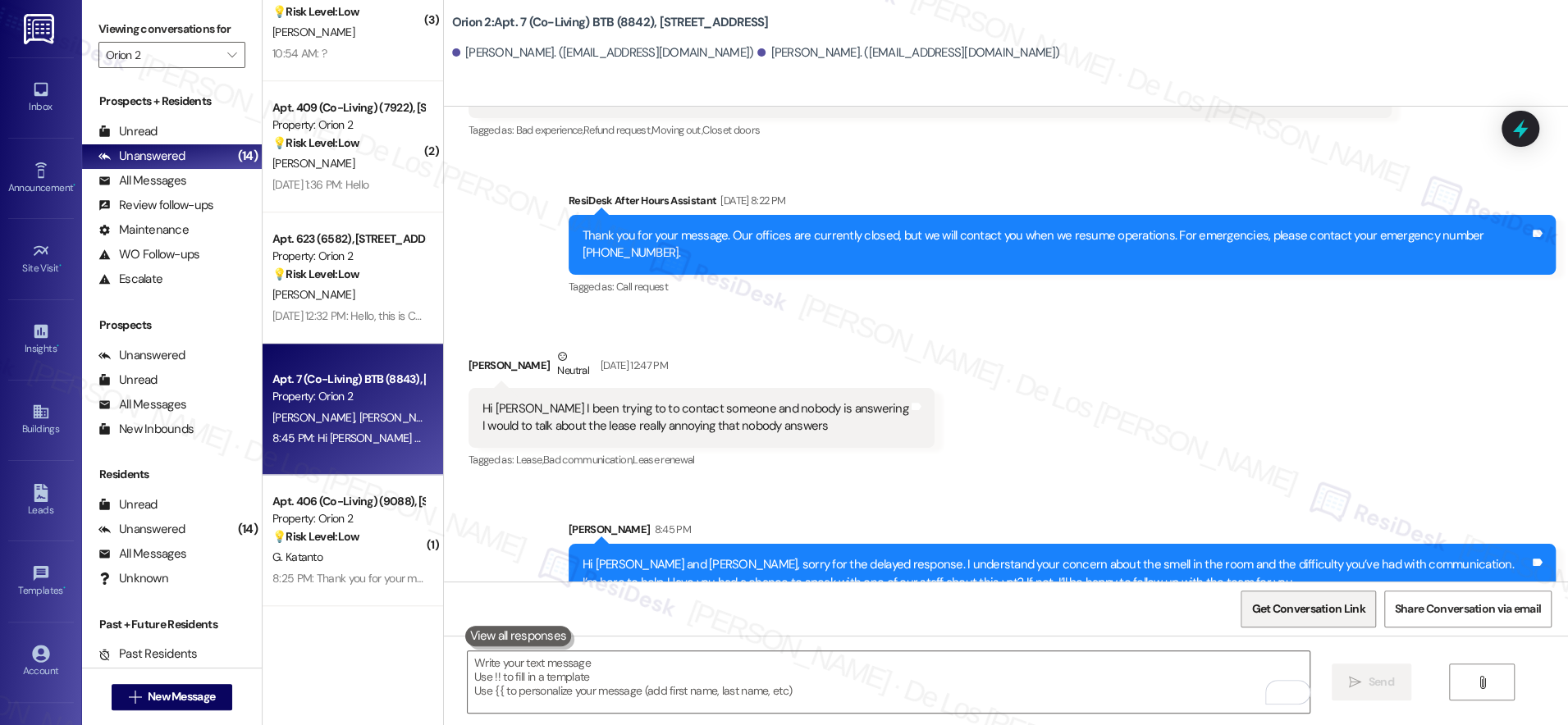
click at [1286, 617] on span "Get Conversation Link" at bounding box center [1308, 608] width 113 height 17
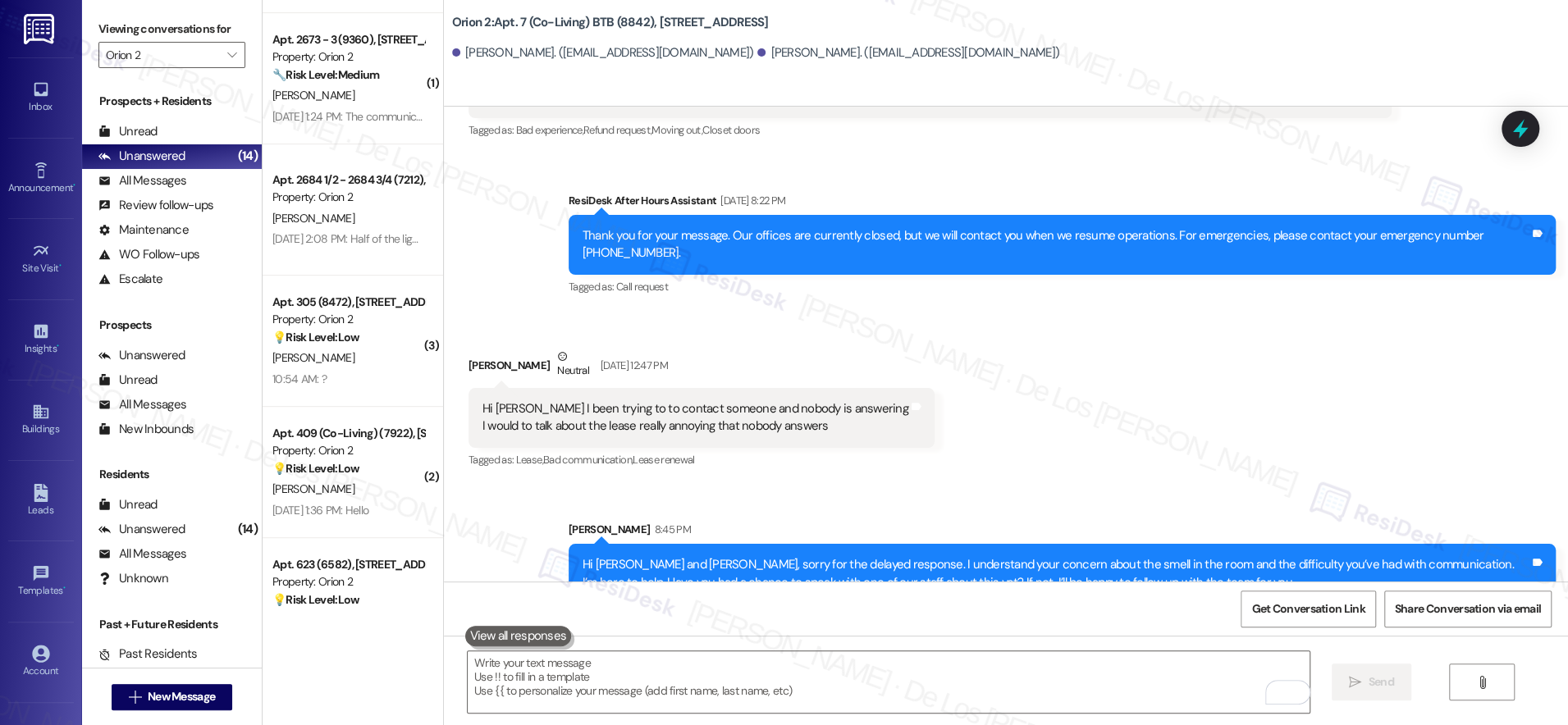
scroll to position [511, 0]
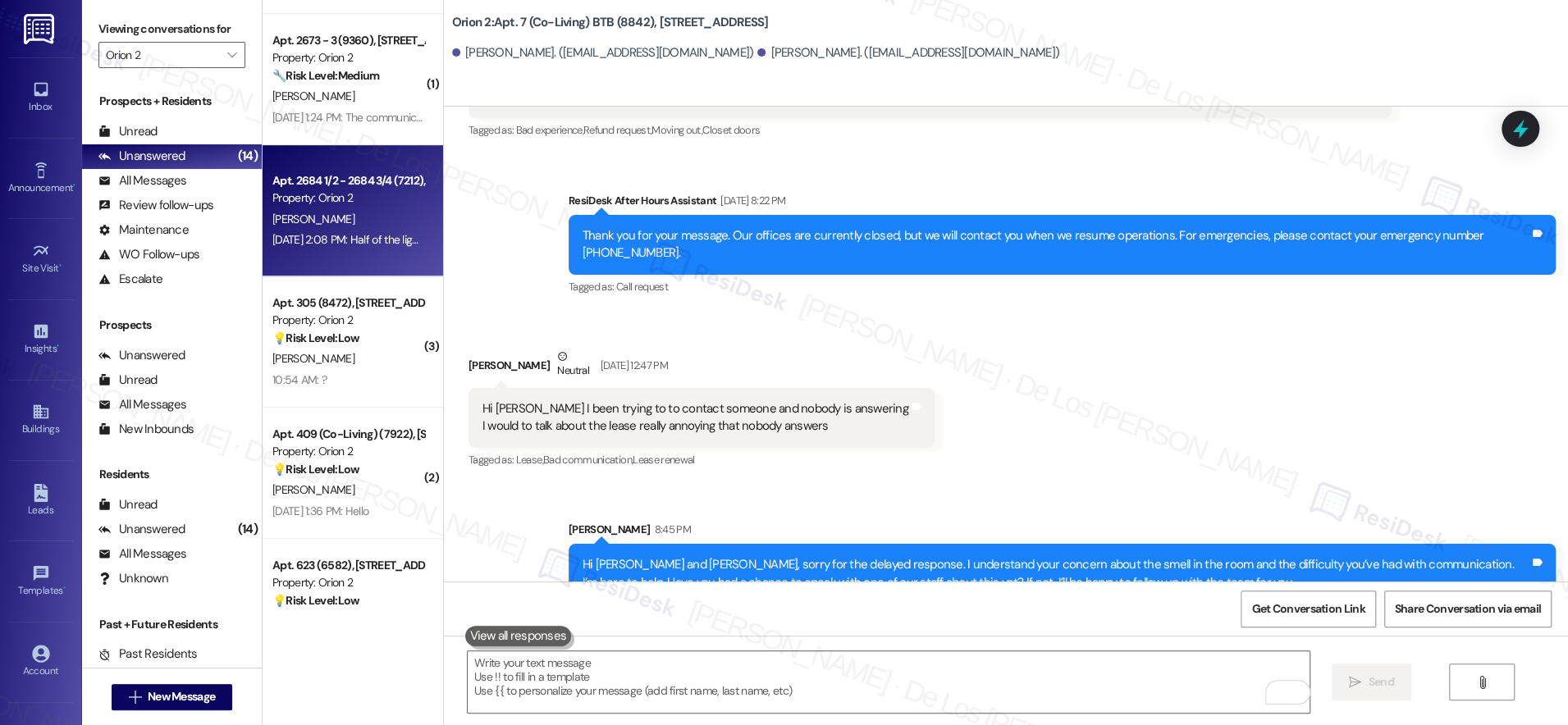
click at [334, 235] on div "Aug 29, 2025 at 2:08 PM: Half of the lights are warm and half are white lights …" at bounding box center [1115, 239] width 1684 height 15
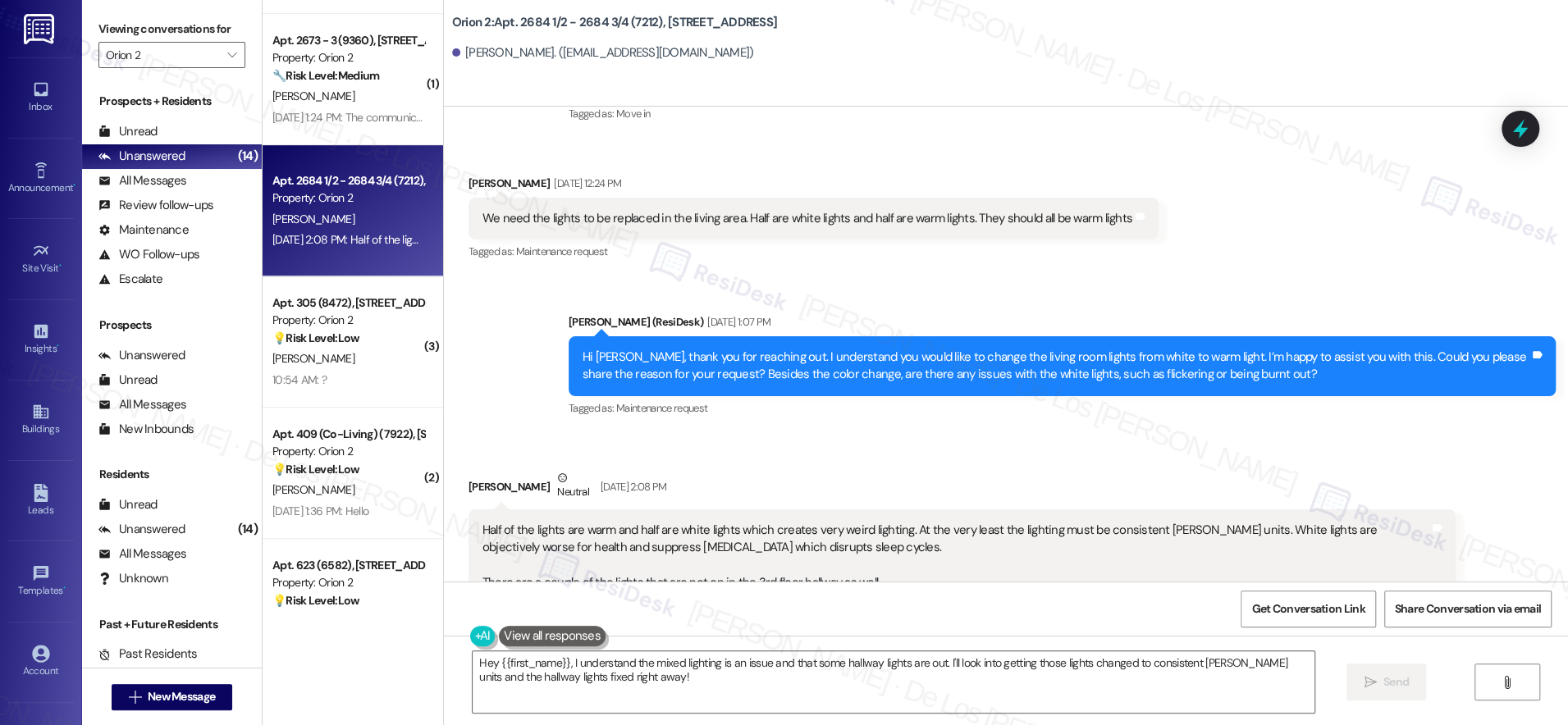
scroll to position [294, 0]
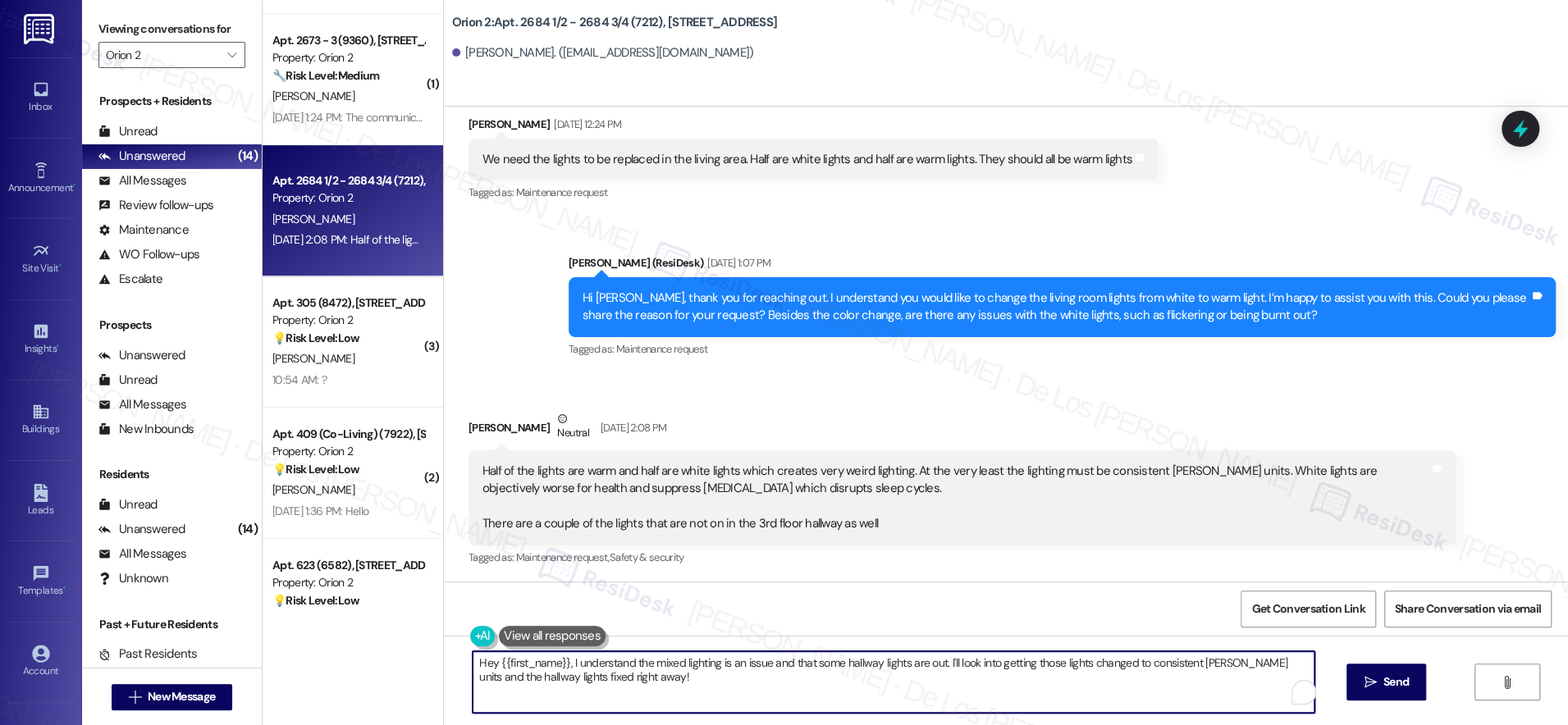
drag, startPoint x: 945, startPoint y: 664, endPoint x: 966, endPoint y: 679, distance: 25.8
click at [966, 679] on textarea "Hey {{first_name}}, I understand the mixed lighting is an issue and that some h…" at bounding box center [893, 682] width 842 height 61
paste textarea "causing issues and that some hallway lights are out. I’ll let the team know rig…"
drag, startPoint x: 1057, startPoint y: 661, endPoint x: 1104, endPoint y: 666, distance: 47.3
click at [1104, 666] on textarea "Hey {{first_name}}, I understand the mixed lighting is causing issues and that …" at bounding box center [888, 682] width 842 height 61
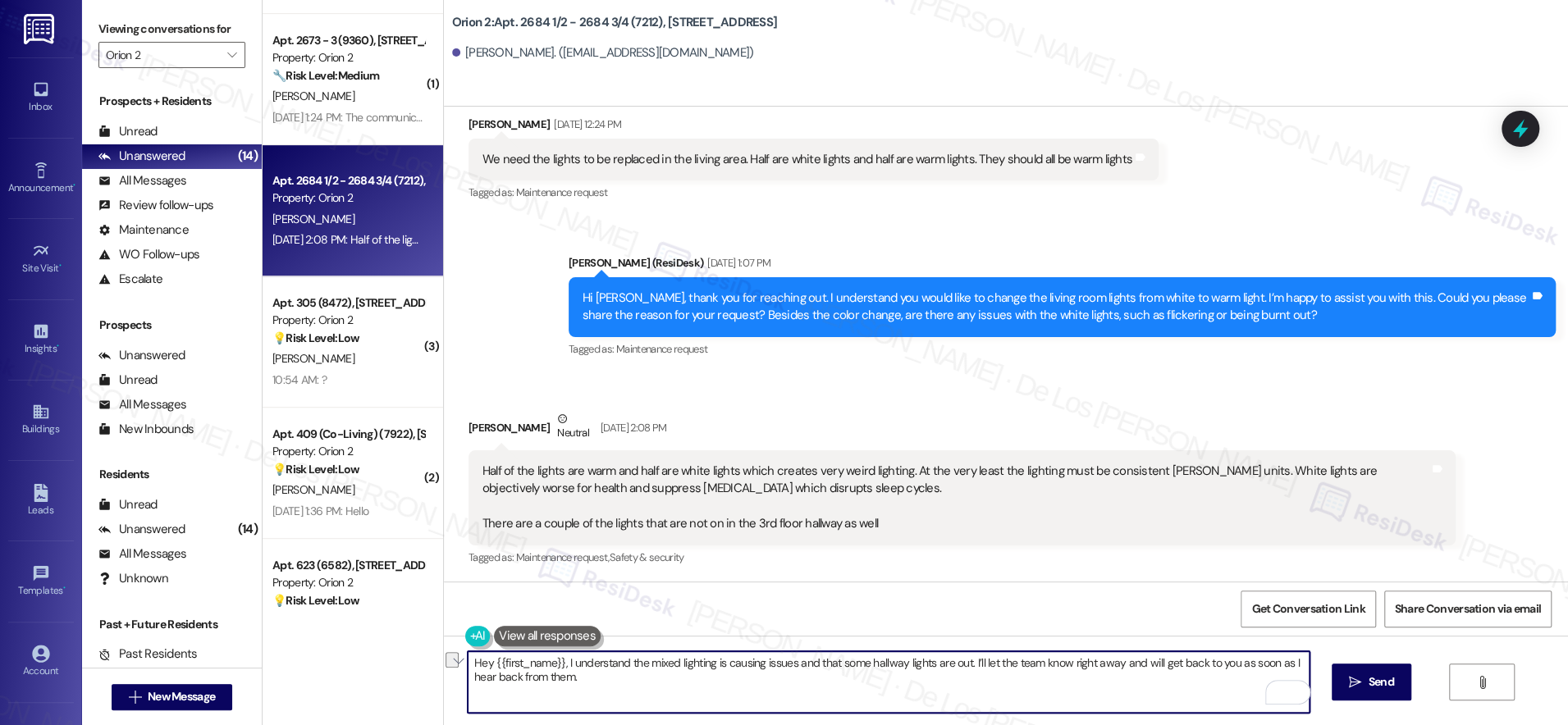
drag, startPoint x: 1108, startPoint y: 664, endPoint x: 1058, endPoint y: 662, distance: 50.0
click at [1058, 662] on textarea "Hey {{first_name}}, I understand the mixed lighting is causing issues and that …" at bounding box center [888, 682] width 842 height 61
click at [879, 686] on textarea "Hey {{first_name}}, I understand the mixed lighting is causing issues and that …" at bounding box center [888, 682] width 842 height 61
type textarea "Hey {{first_name}}, I understand the mixed lighting is causing issues and that …"
click at [938, 684] on textarea "Hey {{first_name}}, I understand the mixed lighting is causing issues and that …" at bounding box center [888, 682] width 842 height 61
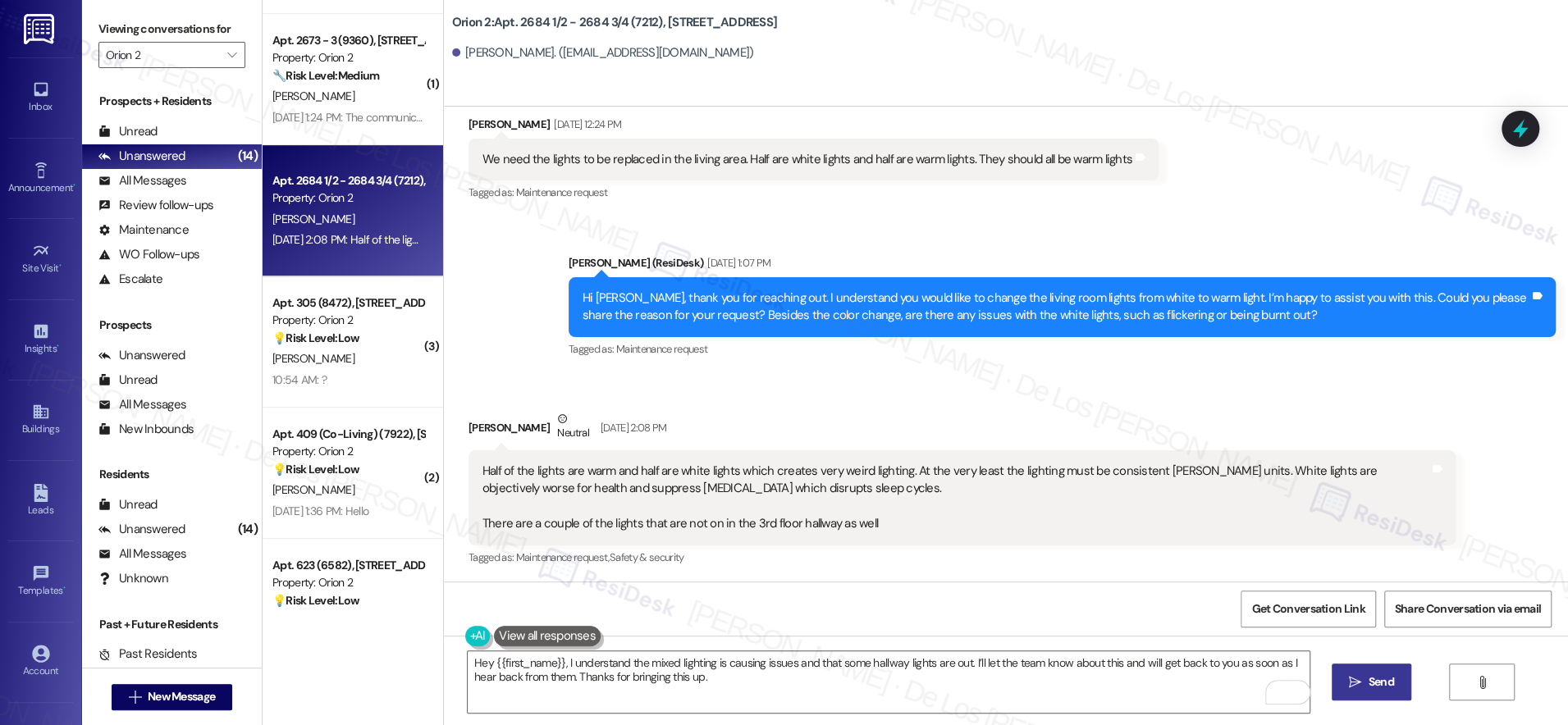
click at [1370, 679] on span "Send" at bounding box center [1381, 682] width 26 height 17
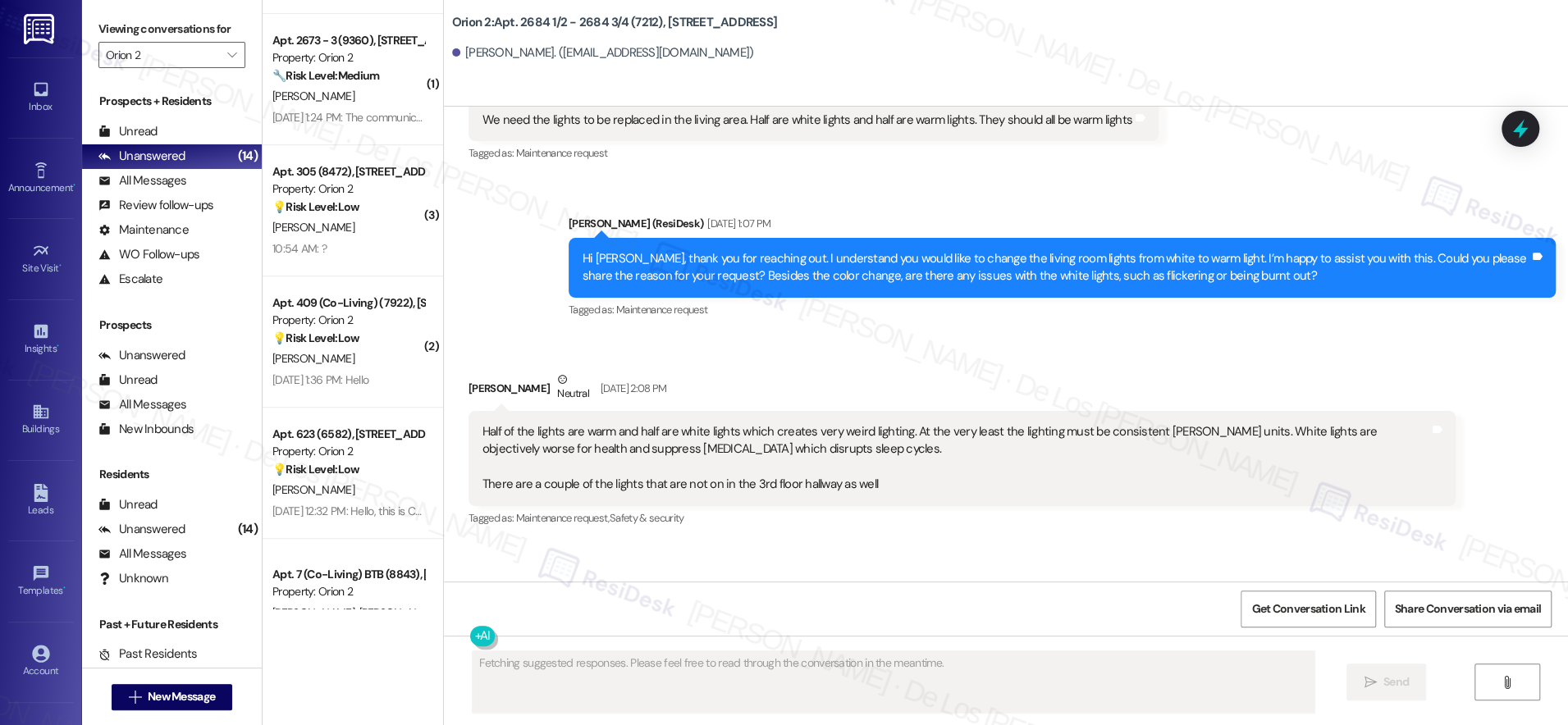
scroll to position [321, 0]
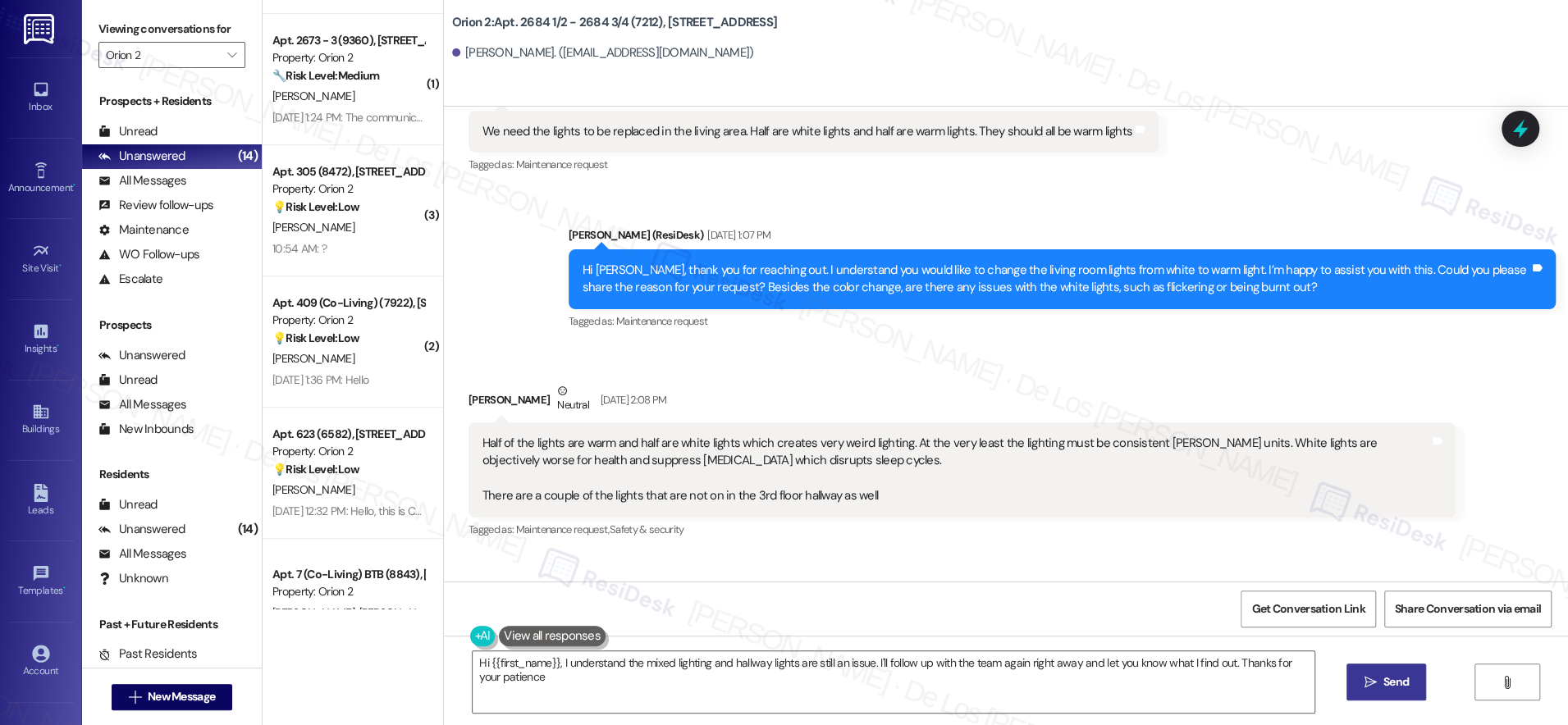
type textarea "Hi {{first_name}}, I understand the mixed lighting and hallway lights are still…"
drag, startPoint x: 1180, startPoint y: 268, endPoint x: 910, endPoint y: 274, distance: 270.1
click at [910, 274] on div "Hi Casey, thank you for reaching out. I understand you would like to change the…" at bounding box center [1055, 280] width 946 height 35
copy div "change the living room lights from white to warm light"
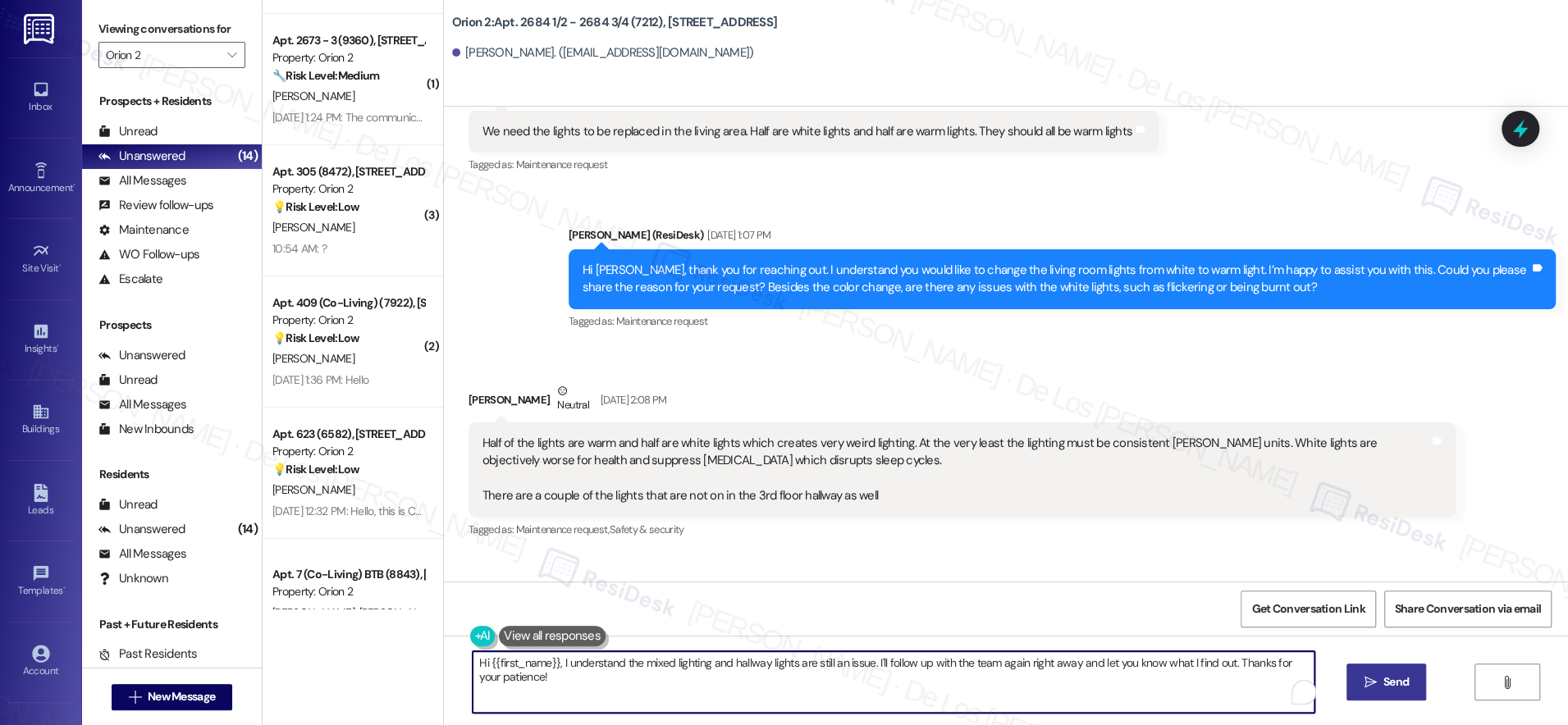
click at [827, 679] on textarea "Hi {{first_name}}, I understand the mixed lighting and hallway lights are still…" at bounding box center [893, 682] width 842 height 61
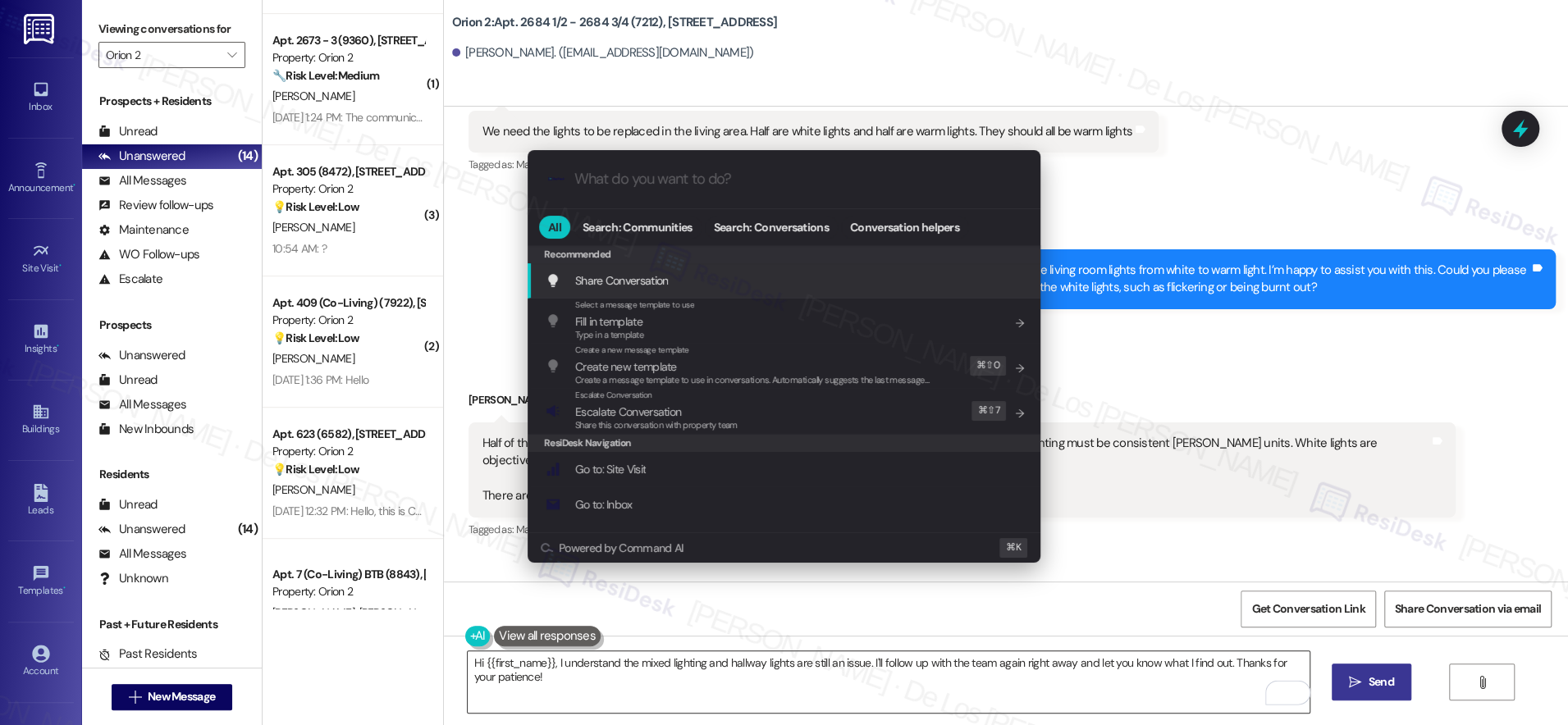
type input "e"
type input "r"
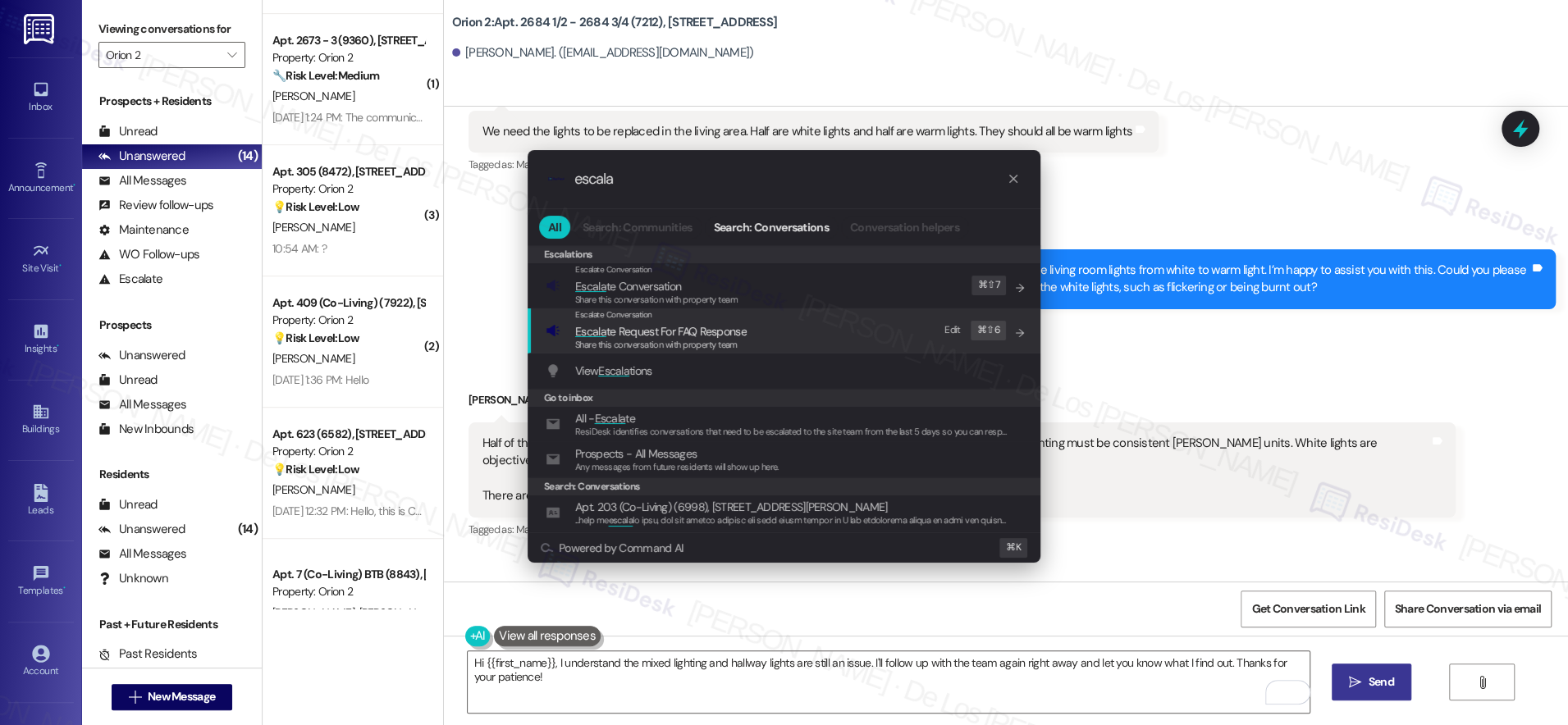
type input "escala"
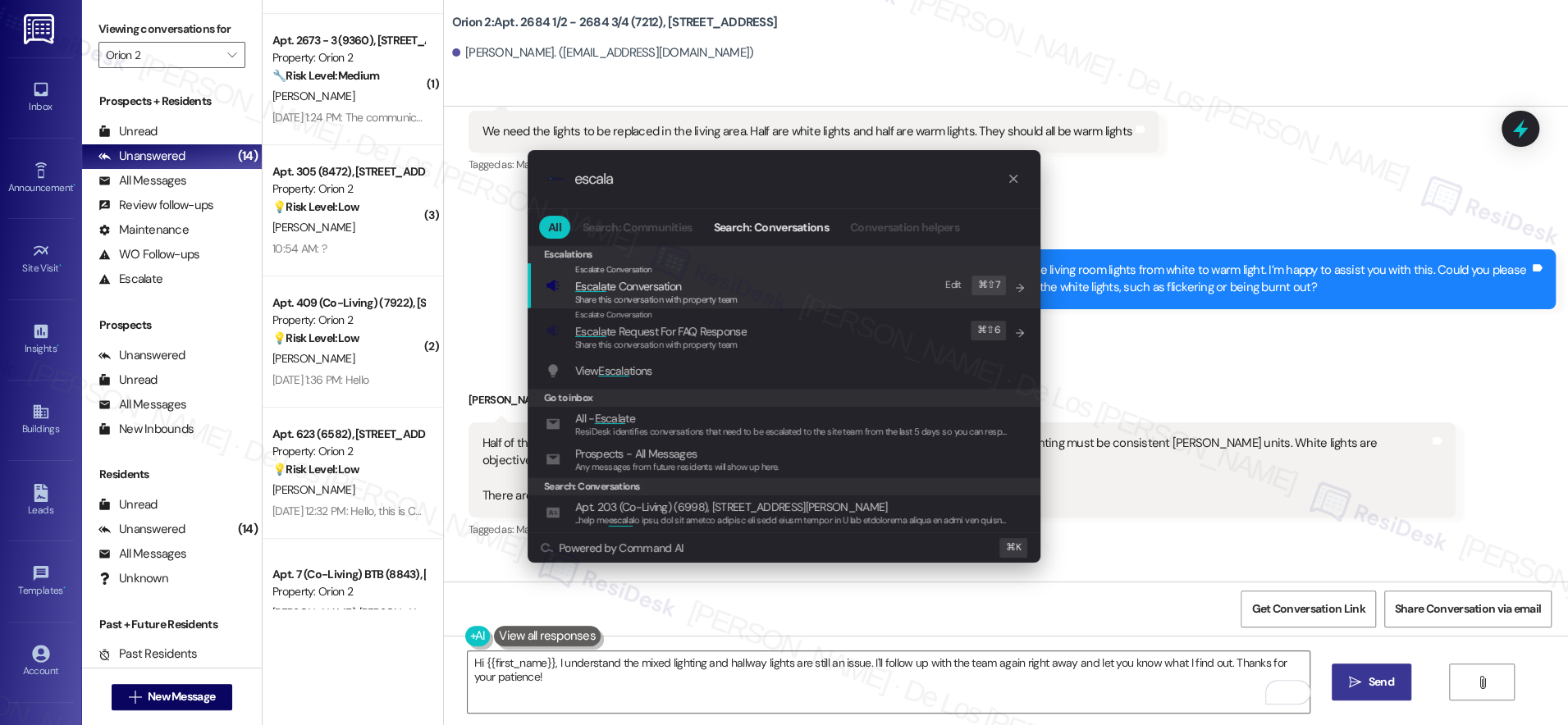
click at [676, 282] on span "Escala te Conversation" at bounding box center [629, 286] width 106 height 15
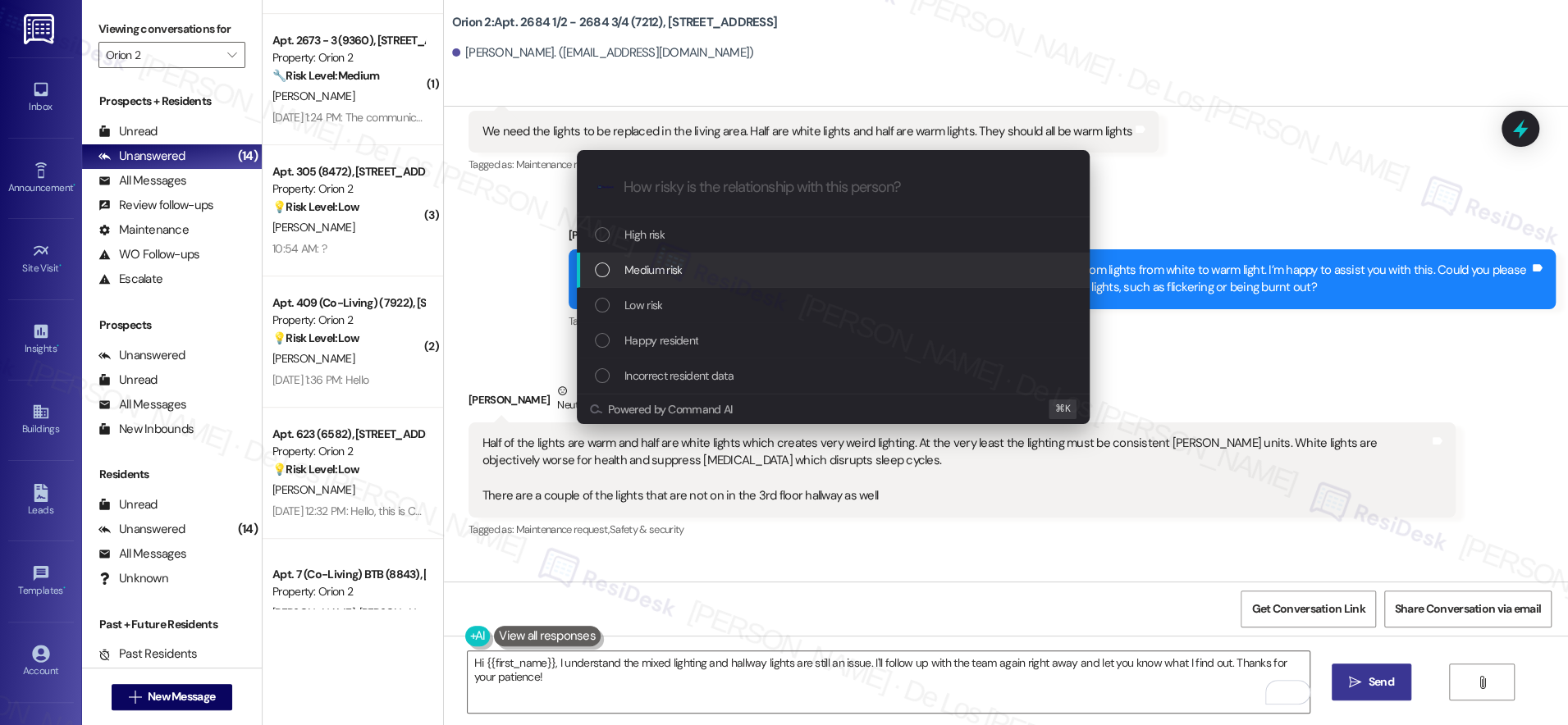
click at [662, 268] on span "Medium risk" at bounding box center [653, 270] width 58 height 18
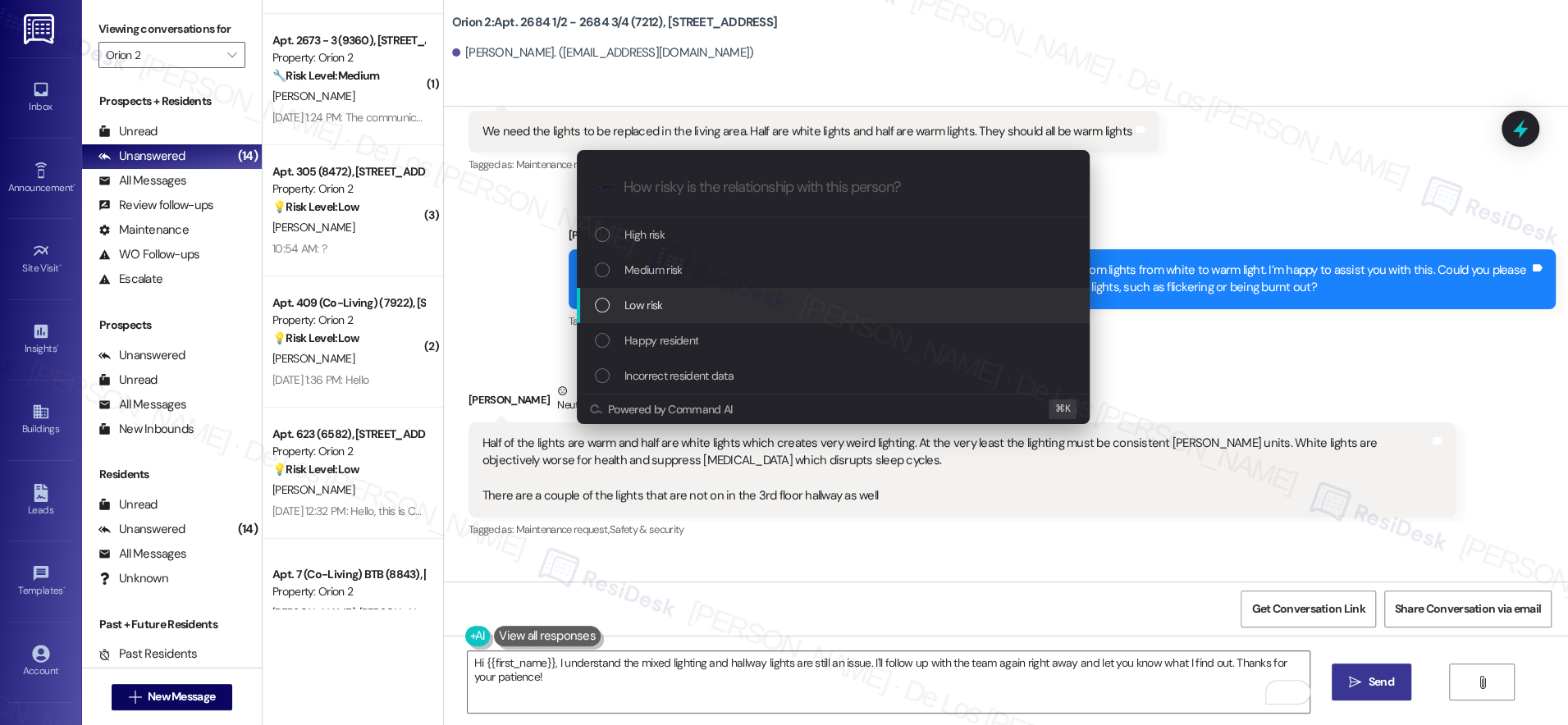
drag, startPoint x: 679, startPoint y: 300, endPoint x: 687, endPoint y: 283, distance: 18.8
click at [679, 300] on div "Low risk" at bounding box center [835, 305] width 480 height 18
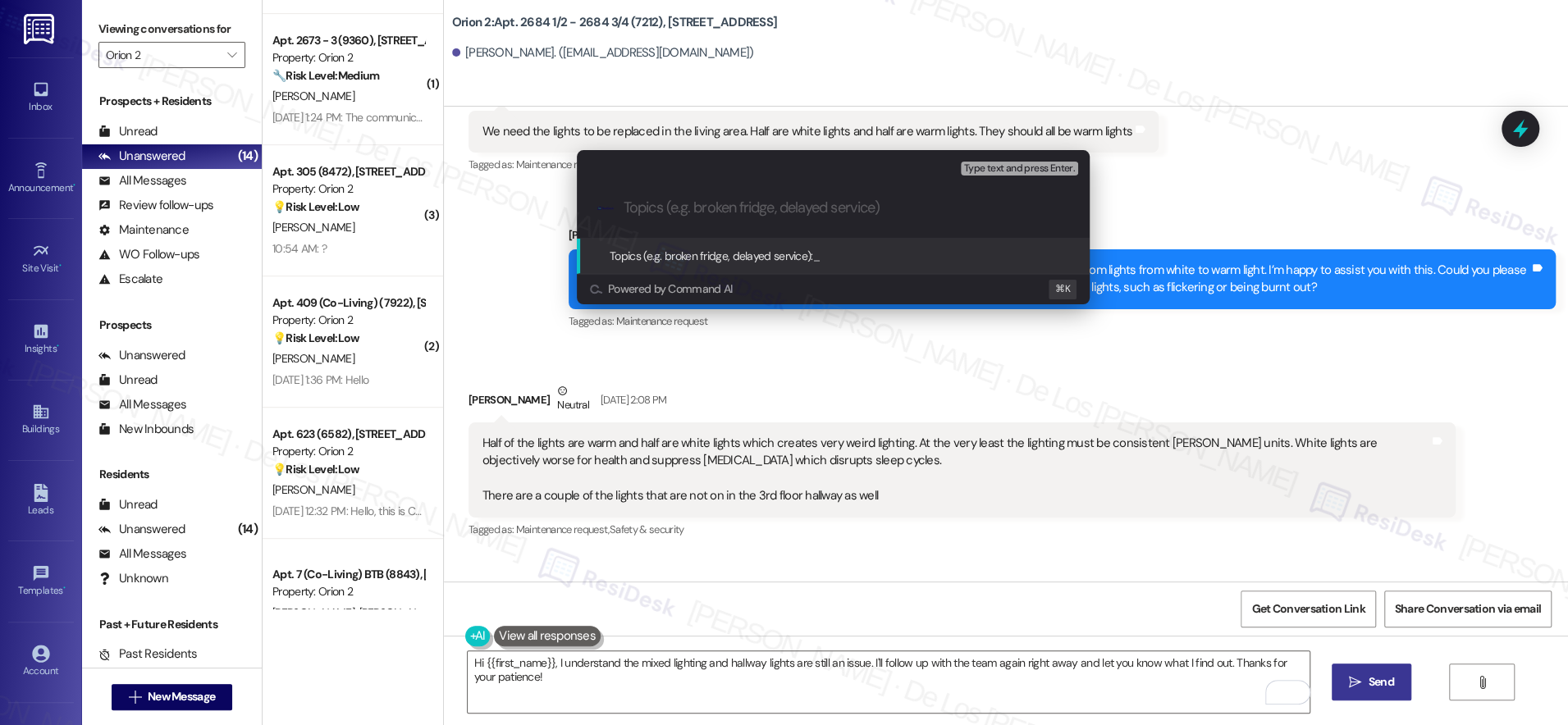
paste input "change the living room lights from white to warm light"
click at [624, 205] on input "change the living room lights from white to warm light" at bounding box center [839, 207] width 432 height 17
click at [1034, 208] on input "Request to change the living room lights from white to warm light" at bounding box center [839, 207] width 432 height 17
click at [908, 204] on input "Request to change the living room lights from white to warm light & 3rd floor h…" at bounding box center [839, 207] width 432 height 17
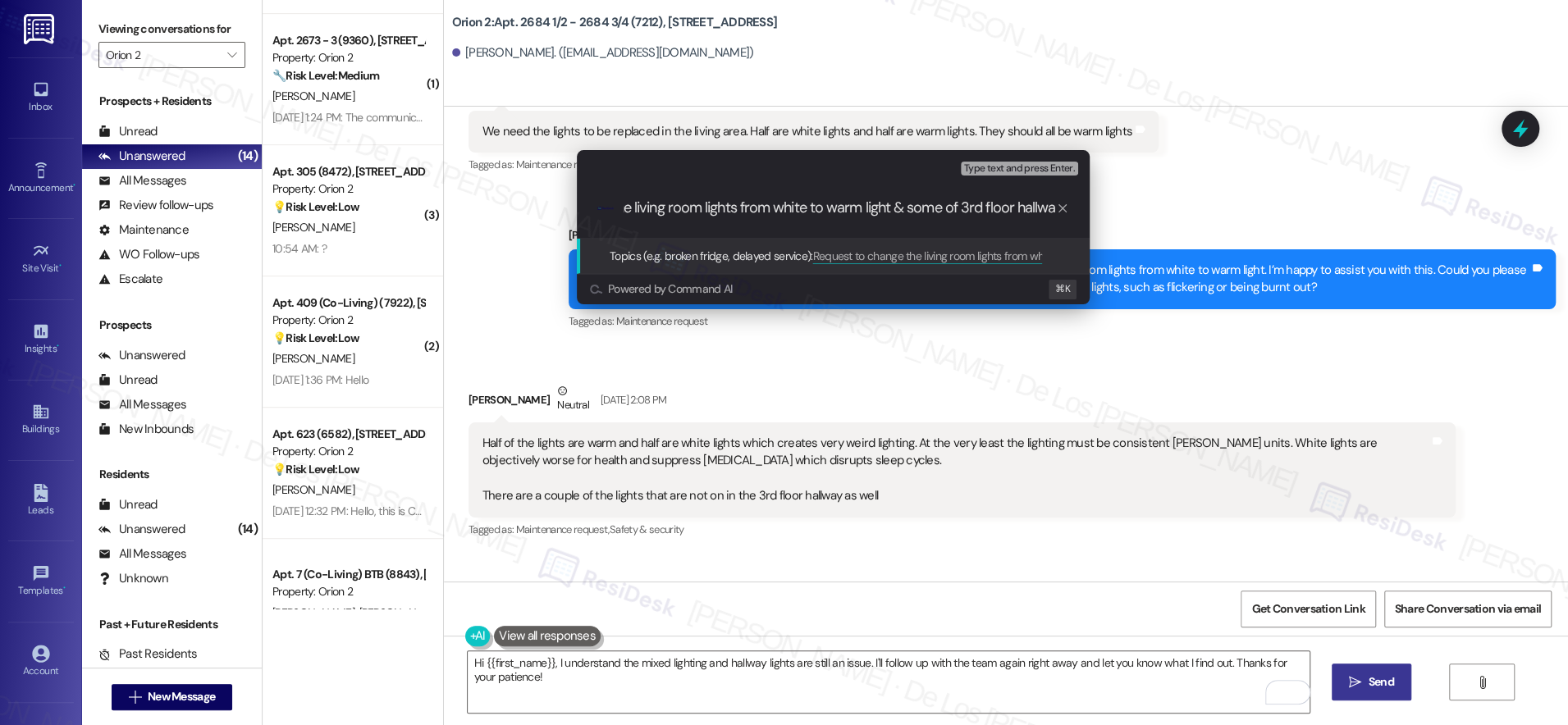
scroll to position [0, 184]
type input "Request to change the living room lights from white to warm light & some of 3rd…"
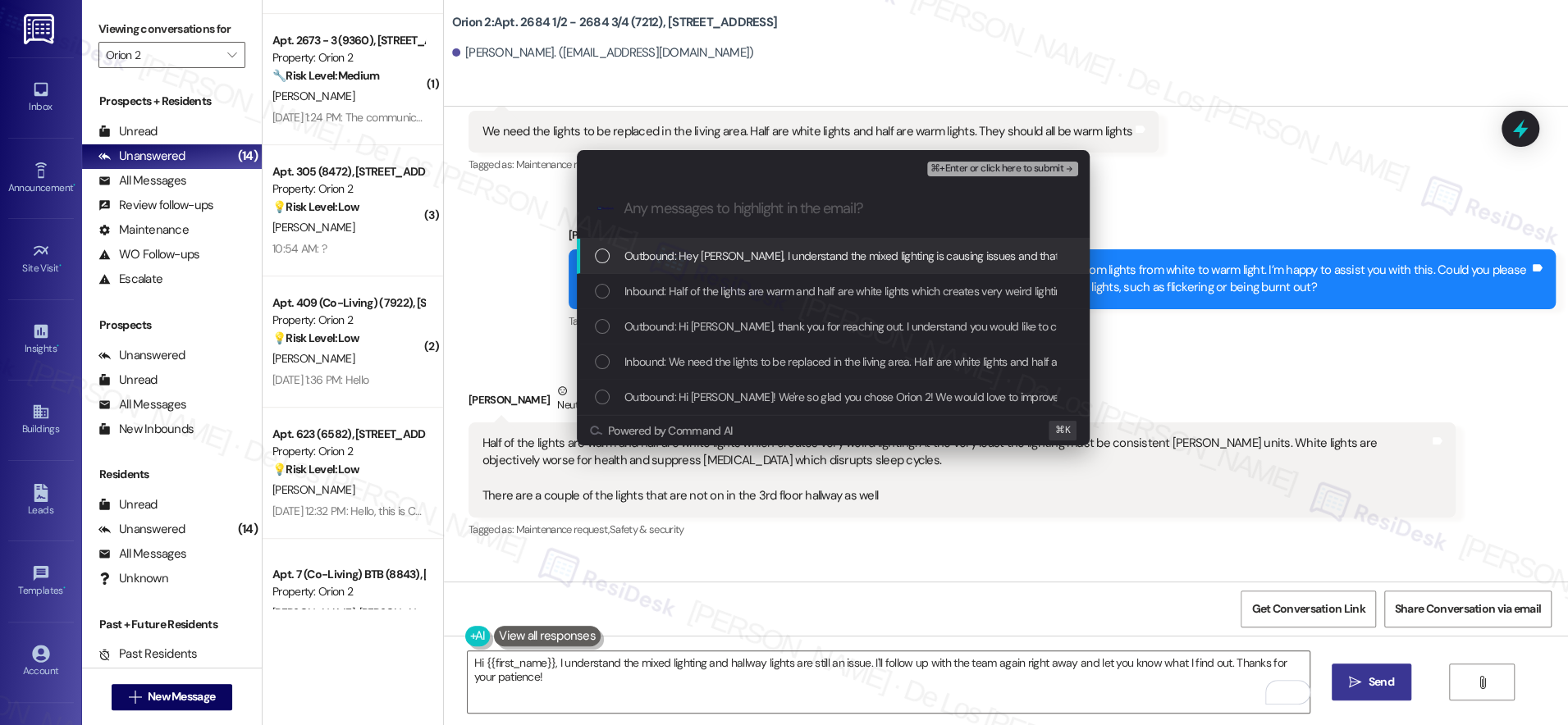
scroll to position [0, 0]
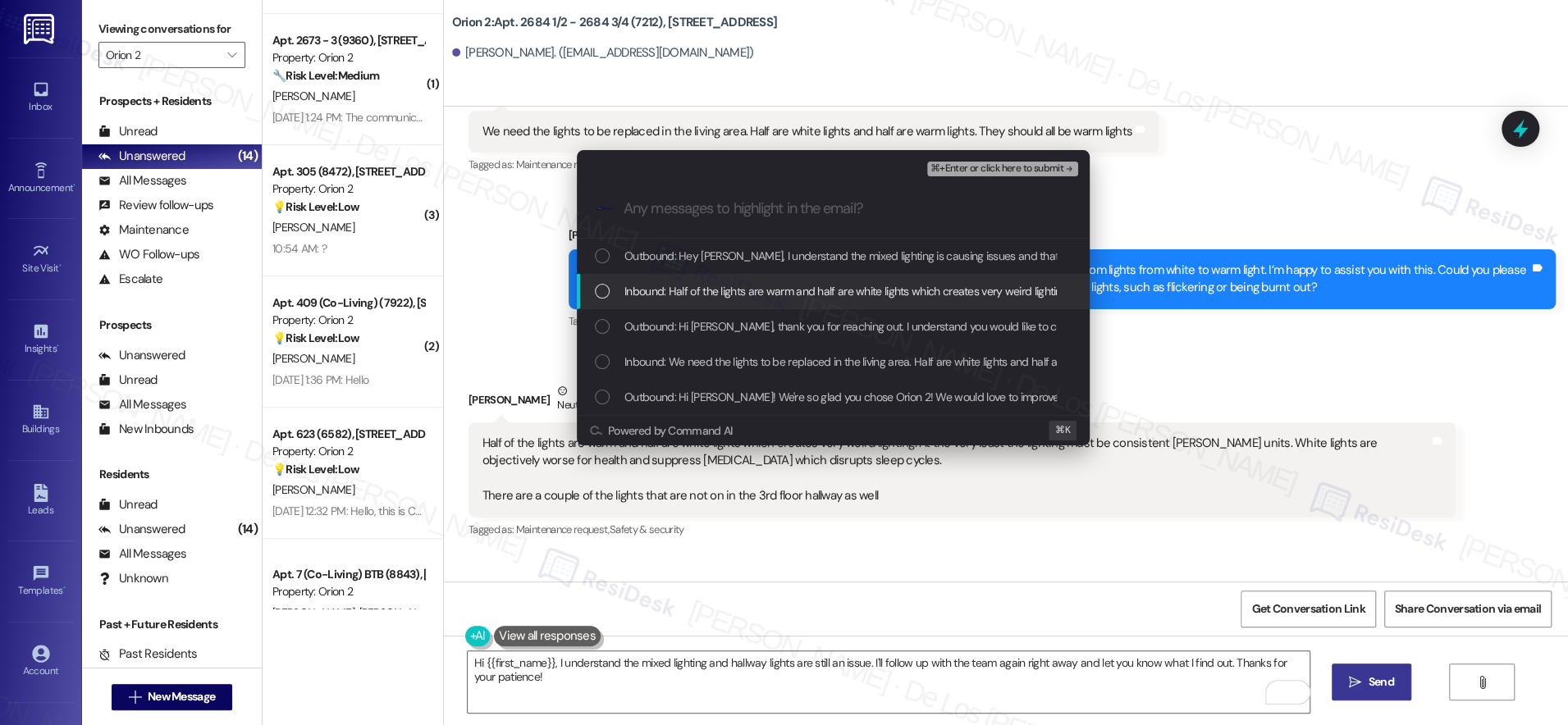
click at [794, 294] on span "Inbound: Half of the lights are warm and half are white lights which creates ve…" at bounding box center [1449, 291] width 1650 height 18
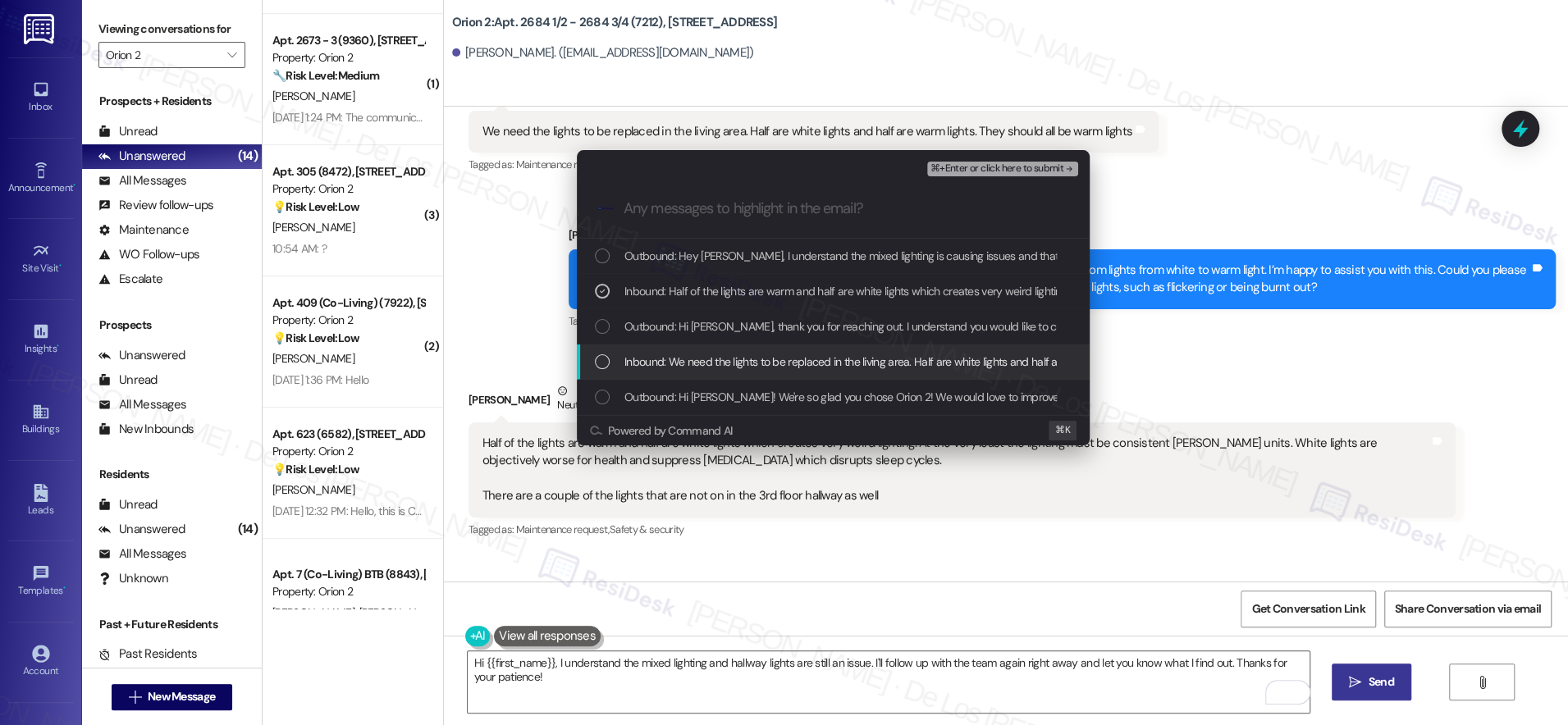
click at [769, 363] on span "Inbound: We need the lights to be replaced in the living area. Half are white l…" at bounding box center [947, 361] width 647 height 18
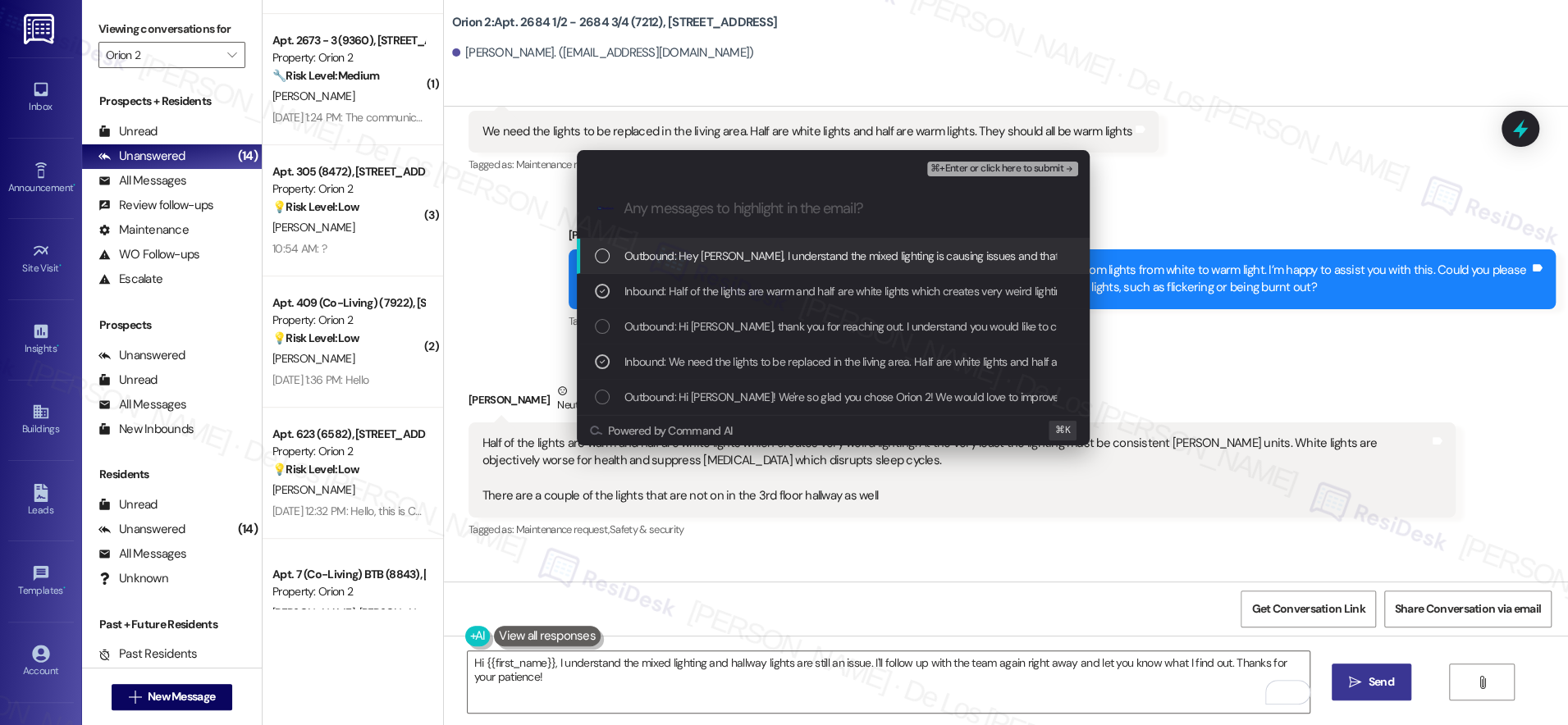
click at [990, 163] on span "⌘+Enter or click here to submit" at bounding box center [997, 168] width 133 height 12
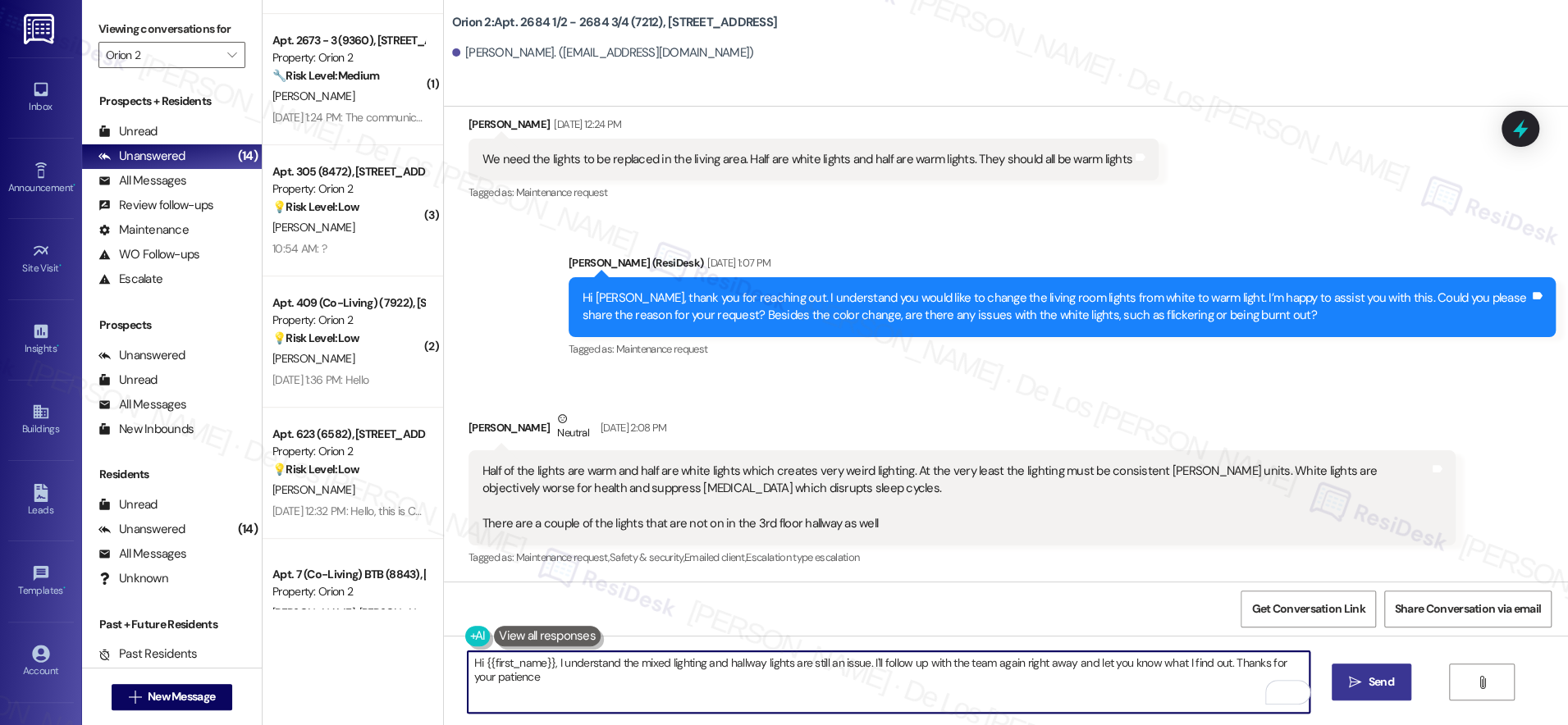
type textarea "Hi {{first_name}}, I understand the mixed lighting and hallway lights are still…"
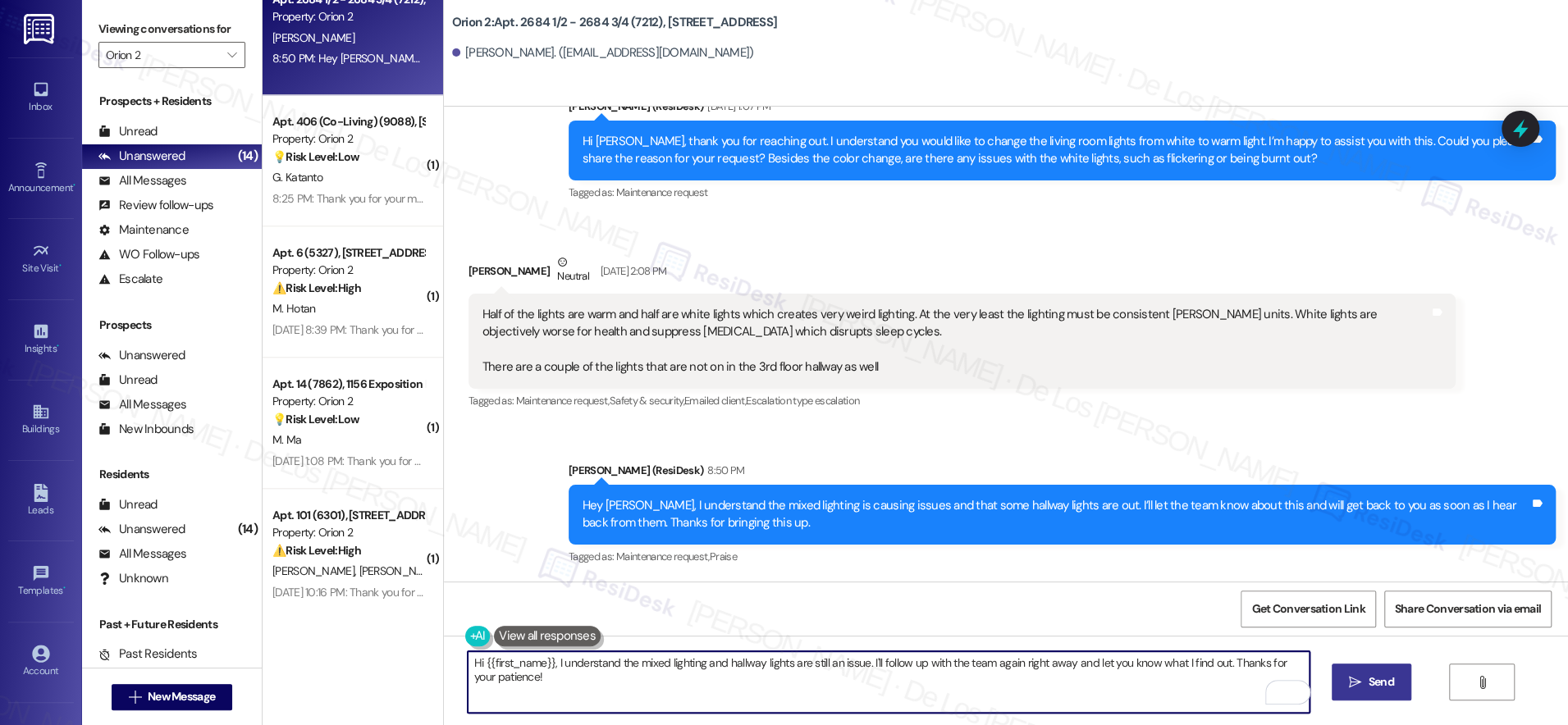
scroll to position [1098, 0]
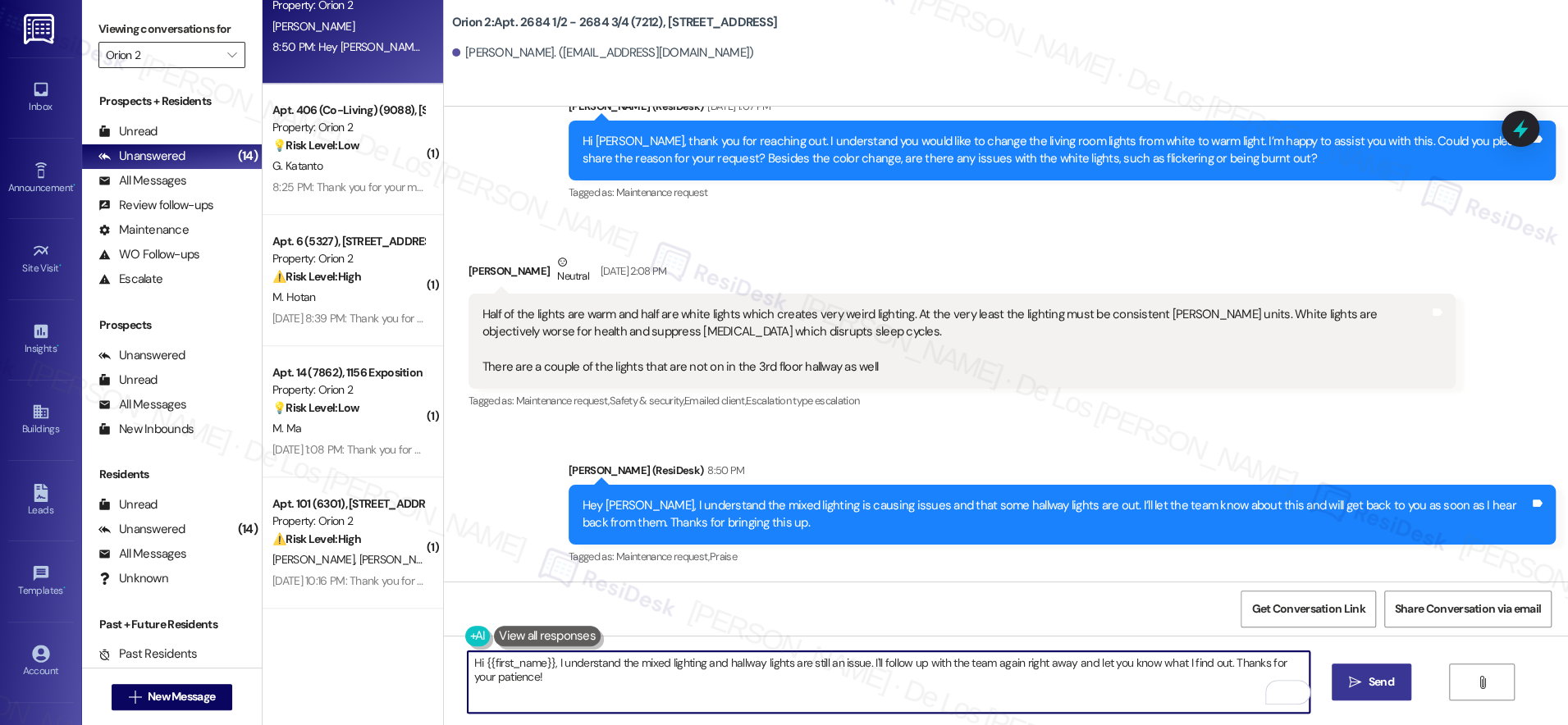
click at [178, 58] on input "Orion 2" at bounding box center [163, 55] width 113 height 27
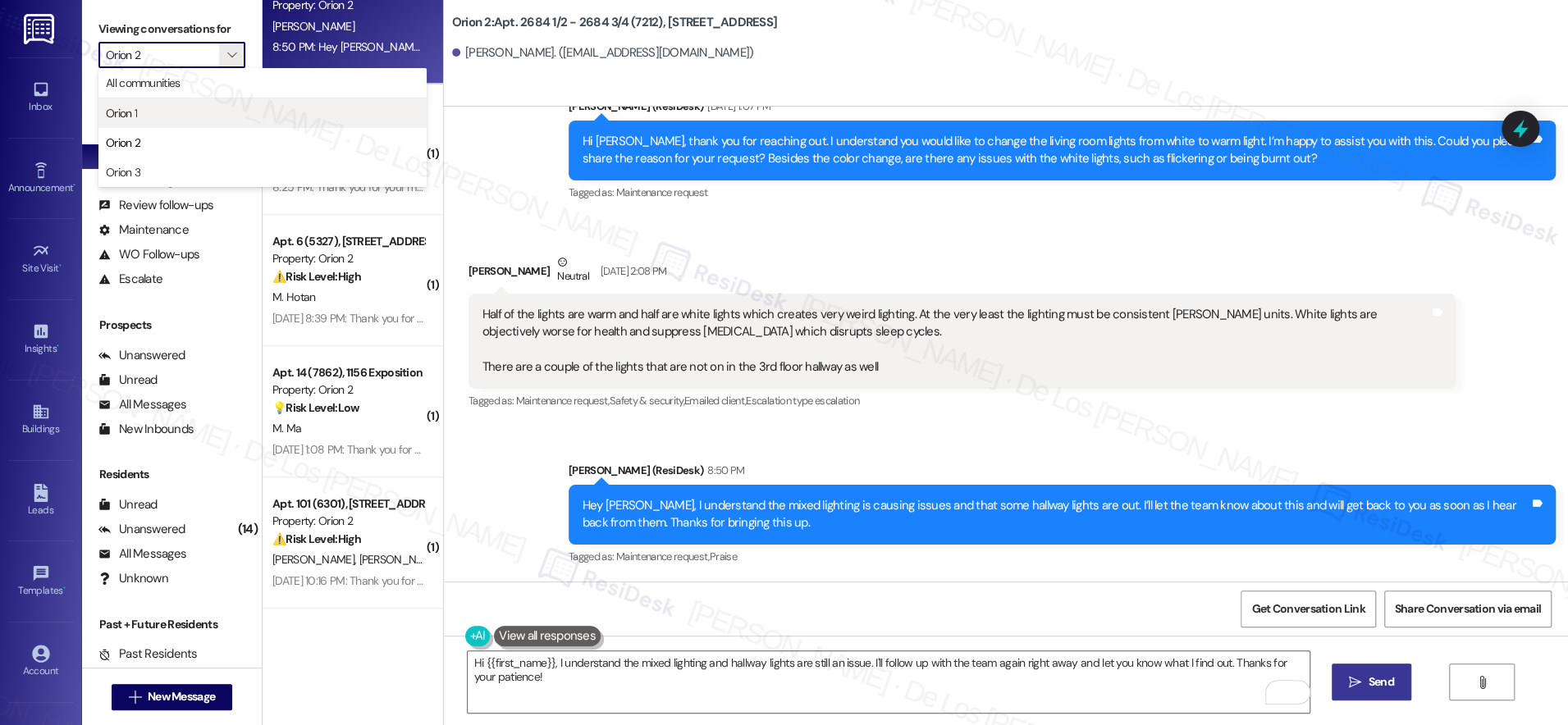
click at [174, 108] on span "Orion 1" at bounding box center [263, 113] width 313 height 17
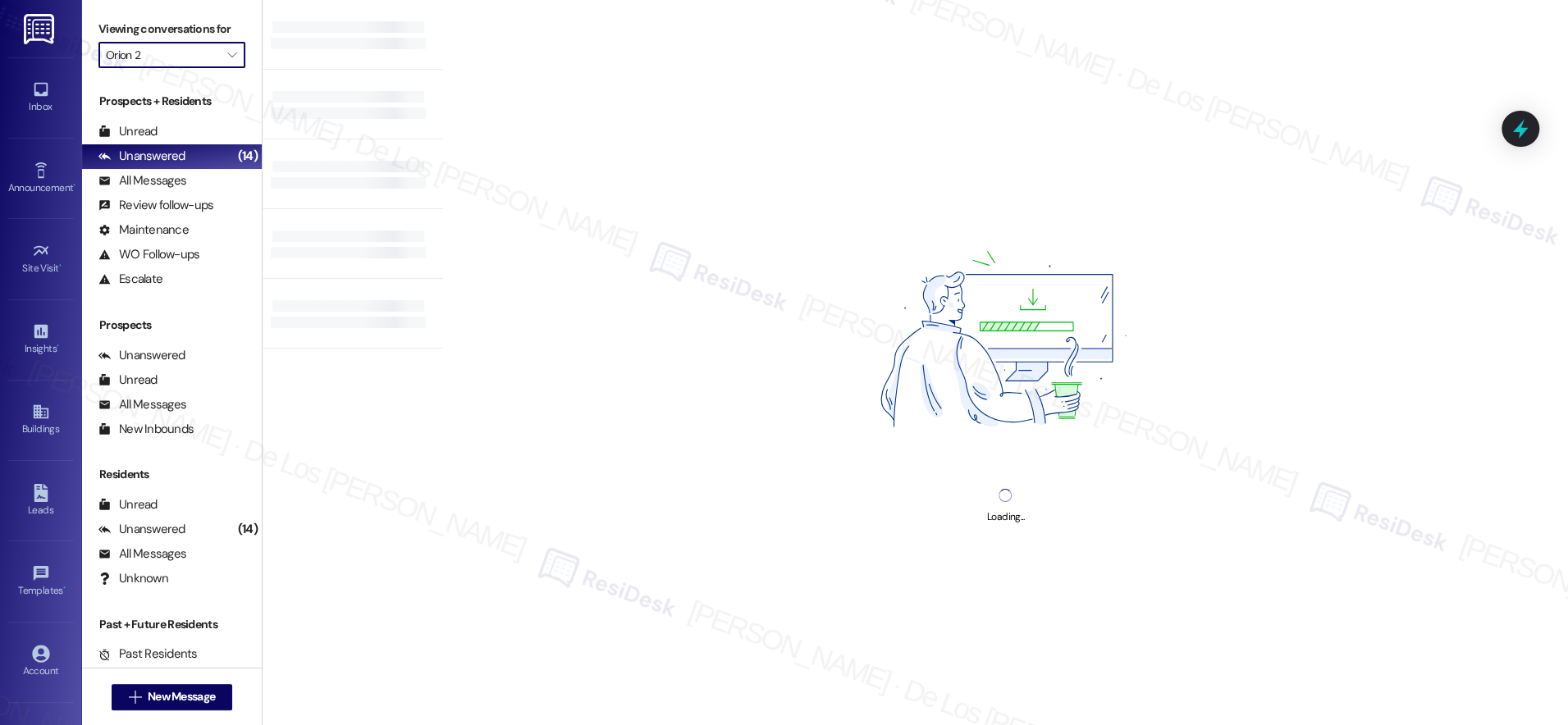
type input "Orion 1"
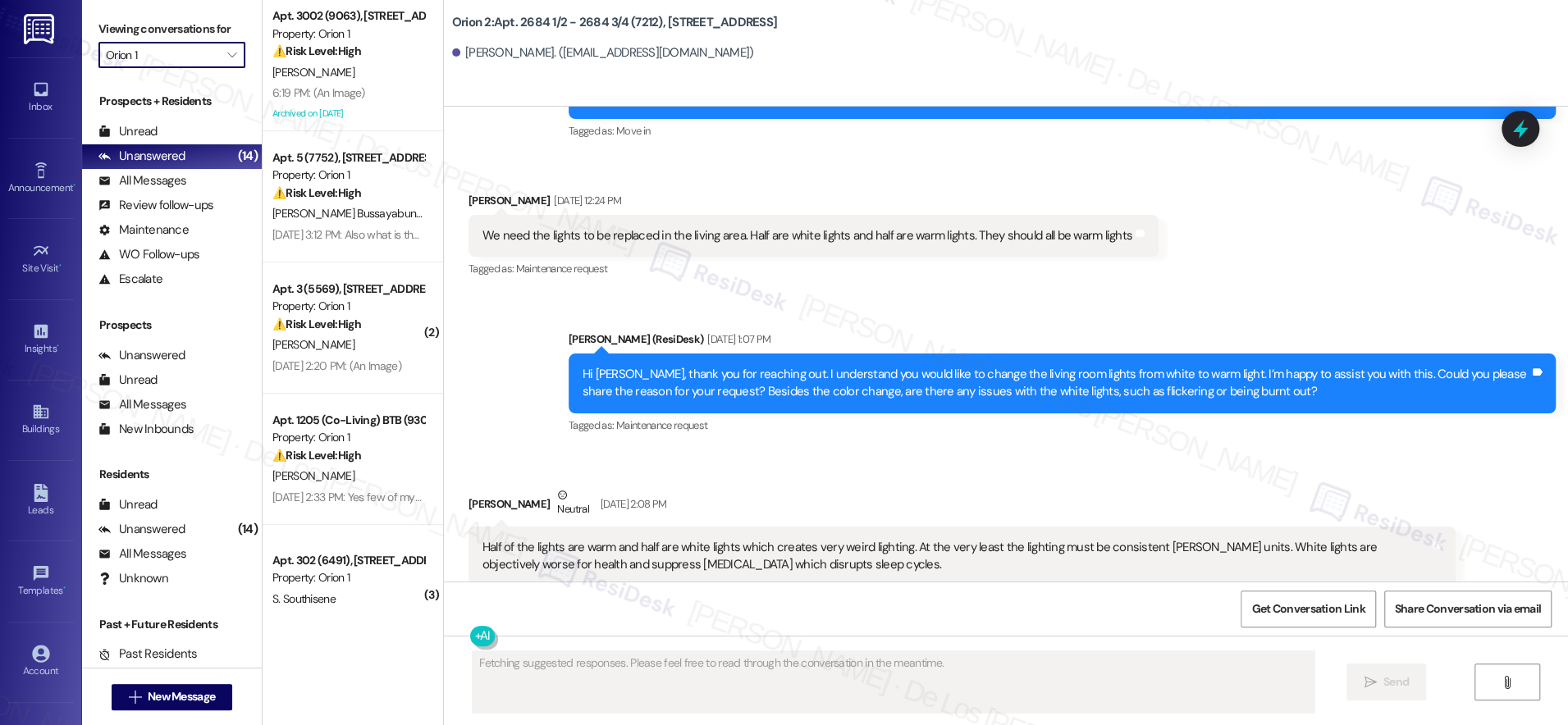
scroll to position [294, 0]
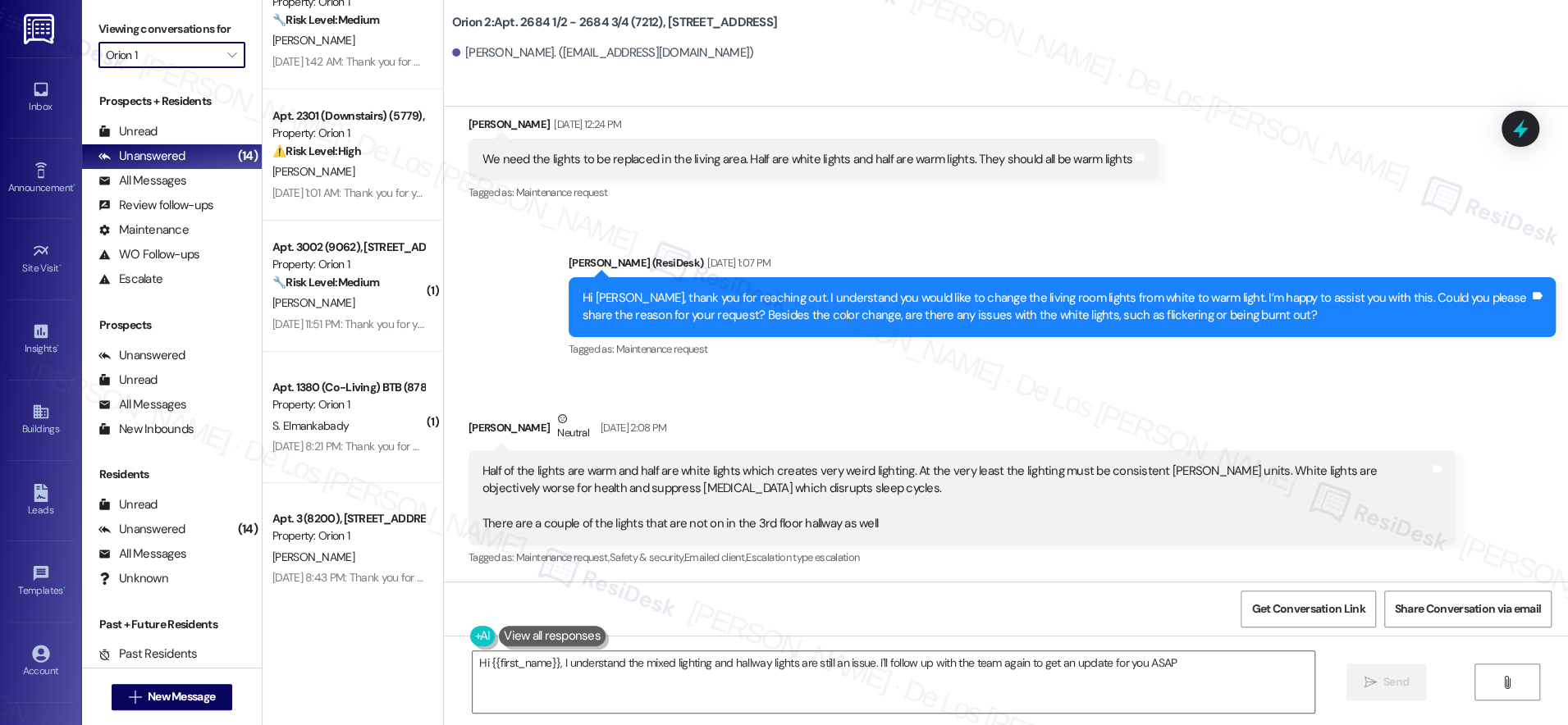
type textarea "Hi {{first_name}}, I understand the mixed lighting and hallway lights are still…"
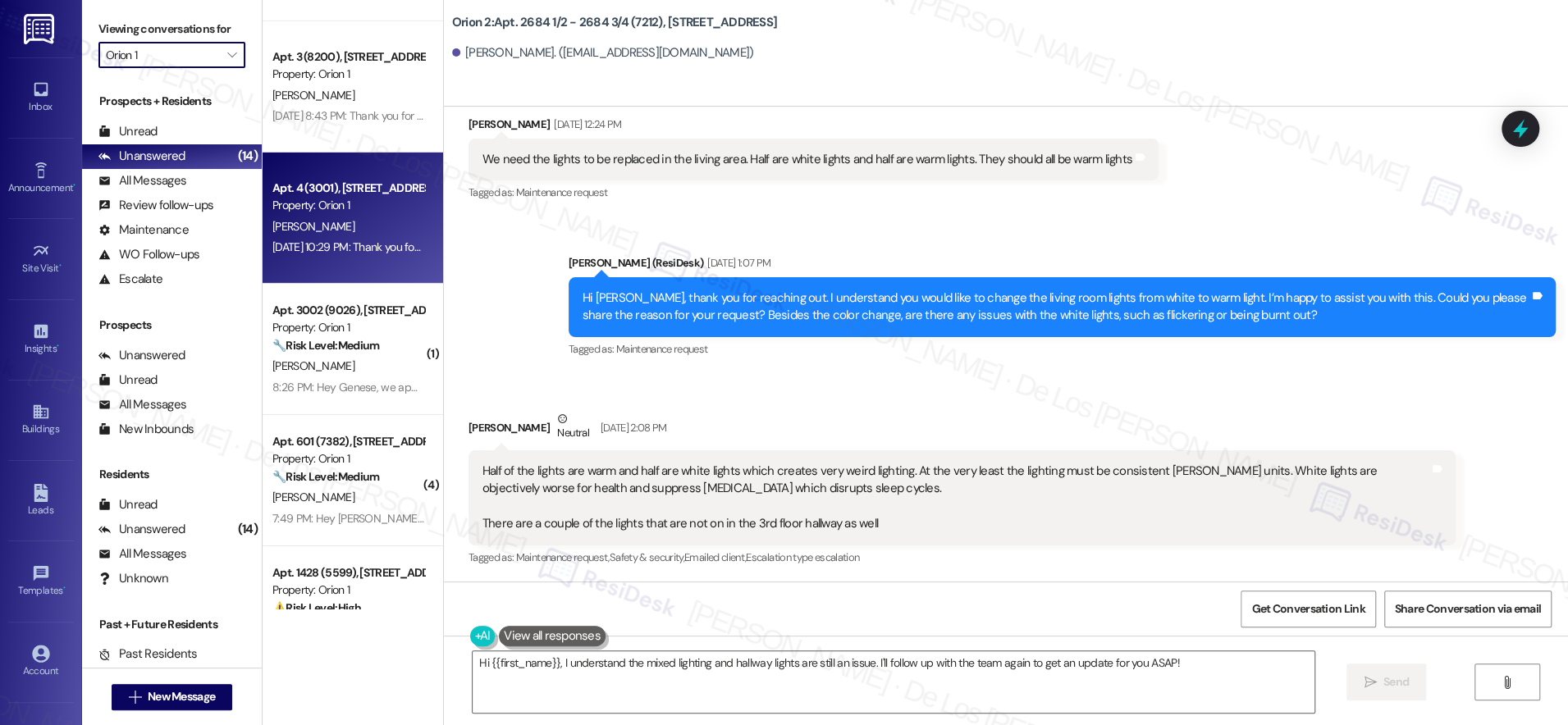
scroll to position [4046, 0]
click at [345, 251] on div "Aug 22, 2025 at 10:29 PM: Thank you for your message. Our offices are currently…" at bounding box center [772, 248] width 999 height 15
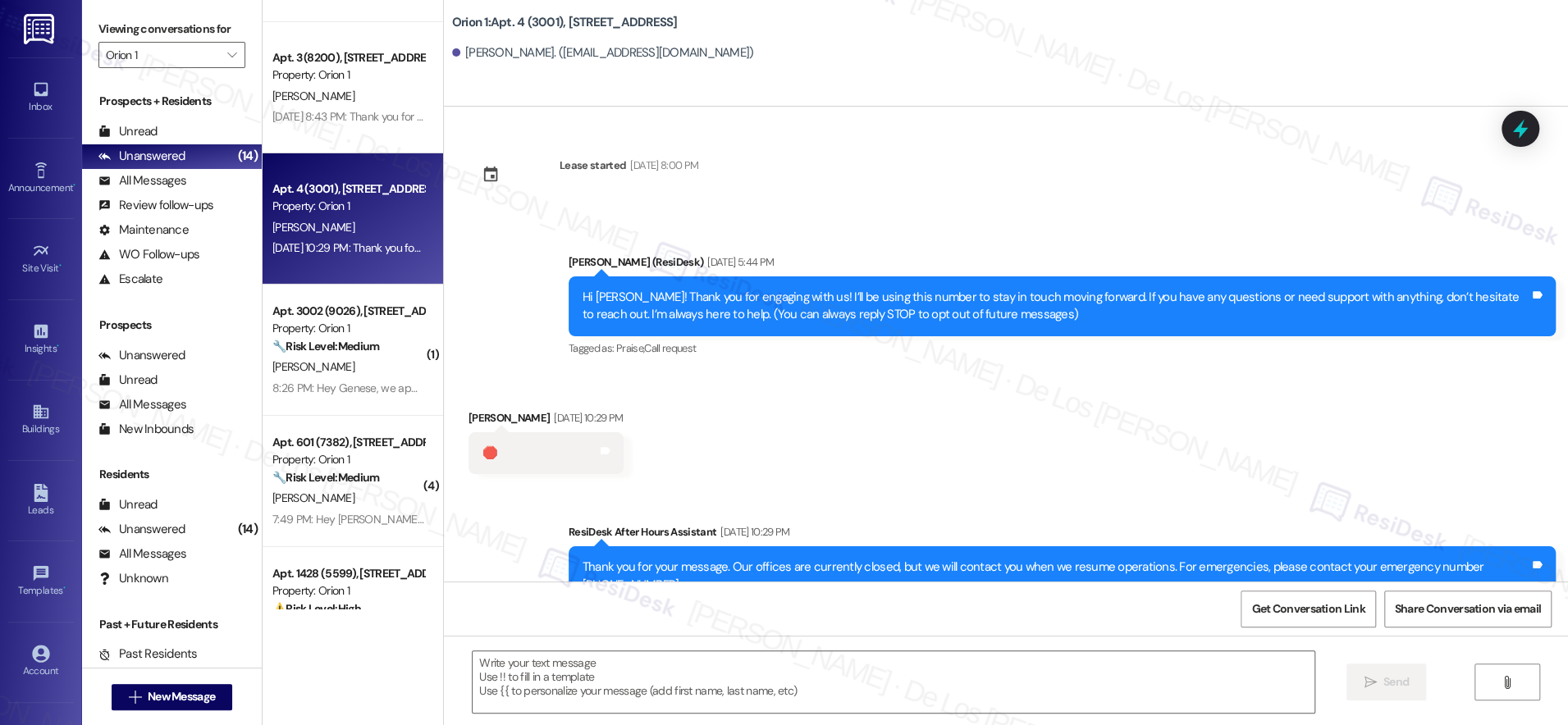
type textarea "Fetching suggested responses. Please feel free to read through the conversation…"
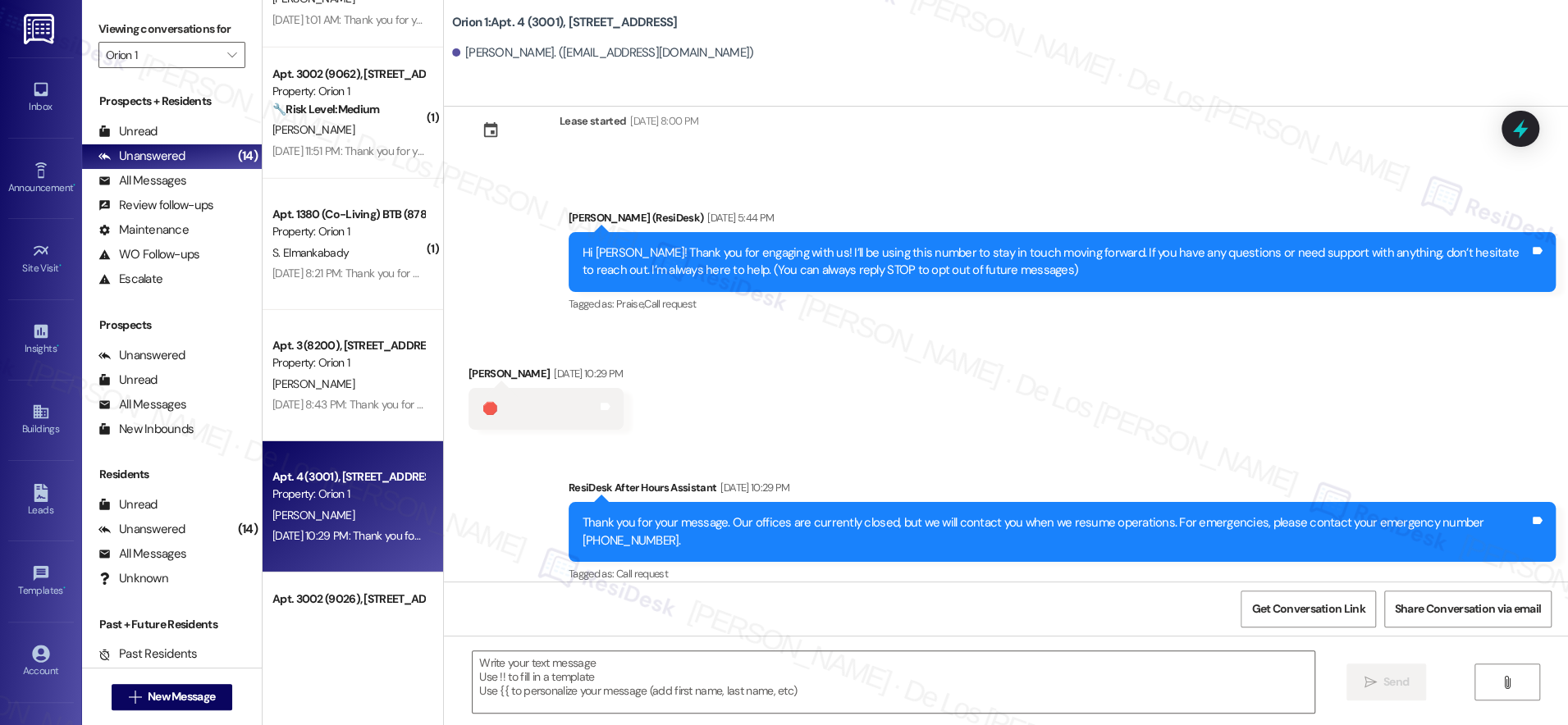
scroll to position [3757, 0]
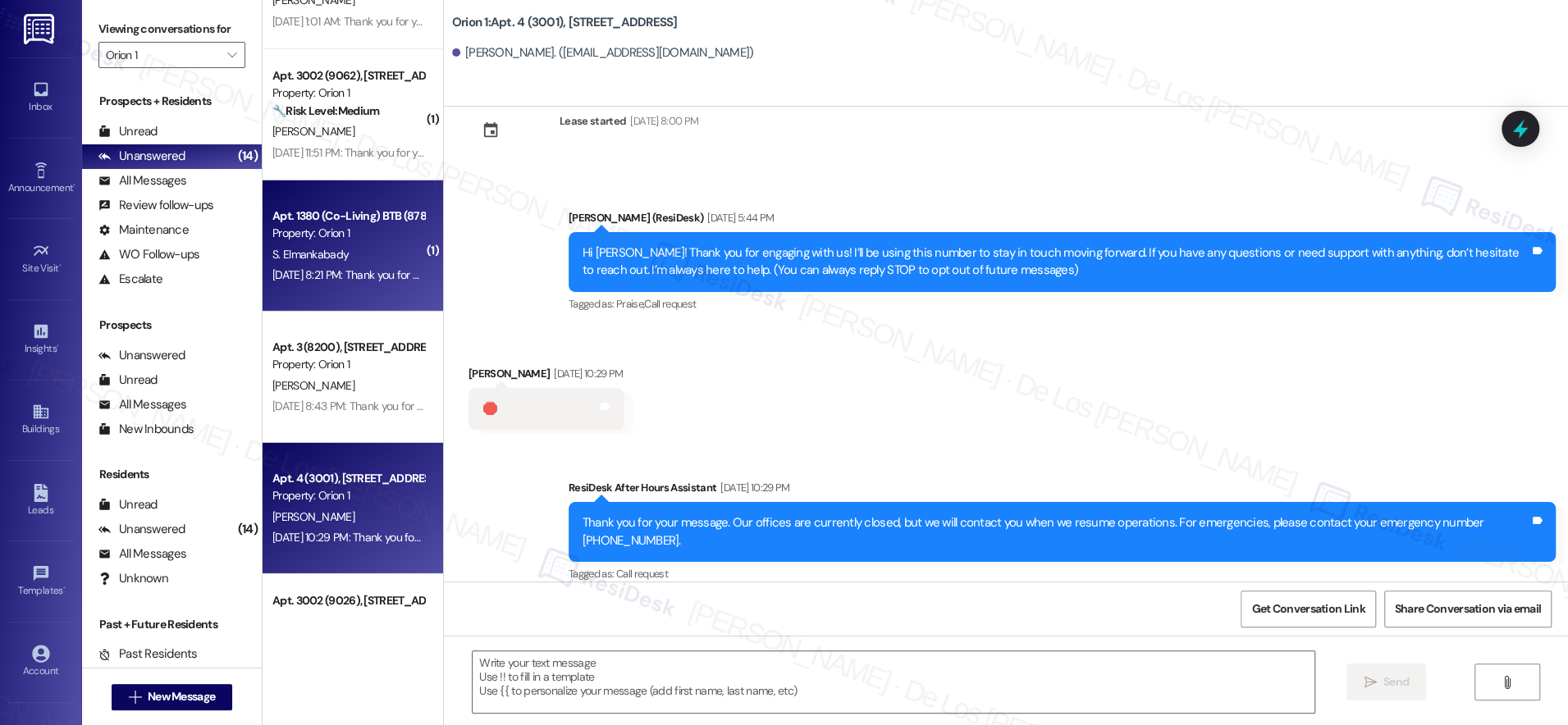
click at [359, 274] on div "Aug 31, 2025 at 8:21 PM: Thank you for your message. Our offices are currently …" at bounding box center [768, 274] width 990 height 15
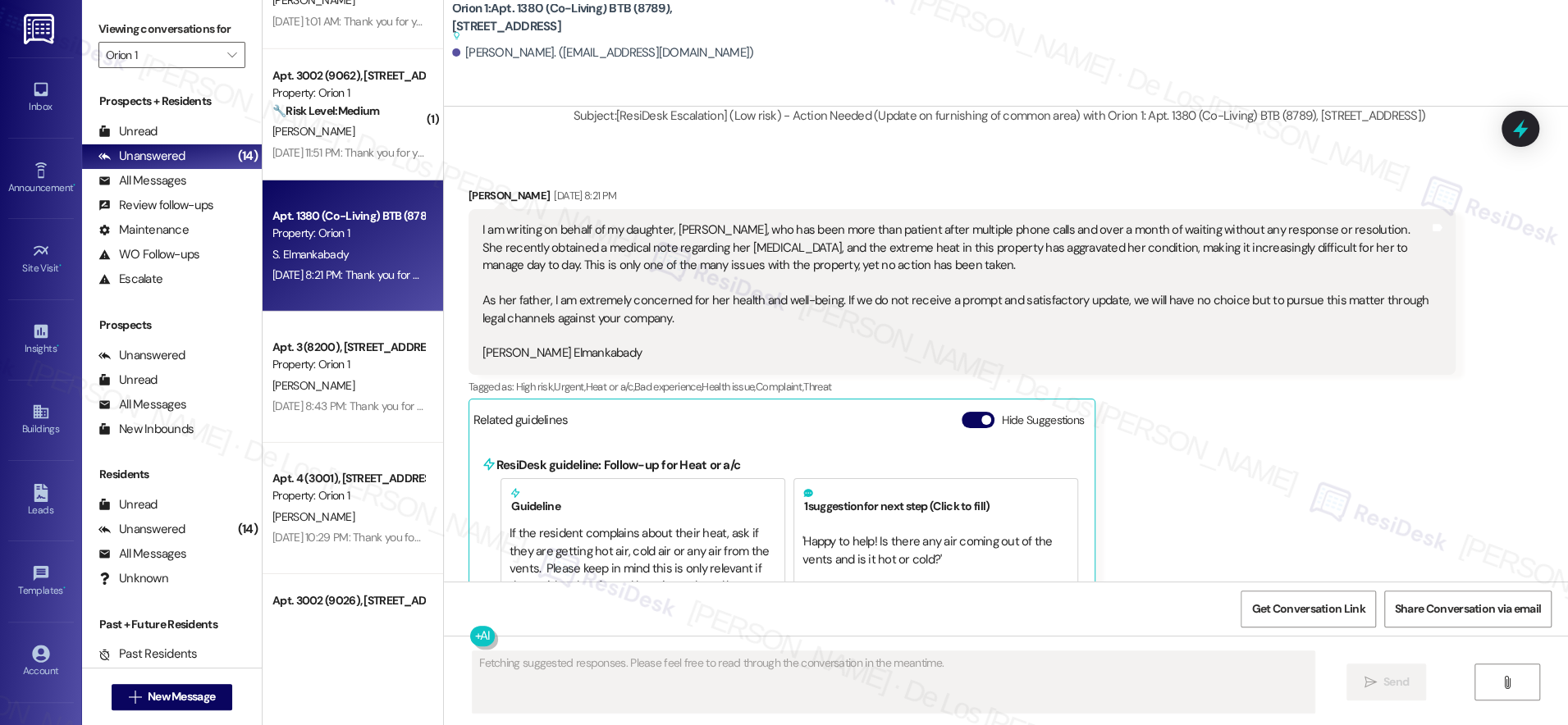
scroll to position [932, 0]
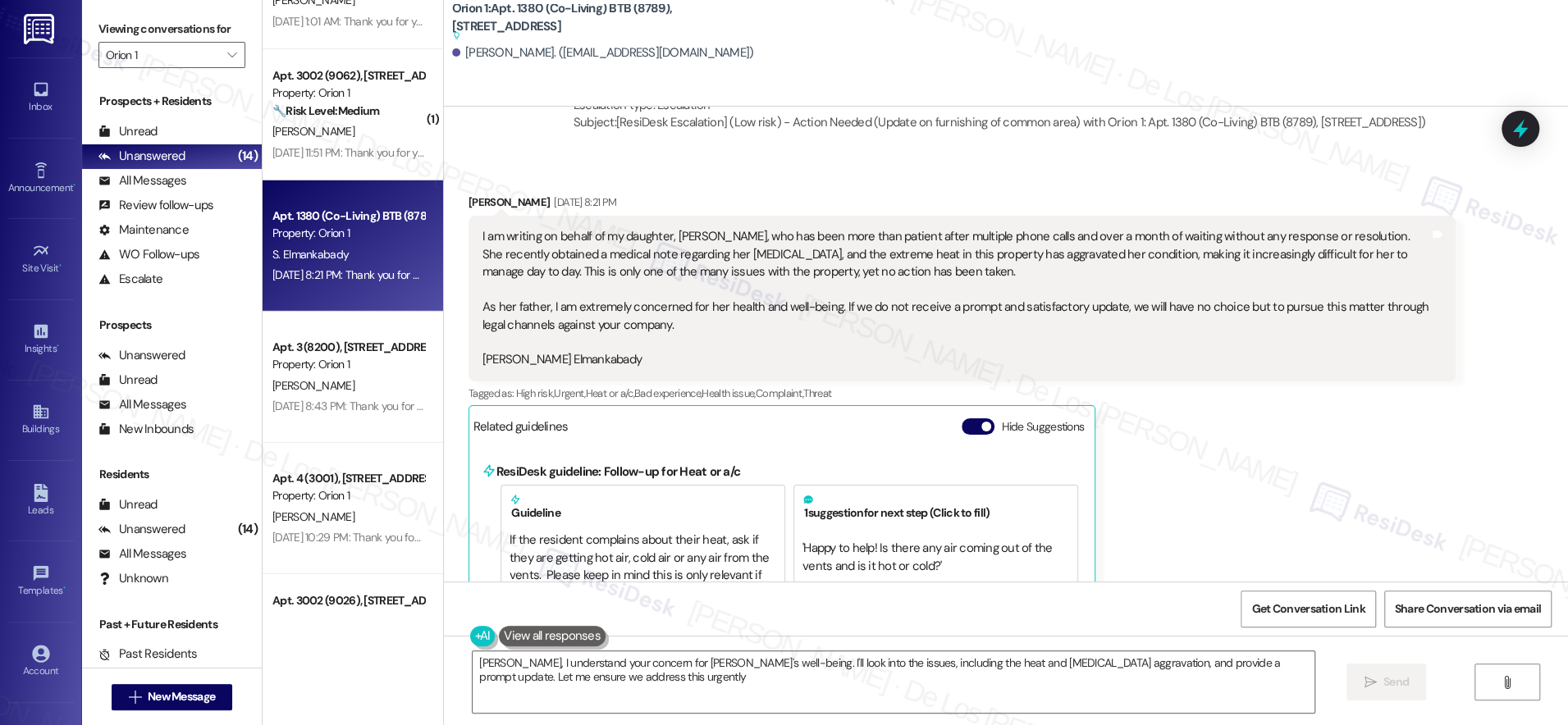
type textarea "Dr. Elmankabady, I understand your concern for Sandra's well-being. I'll look i…"
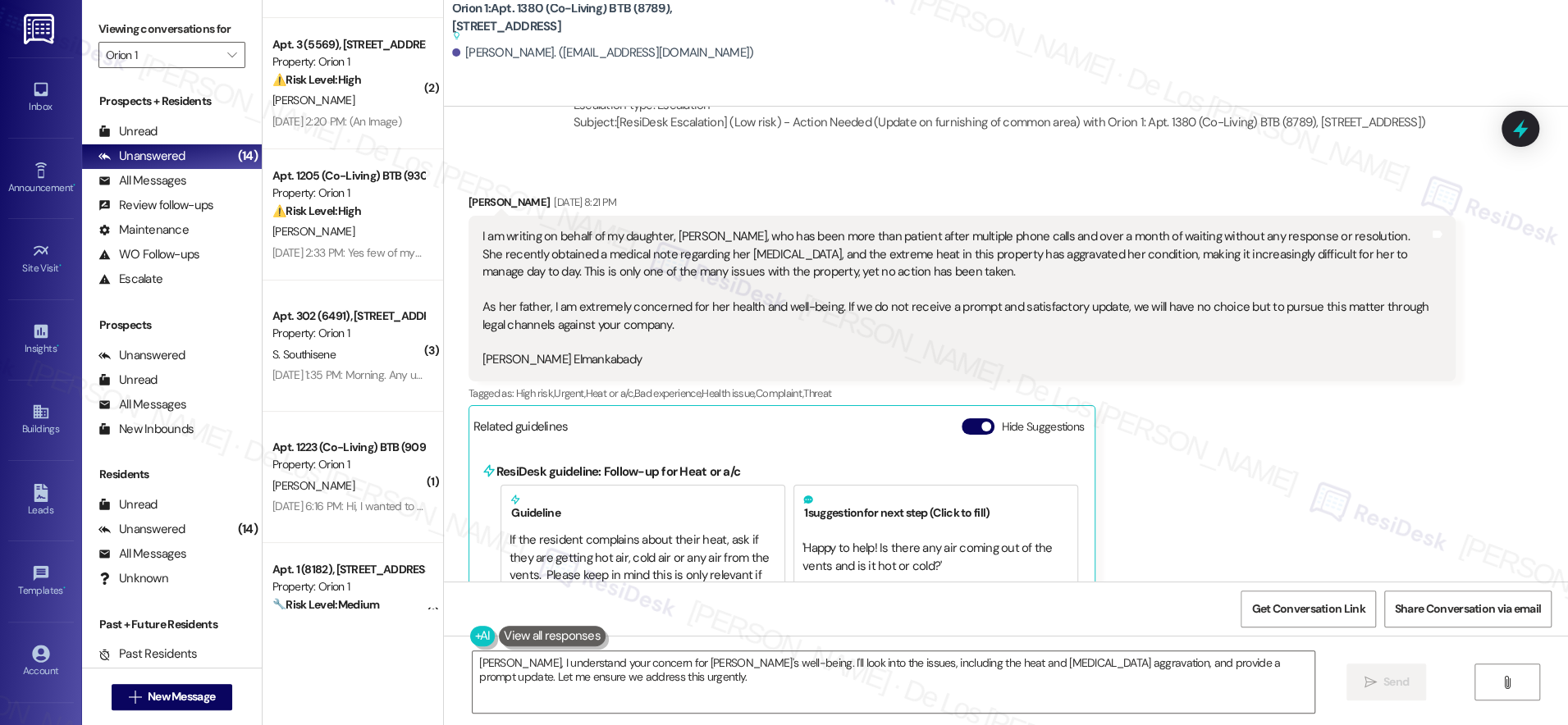
scroll to position [301, 0]
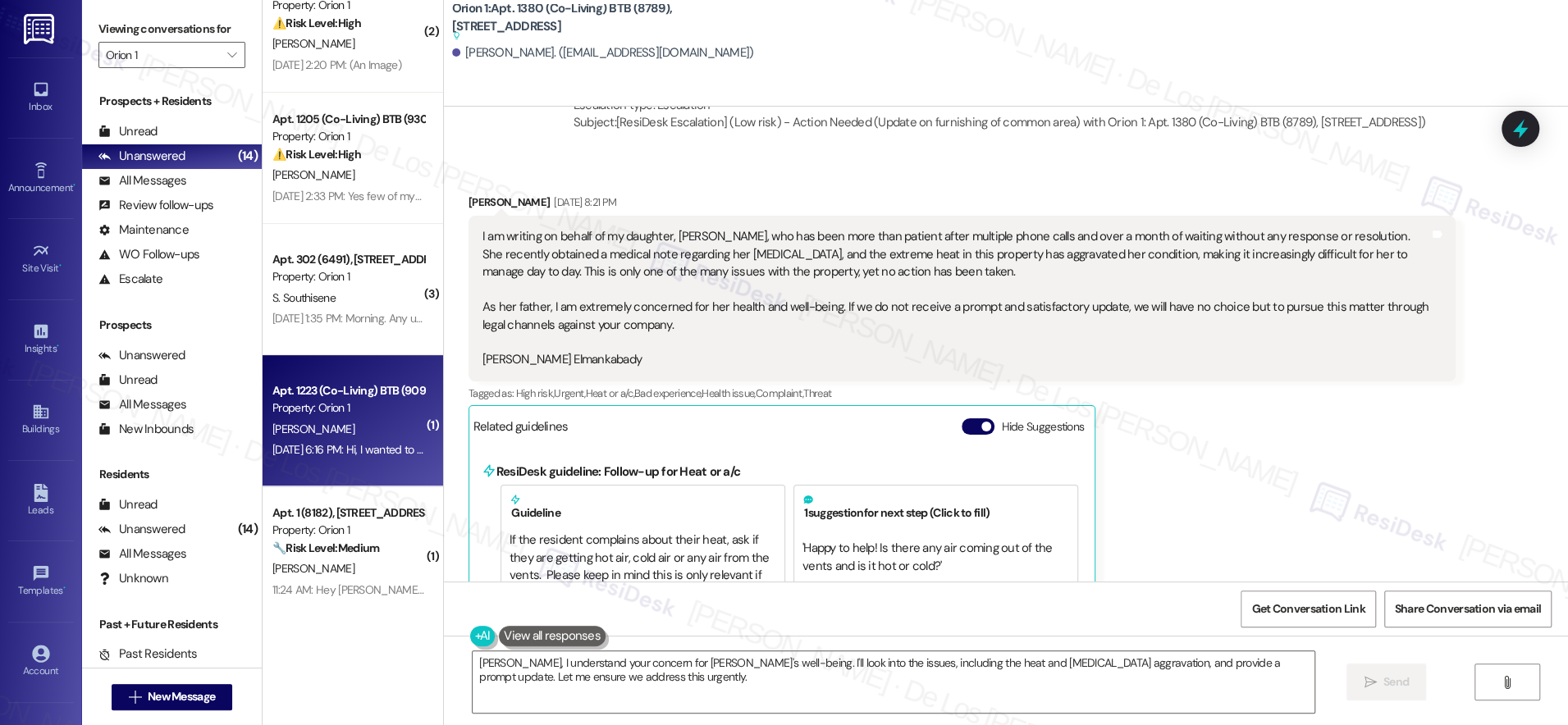
click at [358, 409] on div "Property: Orion 1" at bounding box center [348, 407] width 151 height 17
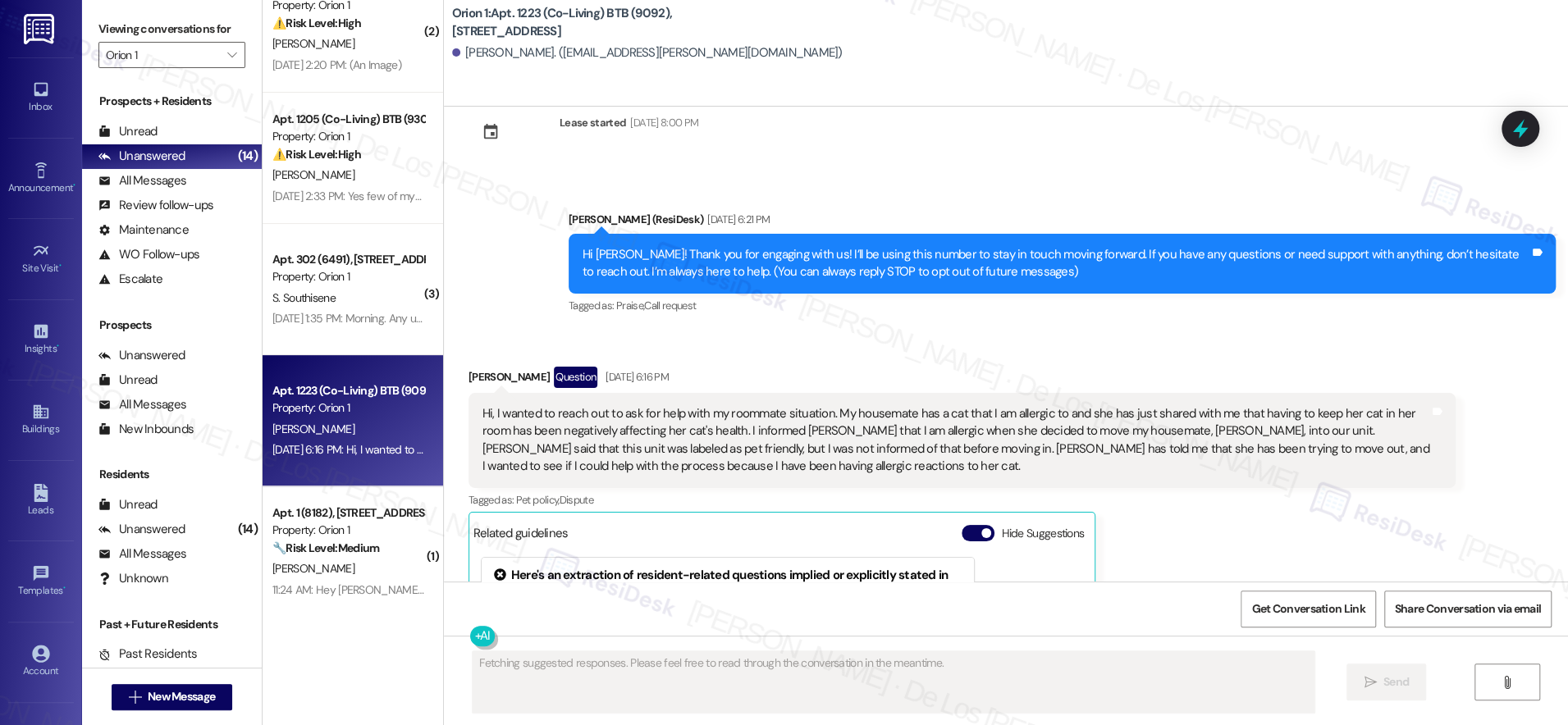
scroll to position [0, 0]
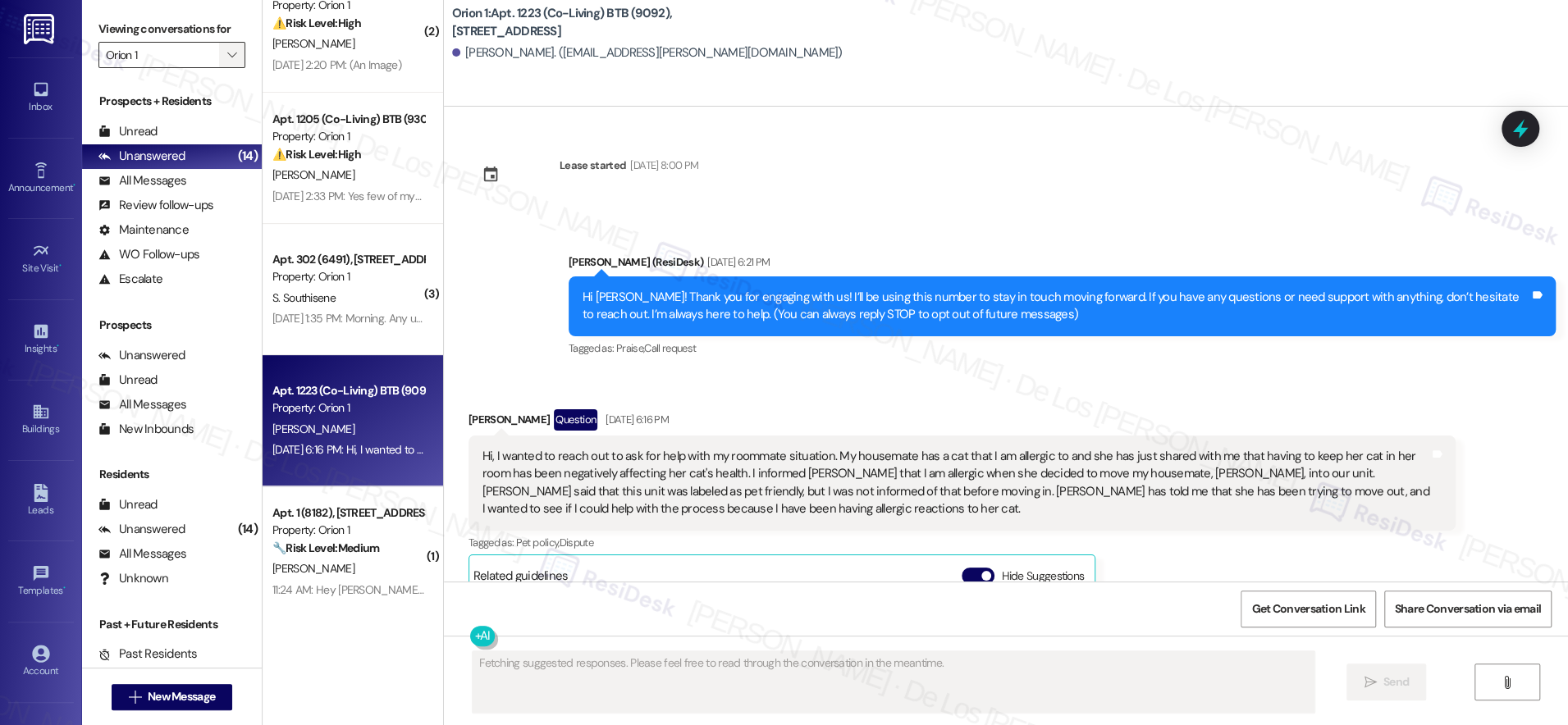
click at [219, 57] on button "" at bounding box center [232, 55] width 27 height 27
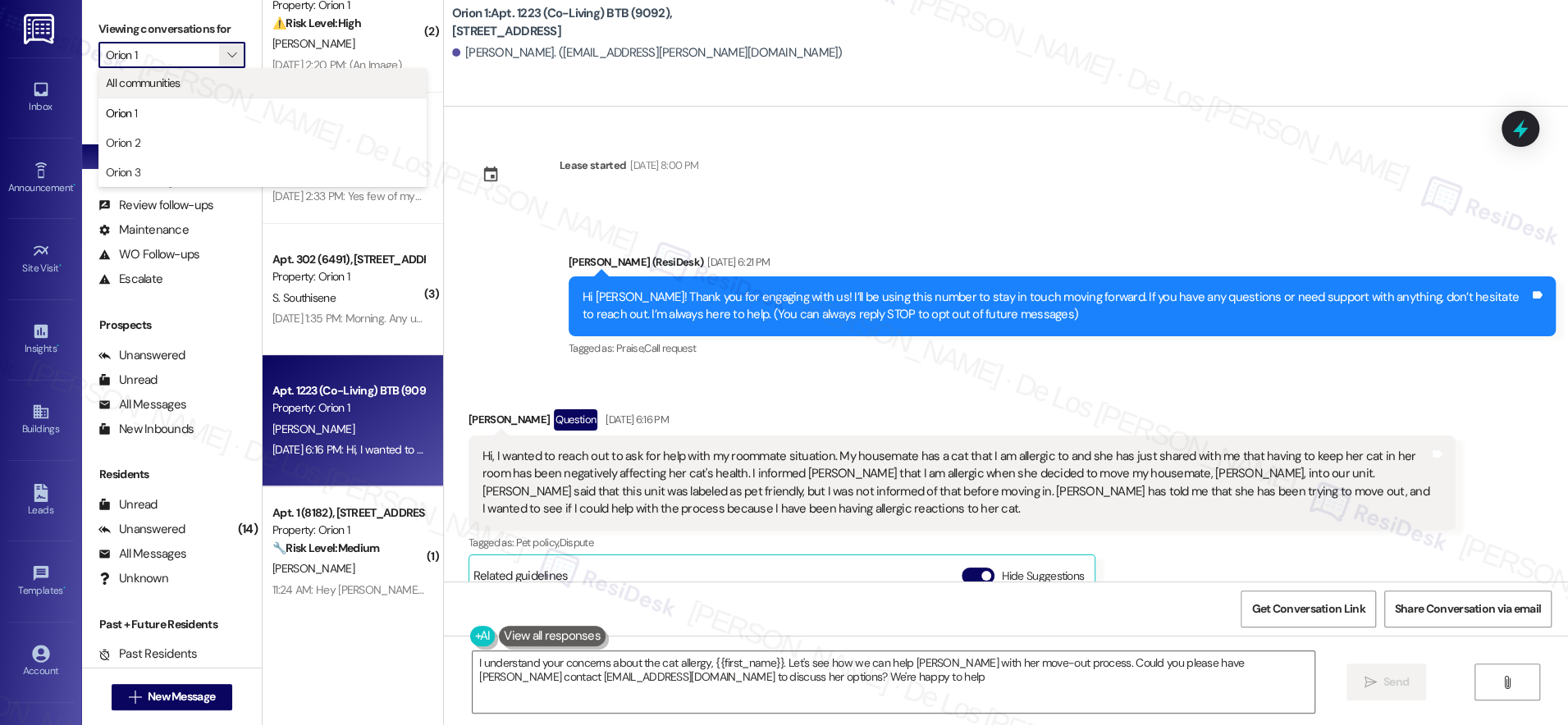
type textarea "I understand your concerns about the cat allergy, {{first_name}}. Let's see how…"
click at [196, 86] on span "All communities" at bounding box center [263, 82] width 313 height 17
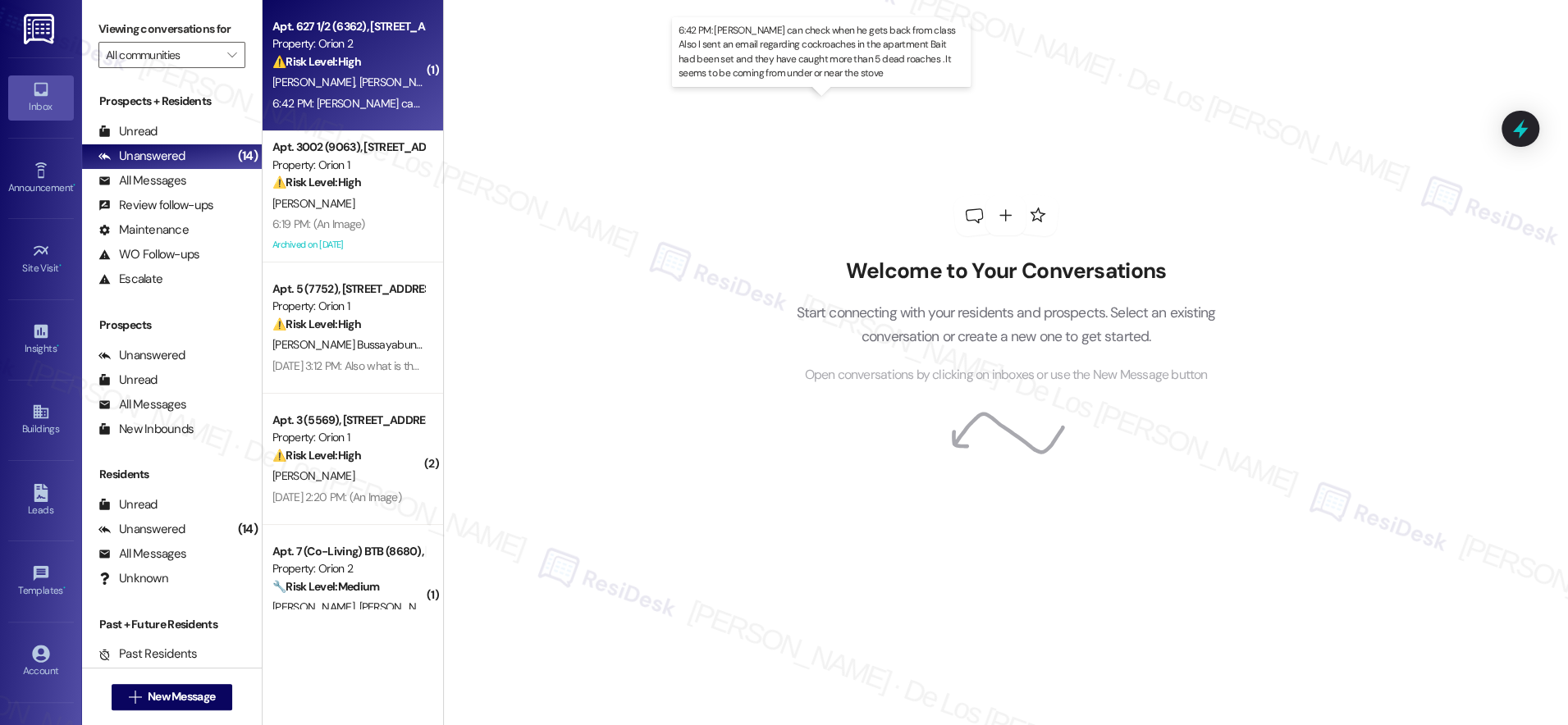
click at [390, 104] on div "6:42 PM: Dylan can check when he gets back from class Also I sent an email rega…" at bounding box center [867, 103] width 1189 height 15
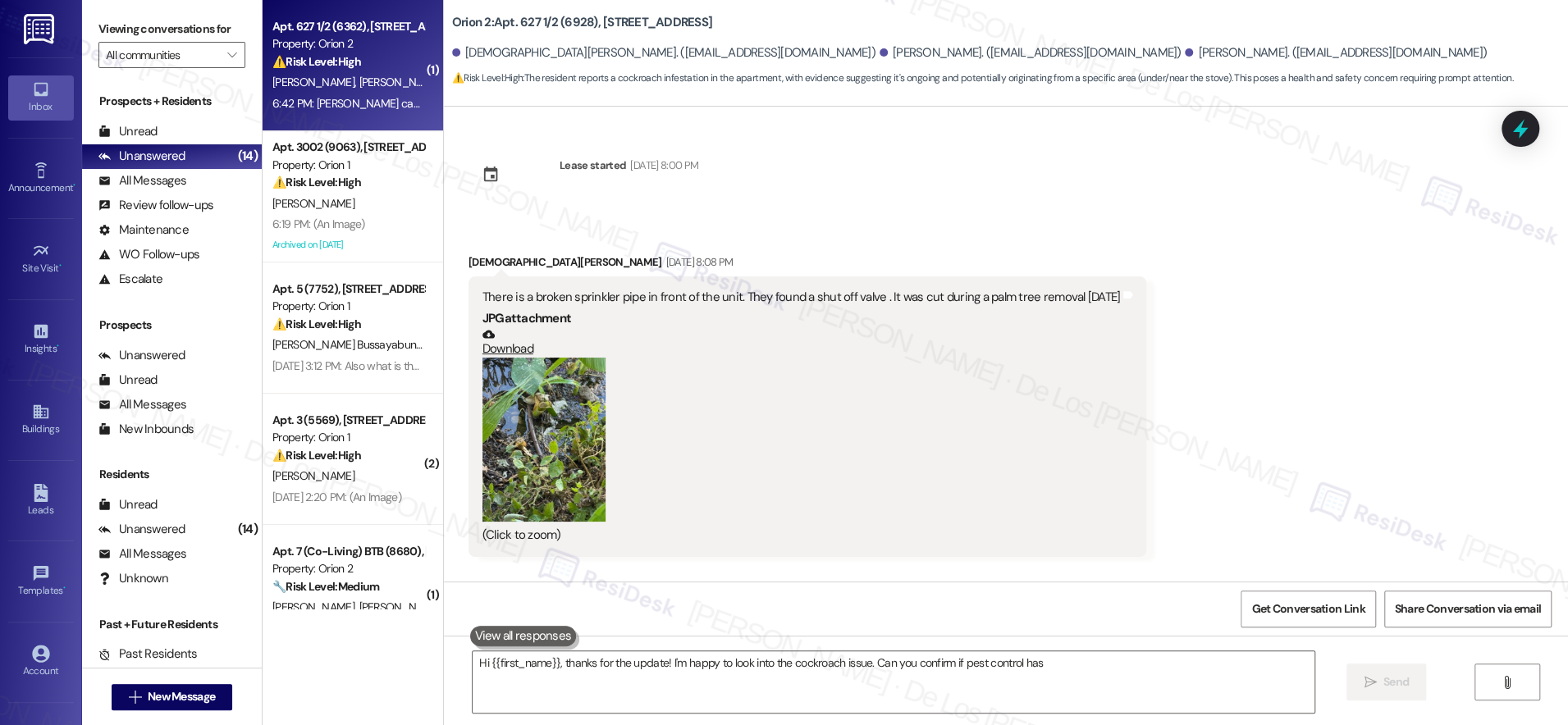
scroll to position [473, 0]
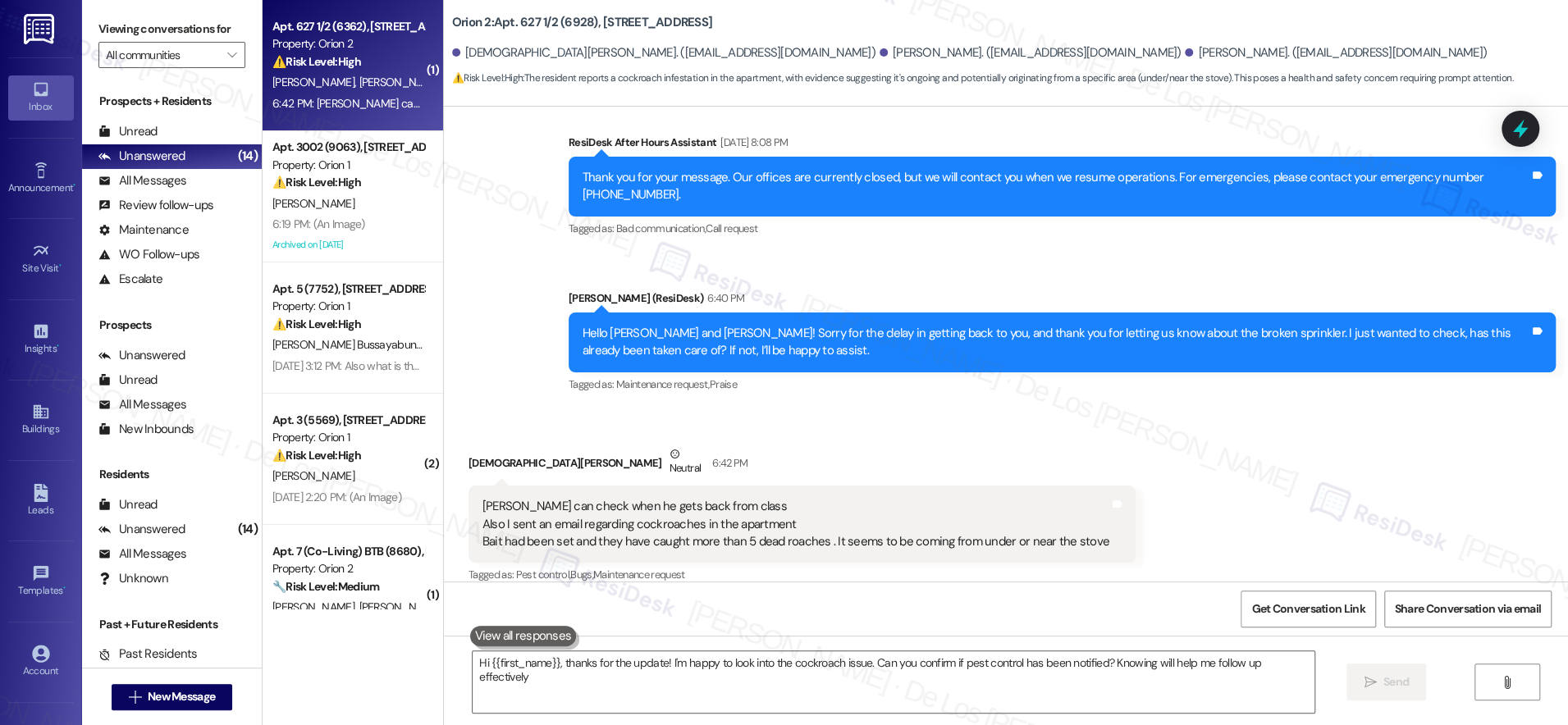
type textarea "Hi {{first_name}}, thanks for the update! I'm happy to look into the cockroach …"
